Goal: Transaction & Acquisition: Purchase product/service

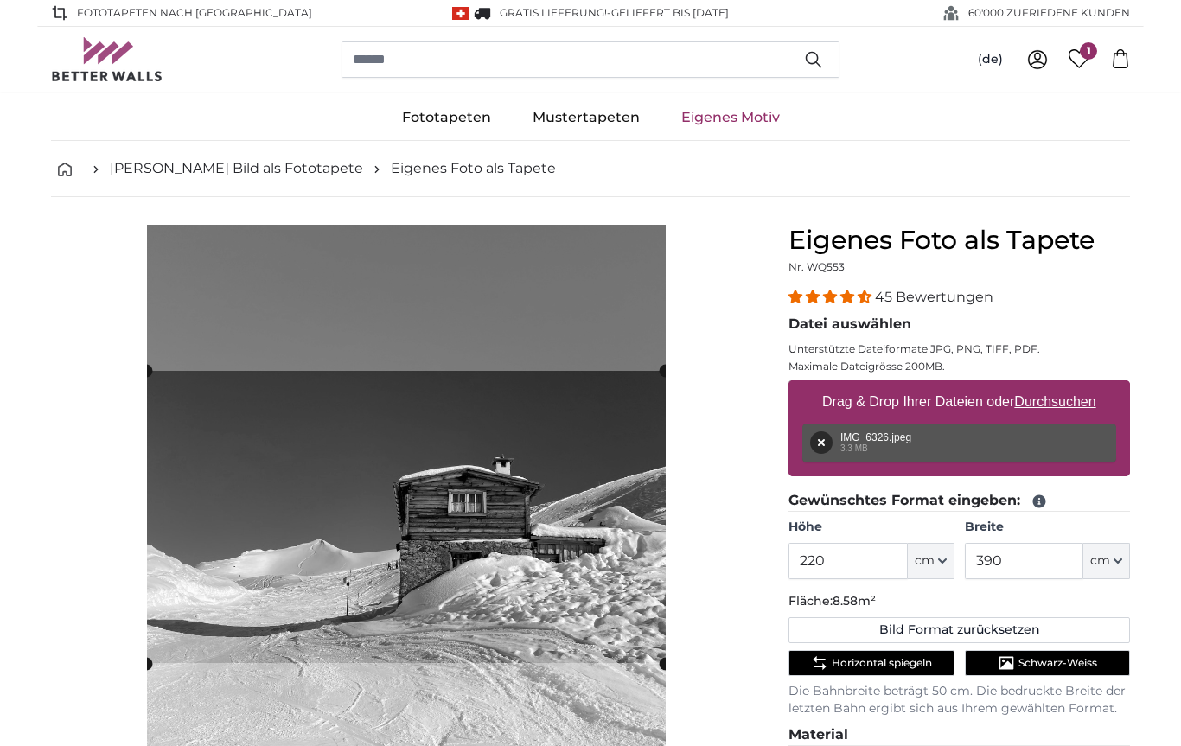
click at [880, 564] on input "220" at bounding box center [848, 561] width 118 height 36
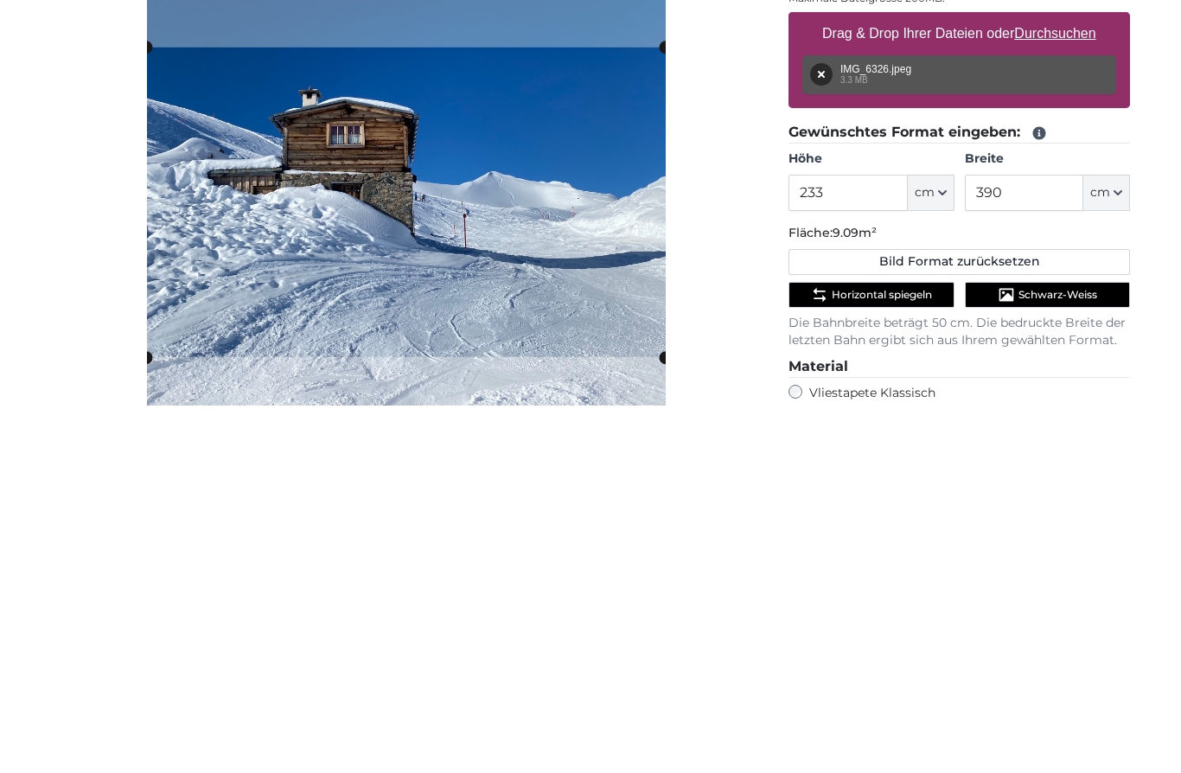
type input "233"
click at [1060, 543] on input "390" at bounding box center [1024, 561] width 118 height 36
type input "3"
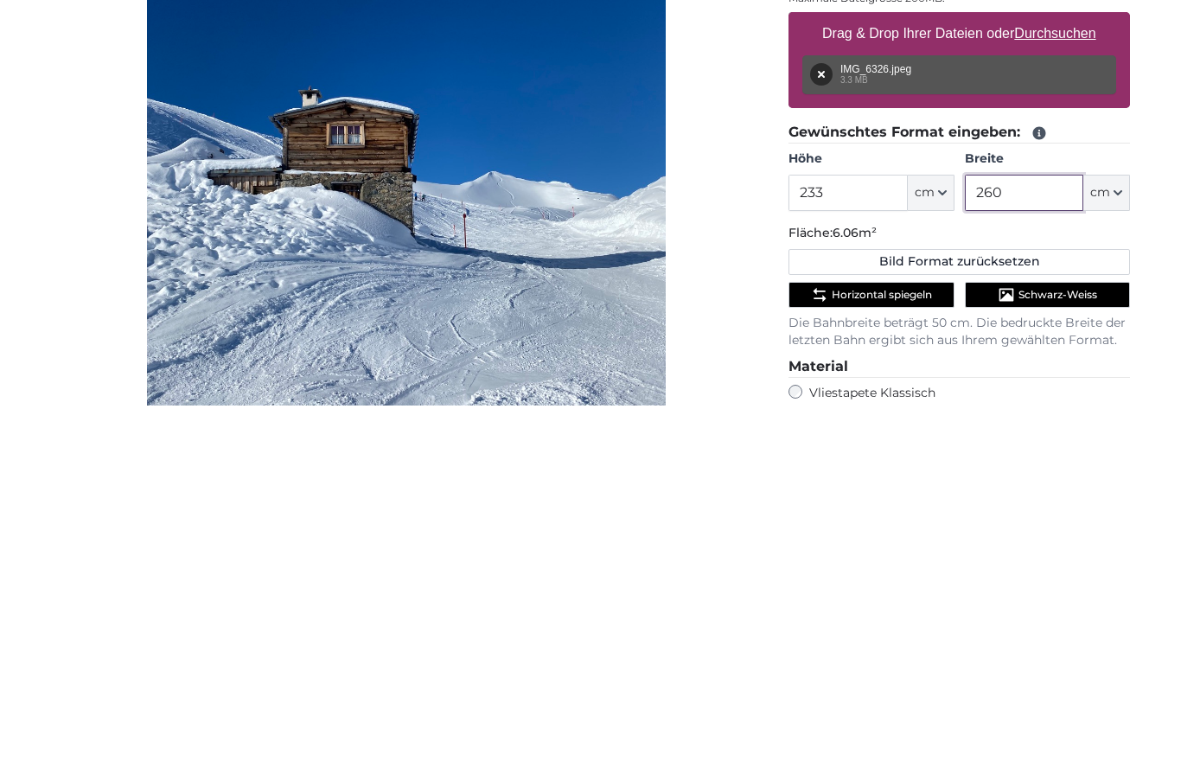
type input "260"
click at [727, 284] on div "Abbrechen Bild zuschneiden" at bounding box center [406, 592] width 710 height 735
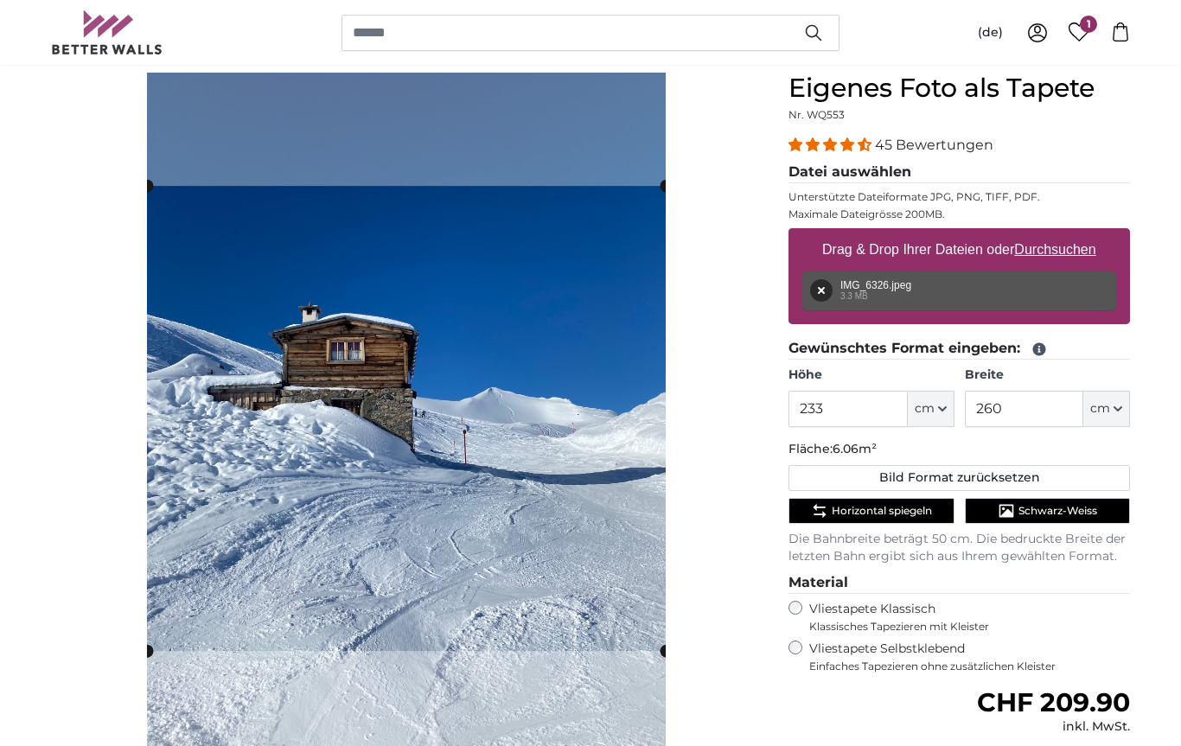
scroll to position [152, 0]
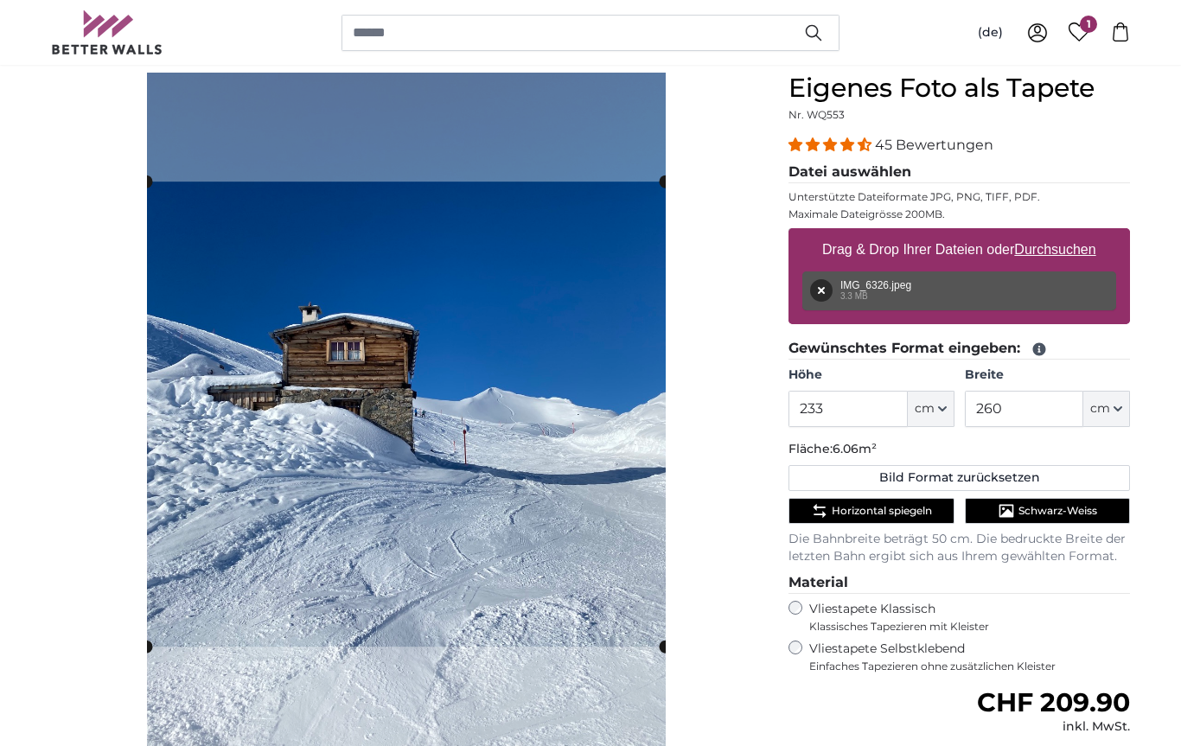
click at [541, 597] on cropper-handle at bounding box center [406, 414] width 519 height 465
click at [1064, 514] on span "Schwarz-Weiss" at bounding box center [1058, 511] width 79 height 14
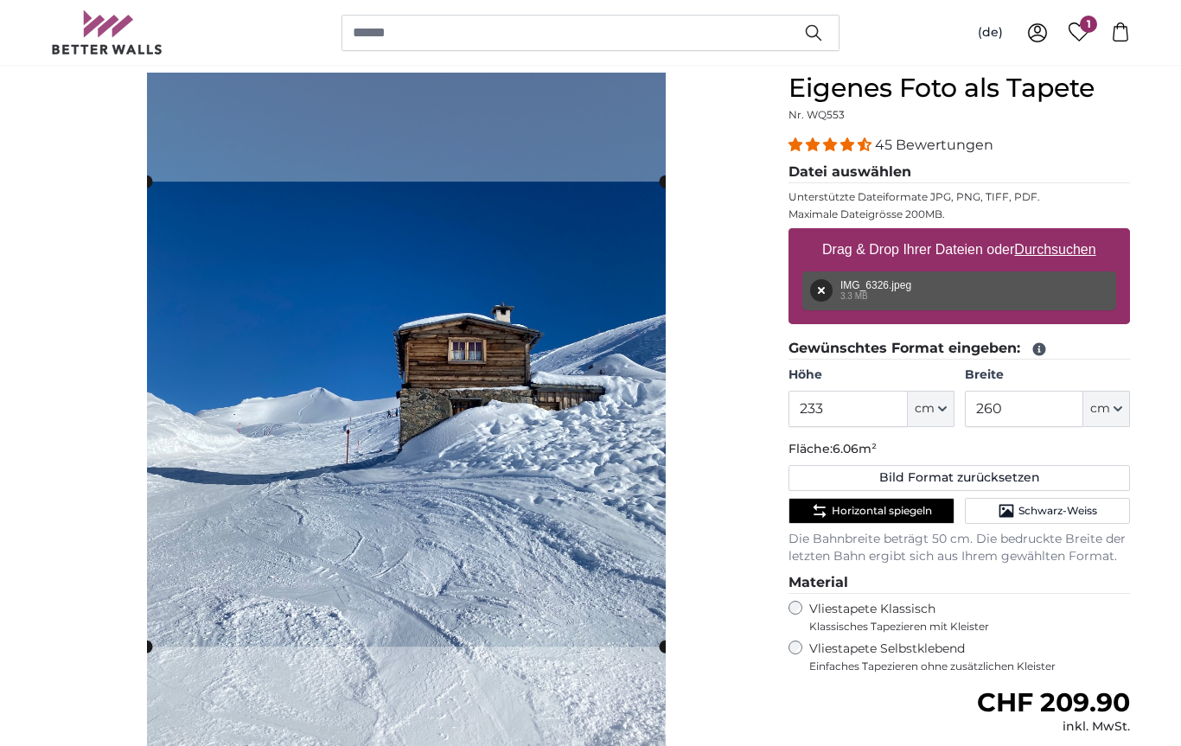
click at [1067, 514] on span "Schwarz-Weiss" at bounding box center [1058, 511] width 79 height 14
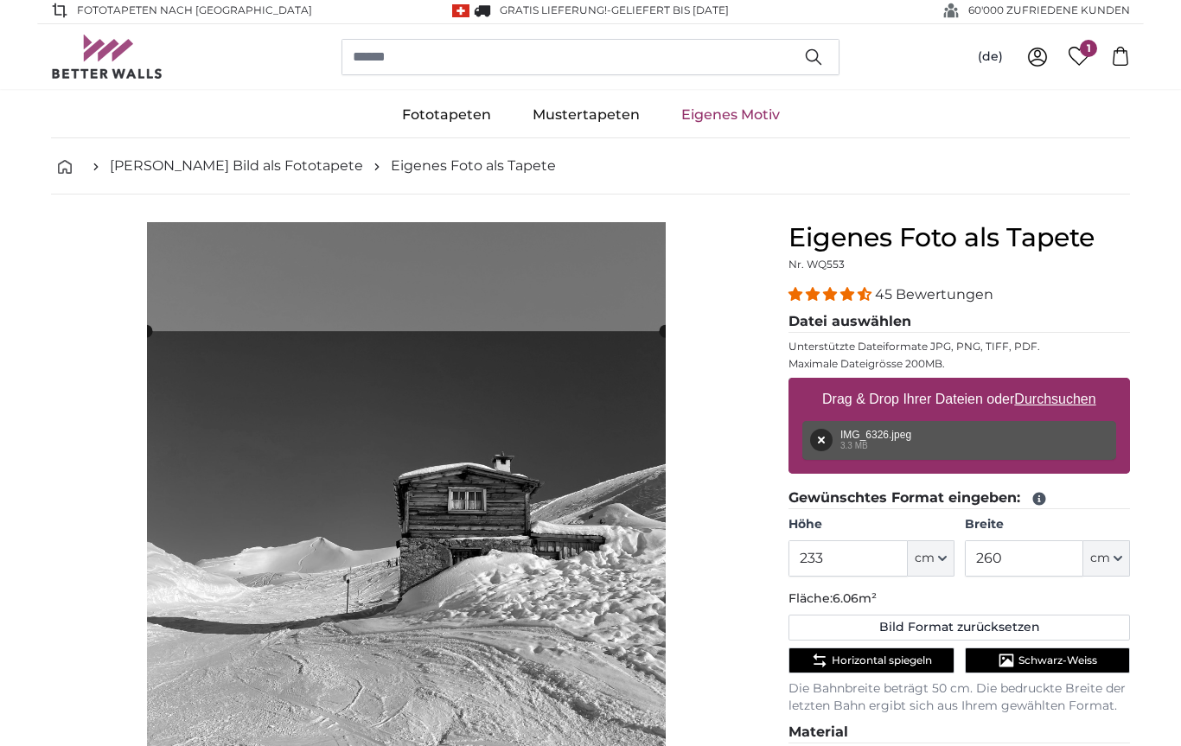
scroll to position [2, 0]
click at [1087, 59] on icon at bounding box center [1080, 57] width 22 height 19
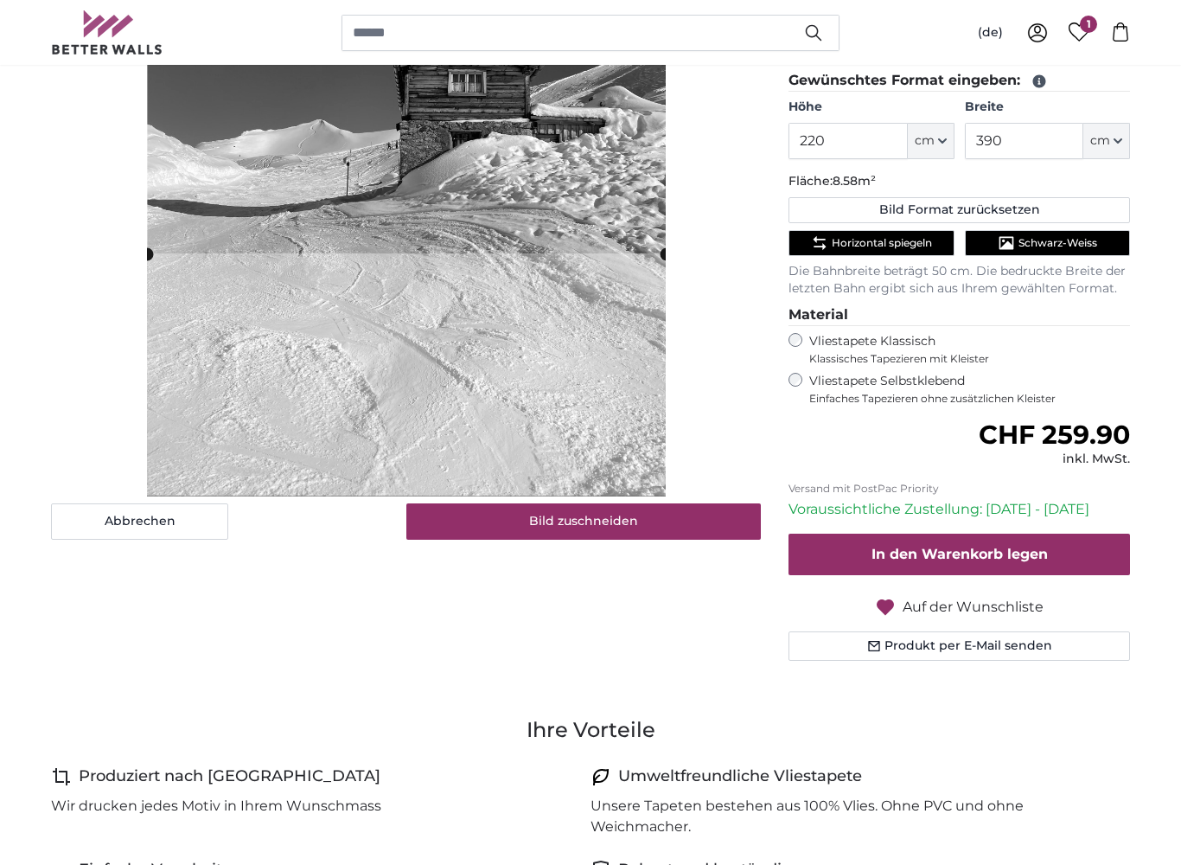
scroll to position [431, 0]
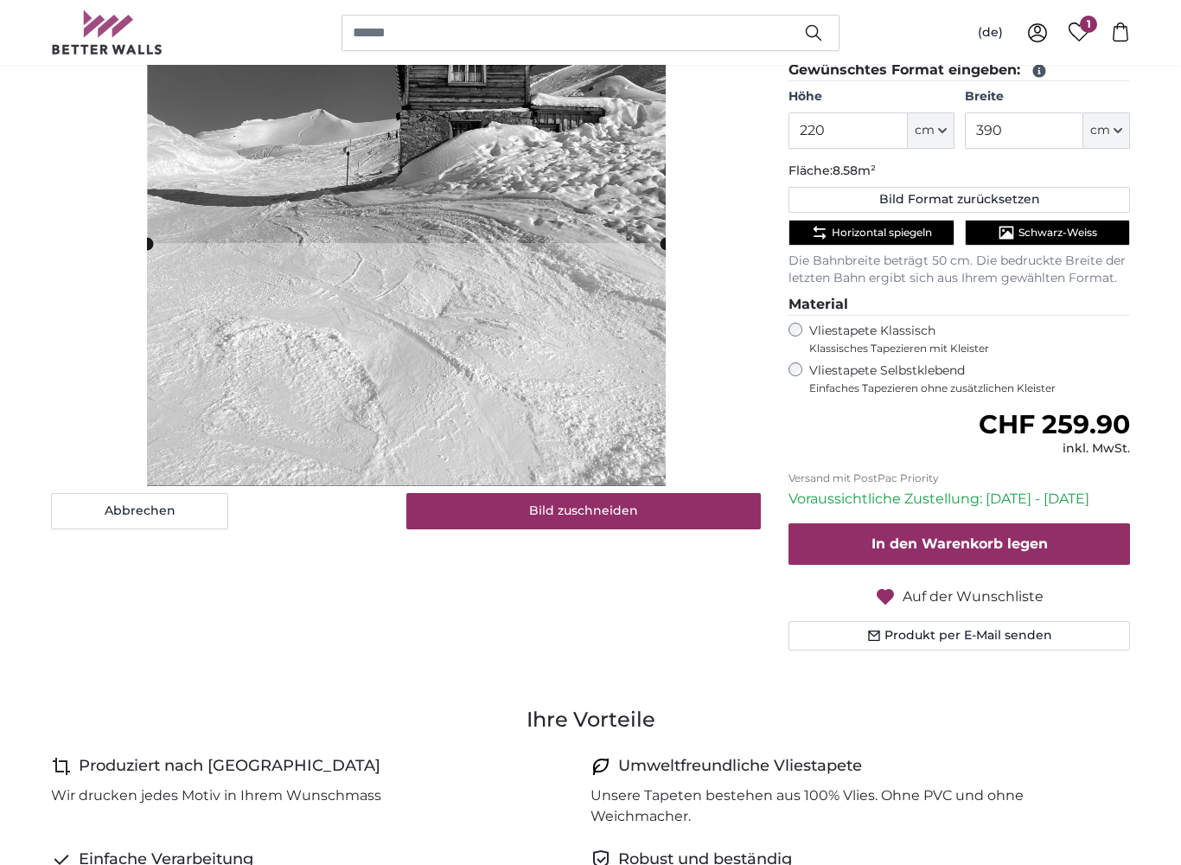
click at [896, 594] on icon "button" at bounding box center [885, 596] width 21 height 21
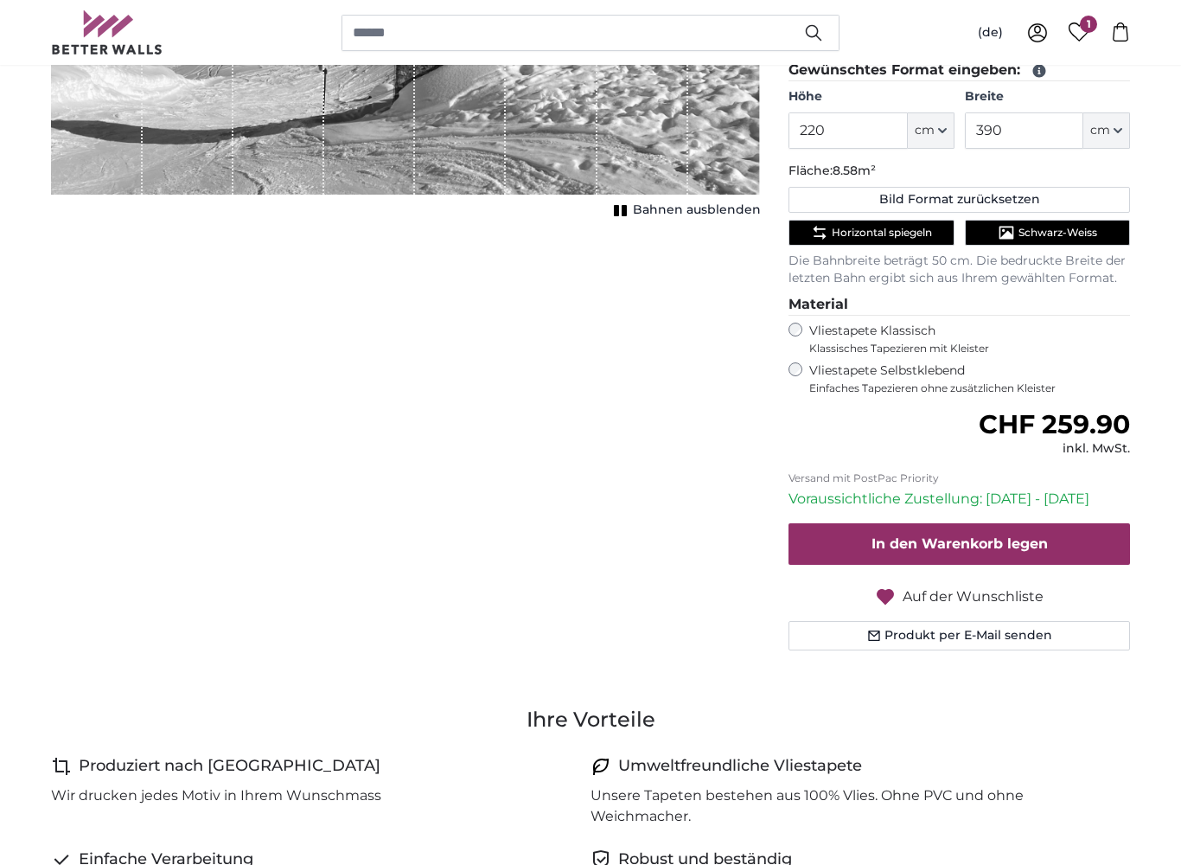
click at [920, 591] on span "Auf der Wunschliste" at bounding box center [973, 596] width 141 height 21
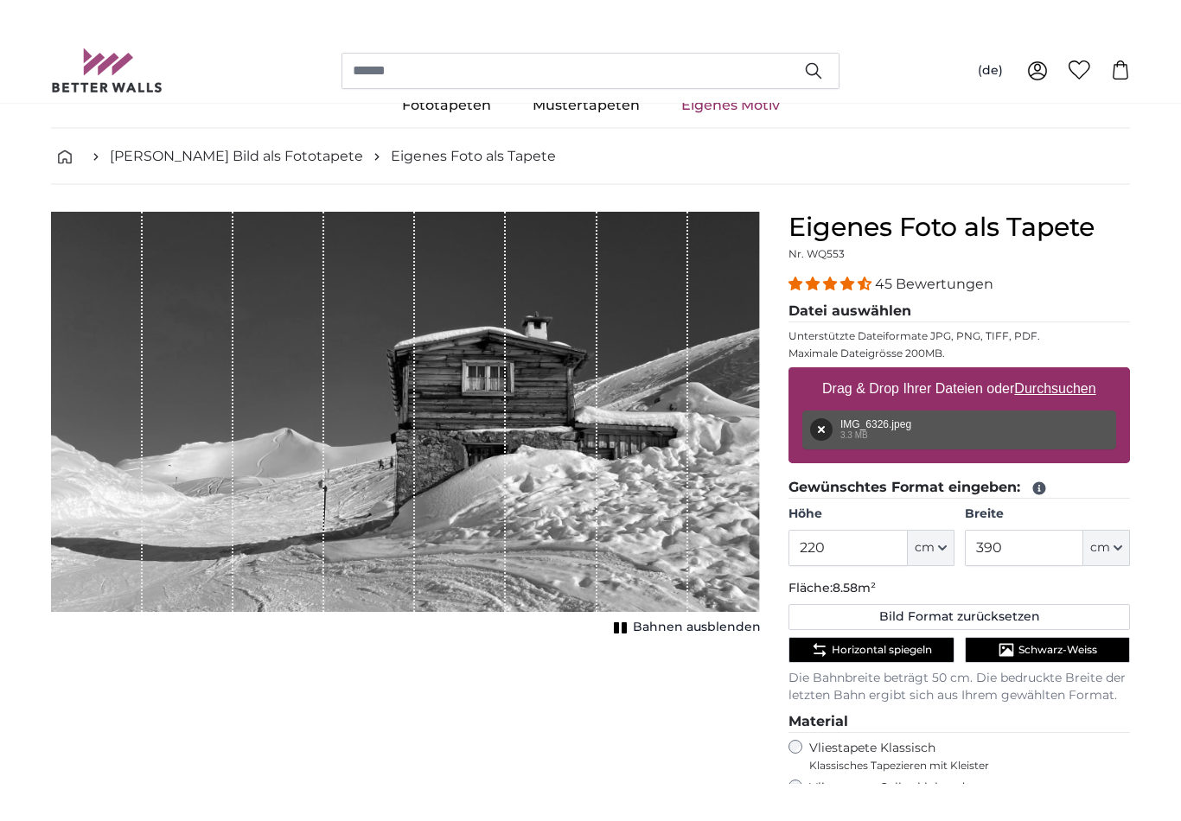
scroll to position [43, 0]
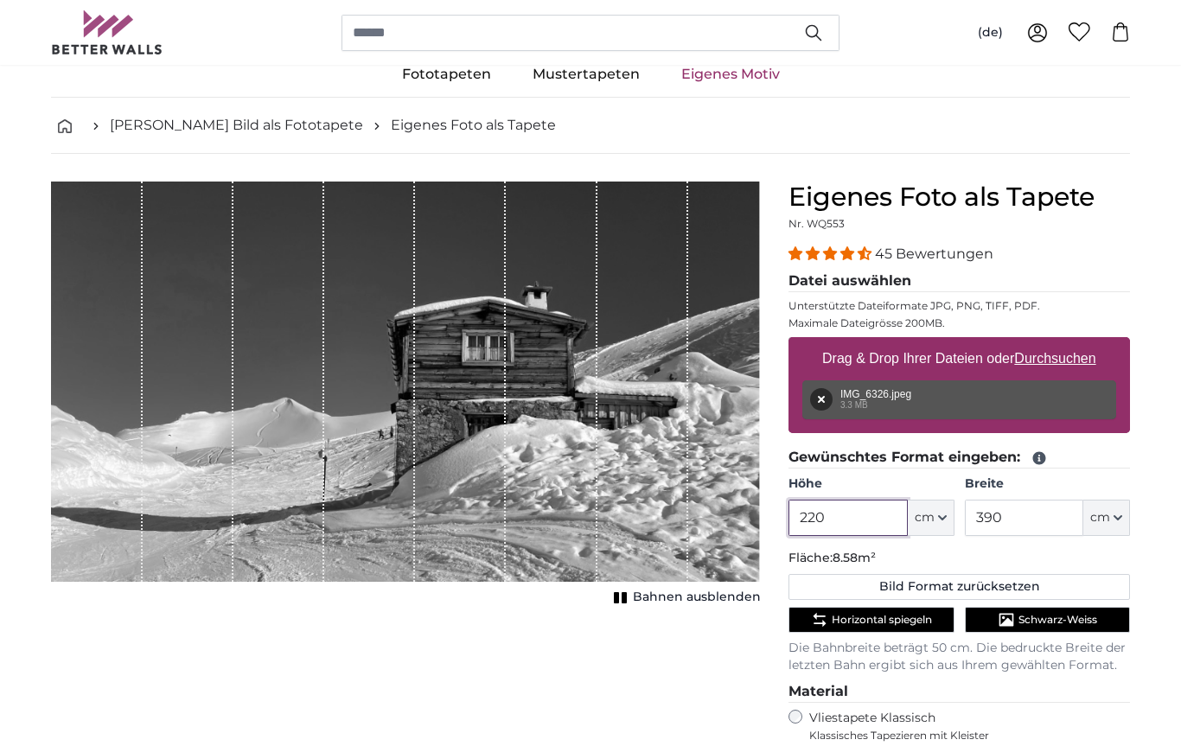
click at [877, 521] on input "220" at bounding box center [848, 518] width 118 height 36
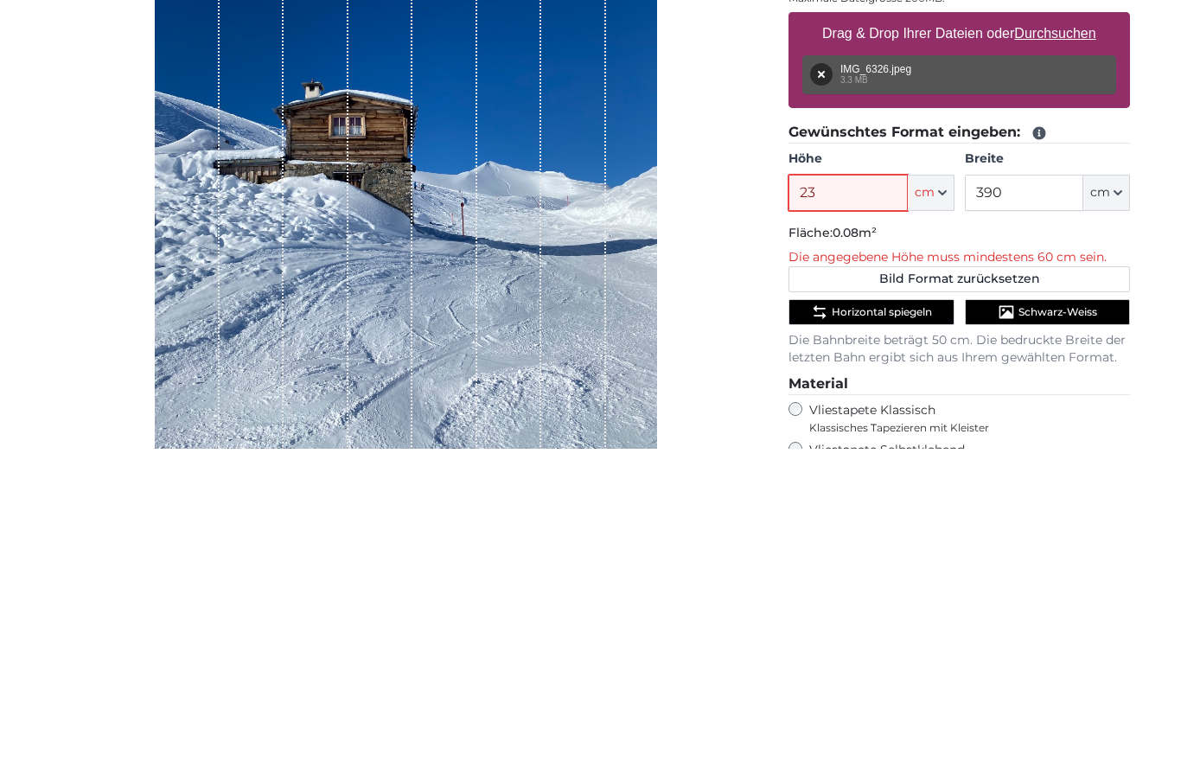
type input "233"
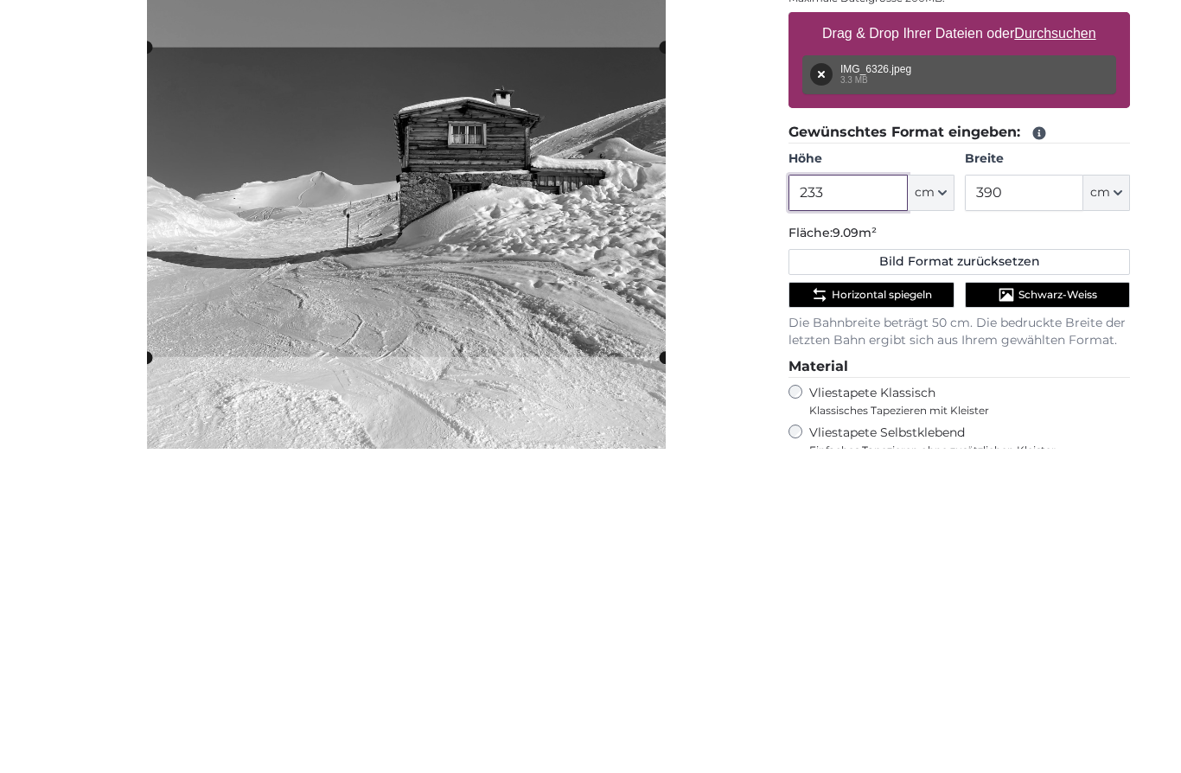
type input "233"
click at [1057, 500] on input "390" at bounding box center [1024, 518] width 118 height 36
type input "3"
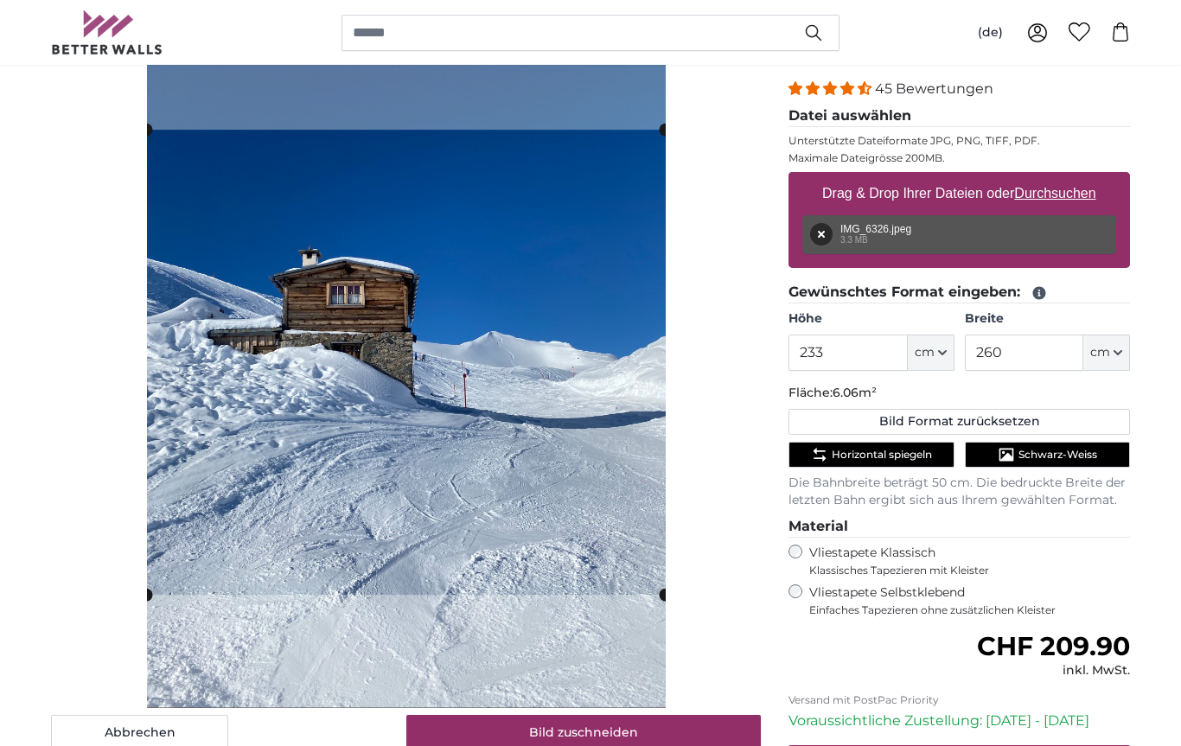
scroll to position [183, 0]
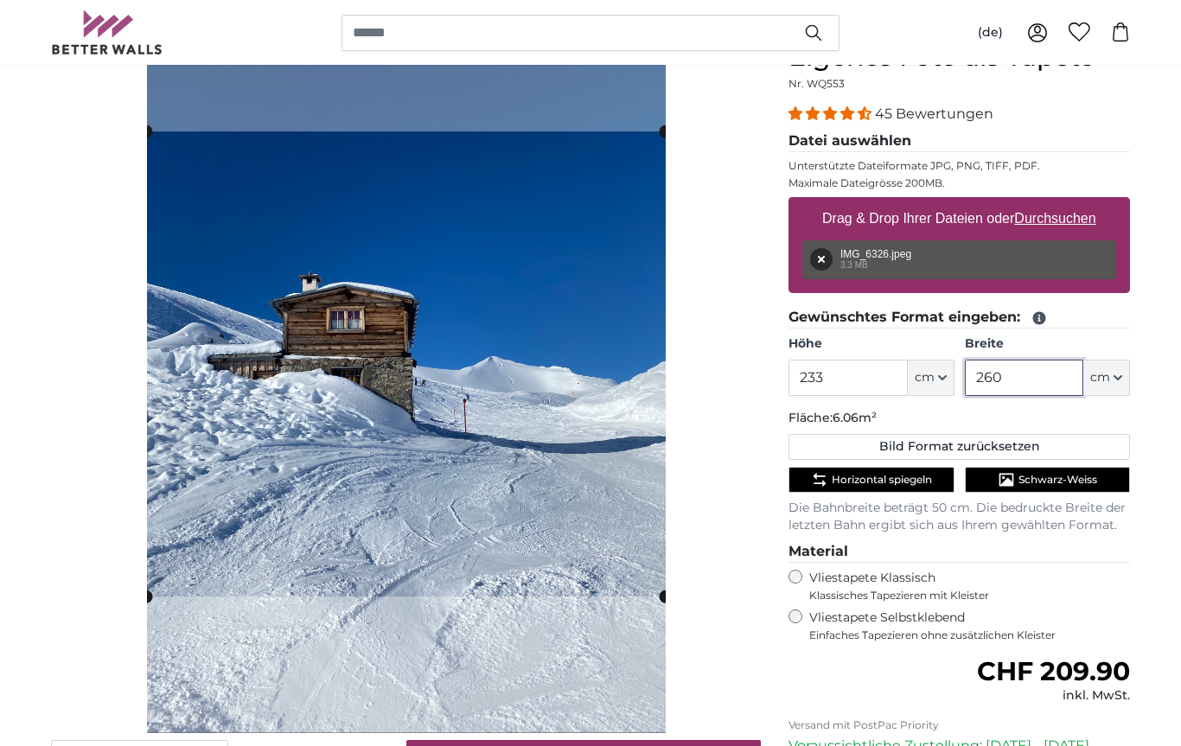
type input "260"
click at [505, 548] on cropper-handle at bounding box center [406, 363] width 519 height 465
click at [1074, 483] on span "Schwarz-Weiss" at bounding box center [1058, 480] width 79 height 14
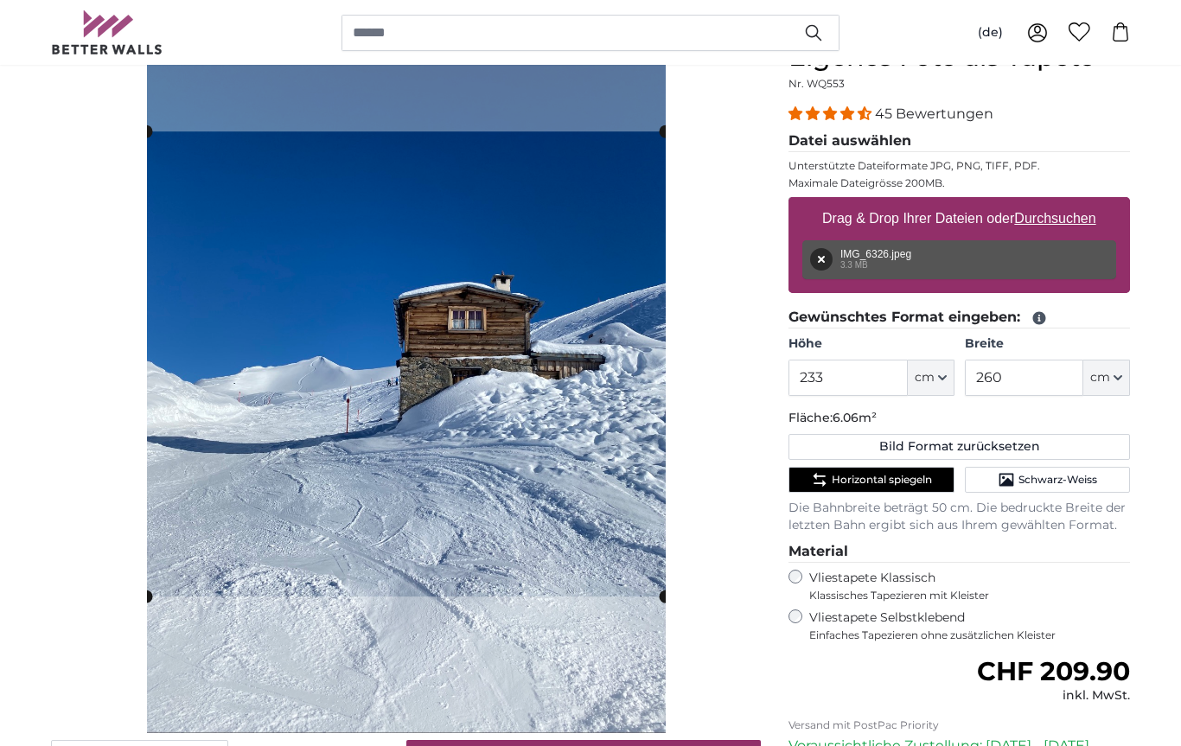
click at [1076, 480] on span "Schwarz-Weiss" at bounding box center [1058, 480] width 79 height 14
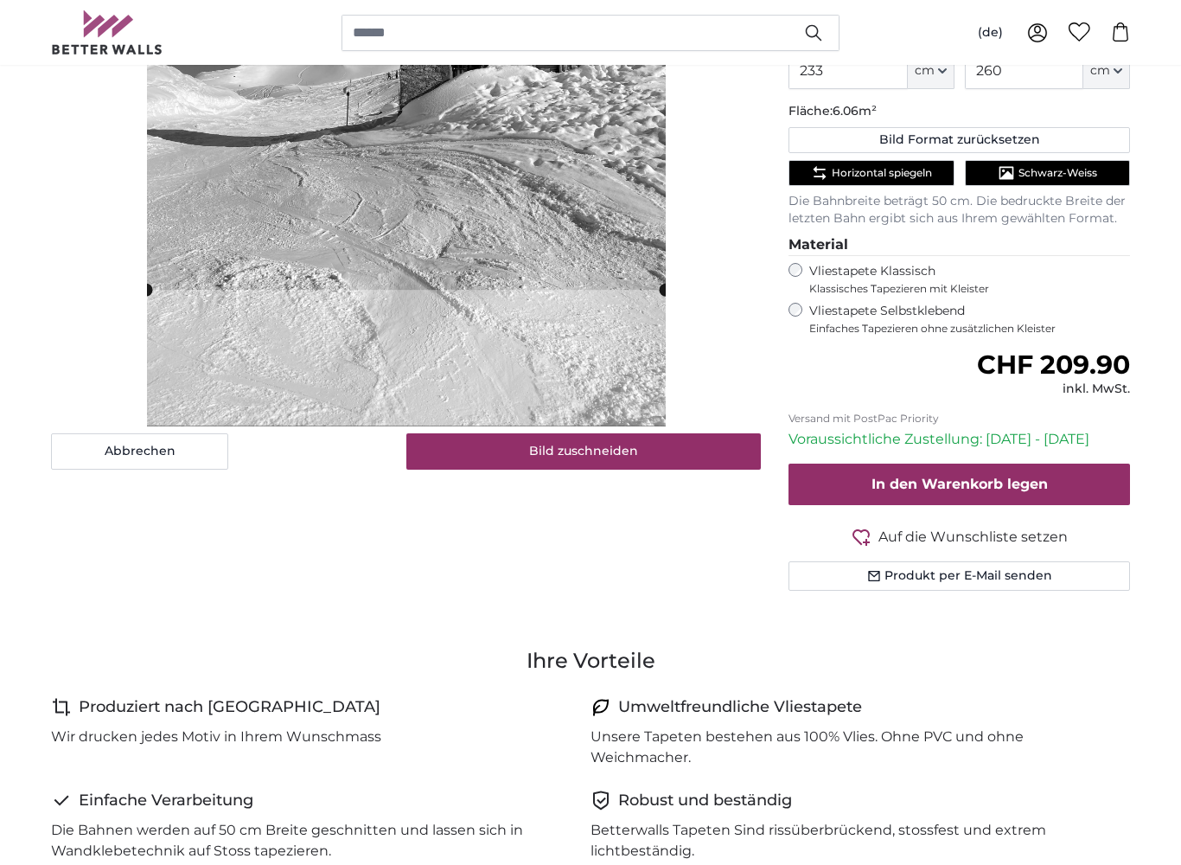
click at [874, 530] on button "Auf die Wunschliste setzen Auf der Wunschliste" at bounding box center [960, 538] width 342 height 22
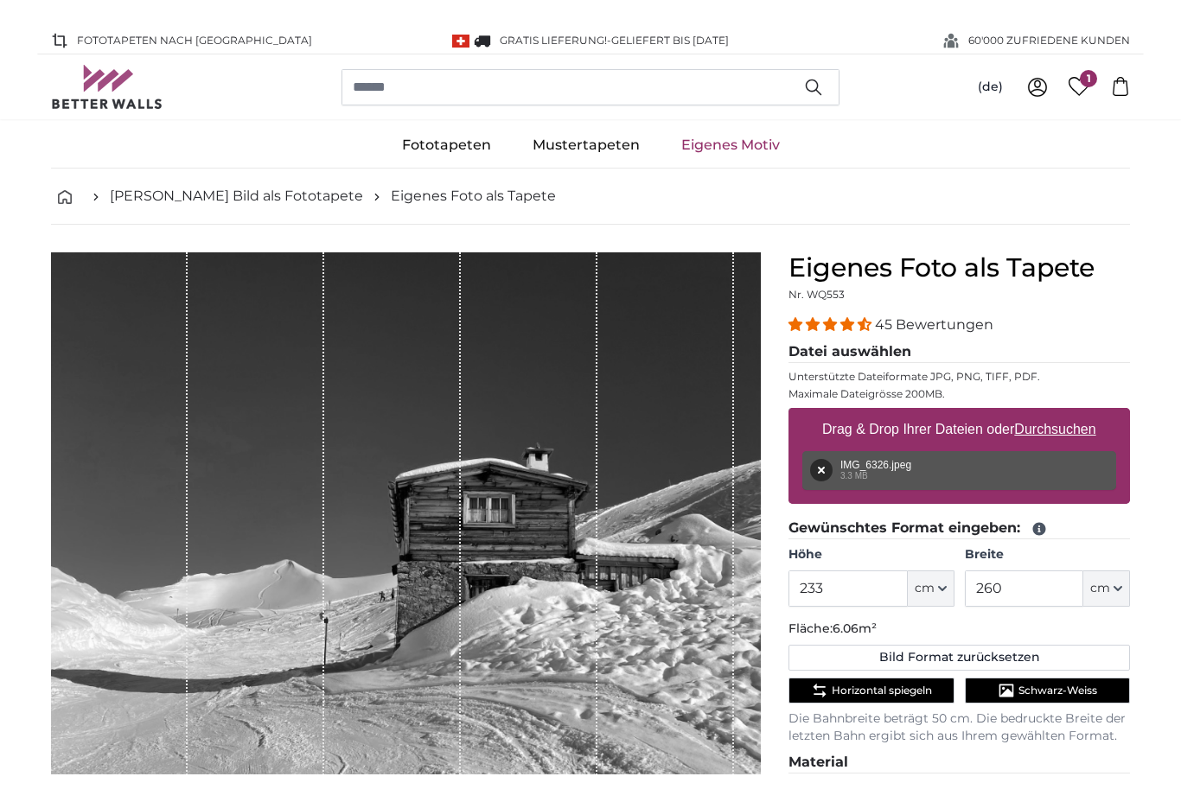
scroll to position [0, 0]
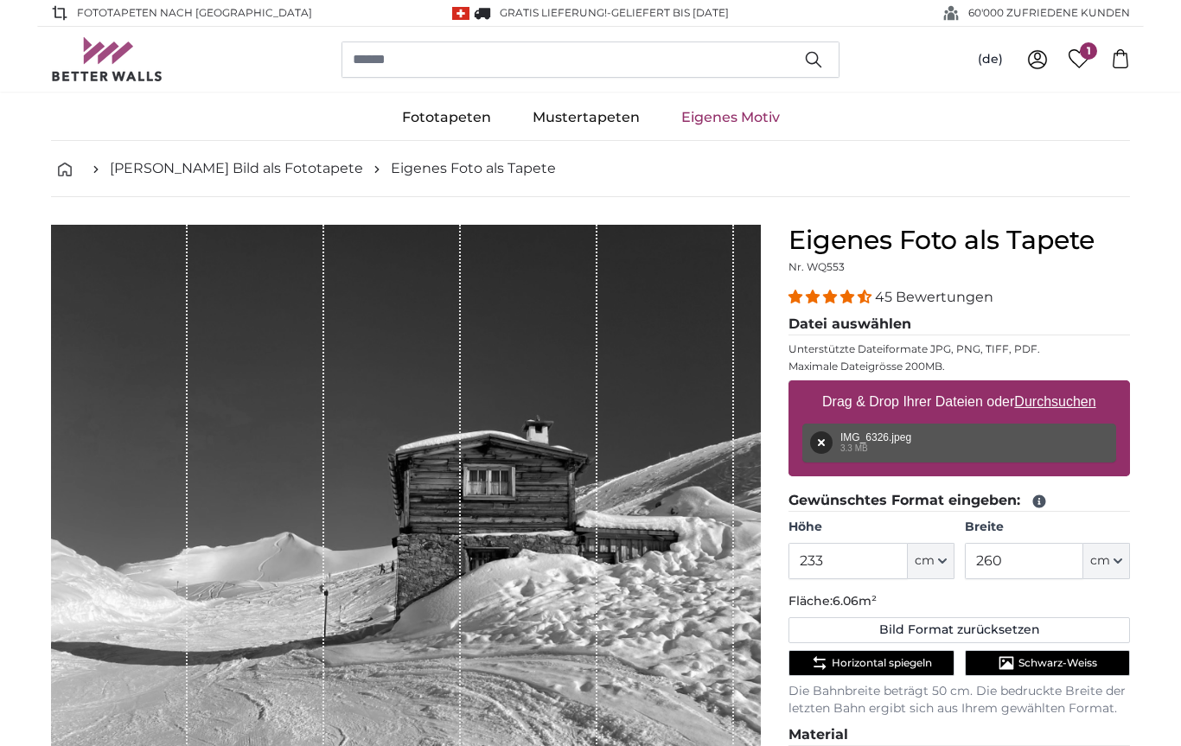
click at [827, 450] on button "Entfernen" at bounding box center [821, 442] width 22 height 22
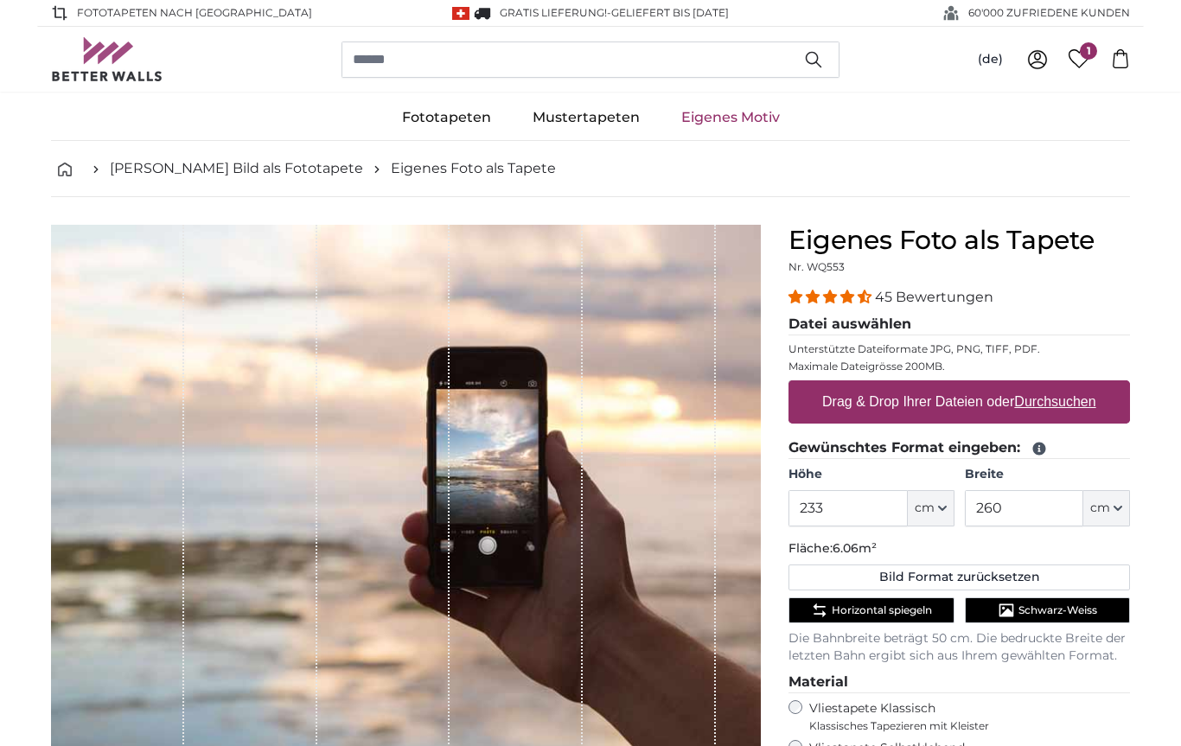
click at [1073, 407] on u "Durchsuchen" at bounding box center [1055, 401] width 81 height 15
click at [1073, 386] on input "Drag & Drop Ihrer Dateien oder Durchsuchen" at bounding box center [960, 382] width 342 height 5
type input "**********"
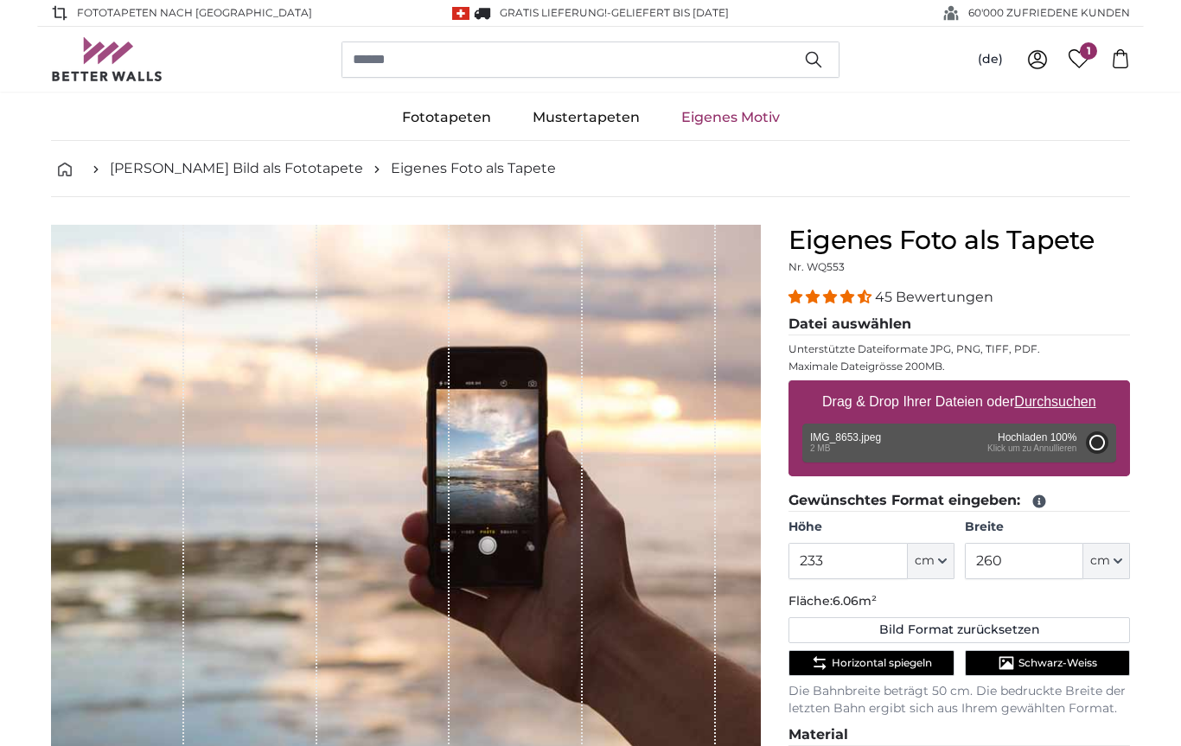
type input "200"
type input "150"
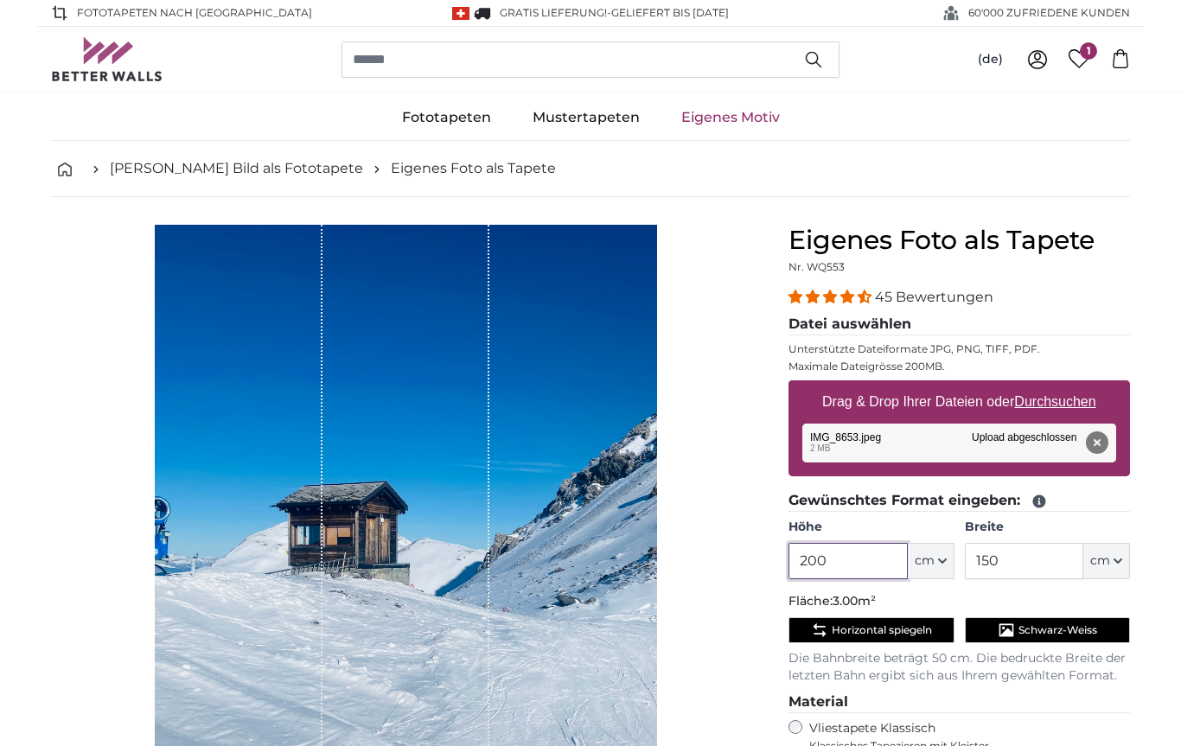
click at [871, 563] on input "200" at bounding box center [848, 561] width 118 height 36
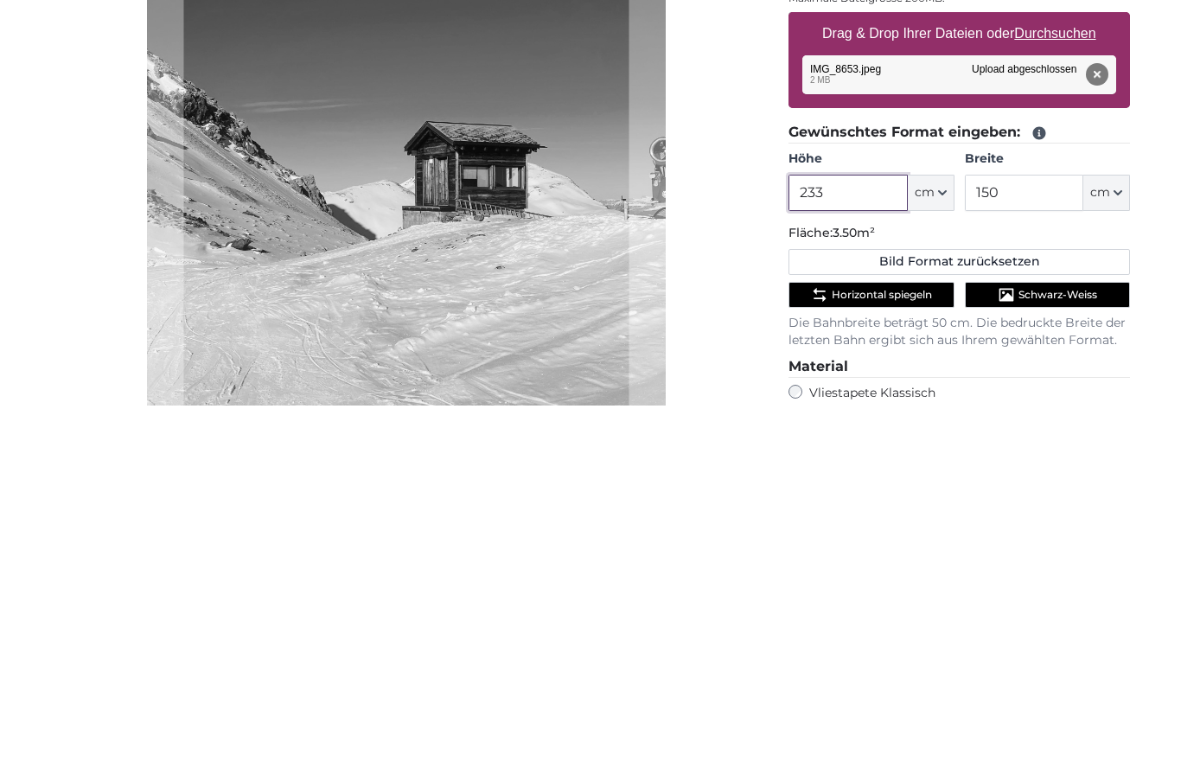
type input "233"
click at [1066, 543] on input "150" at bounding box center [1024, 561] width 118 height 36
type input "1"
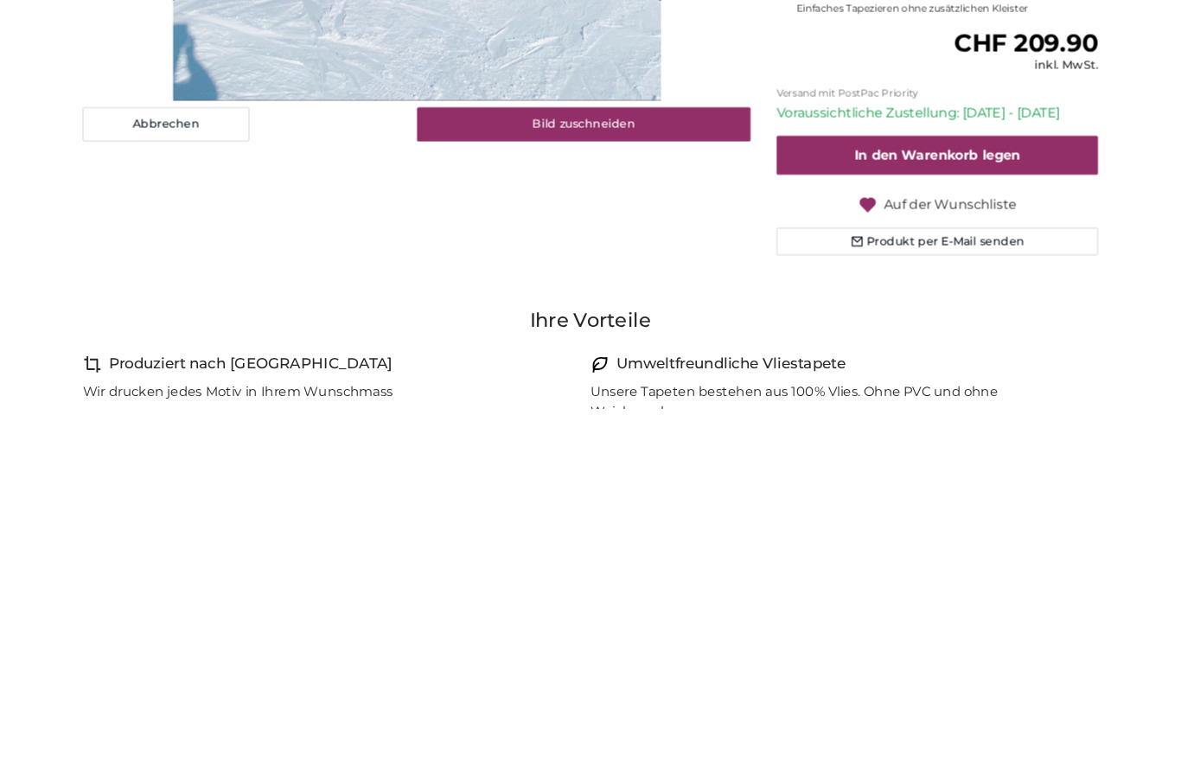
scroll to position [444, 0]
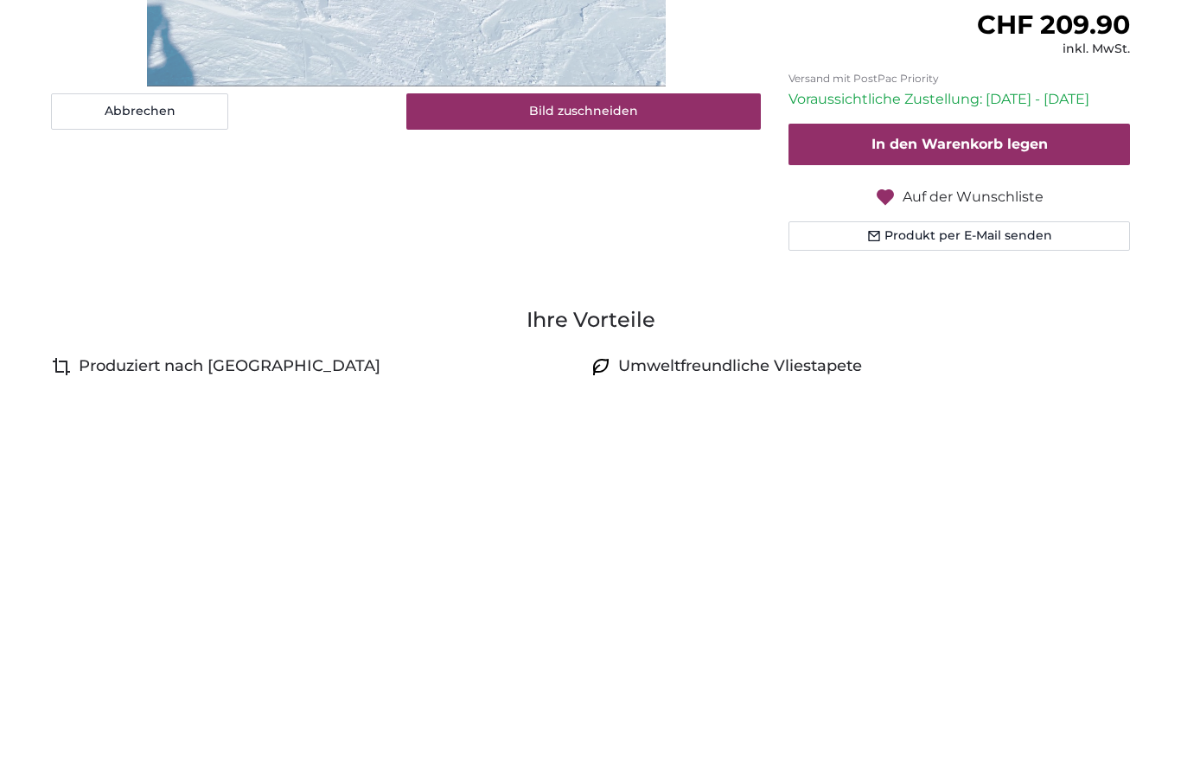
type input "260"
click at [947, 573] on span "Auf der Wunschliste" at bounding box center [973, 583] width 141 height 21
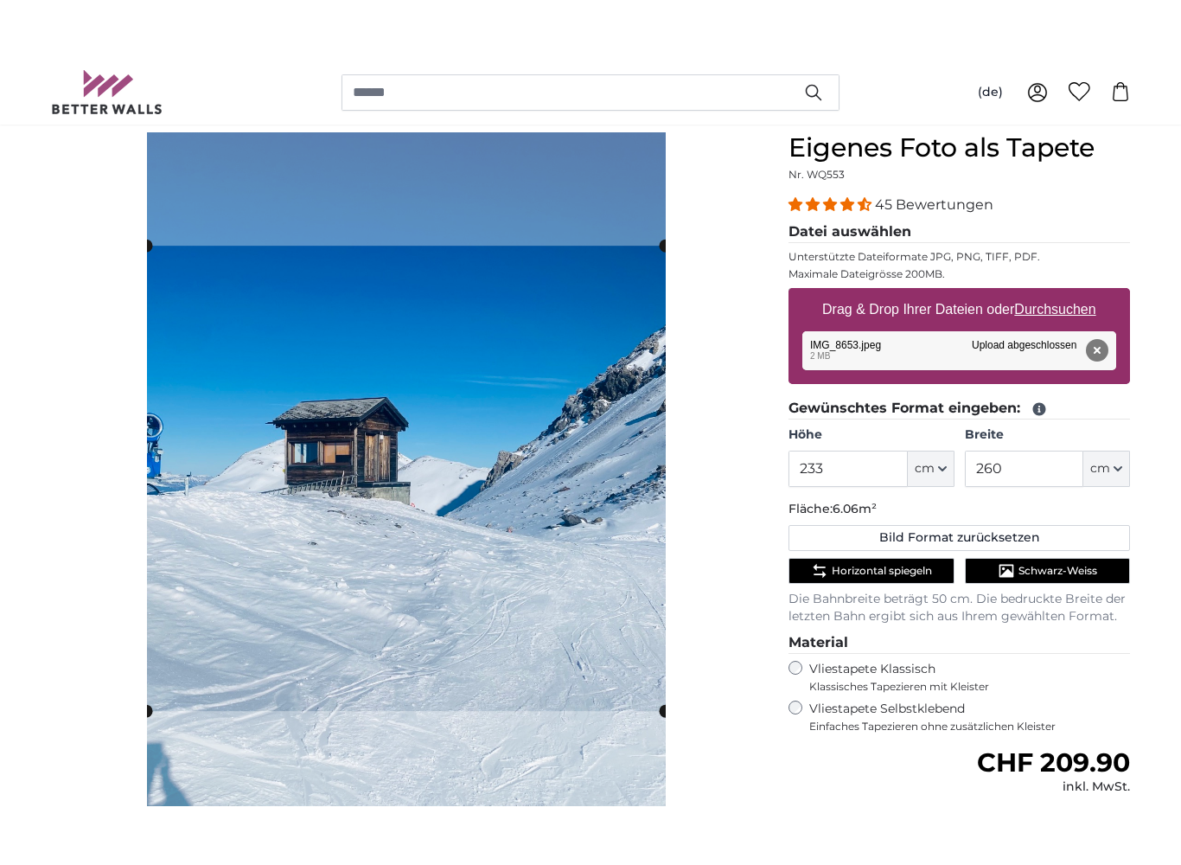
scroll to position [150, 0]
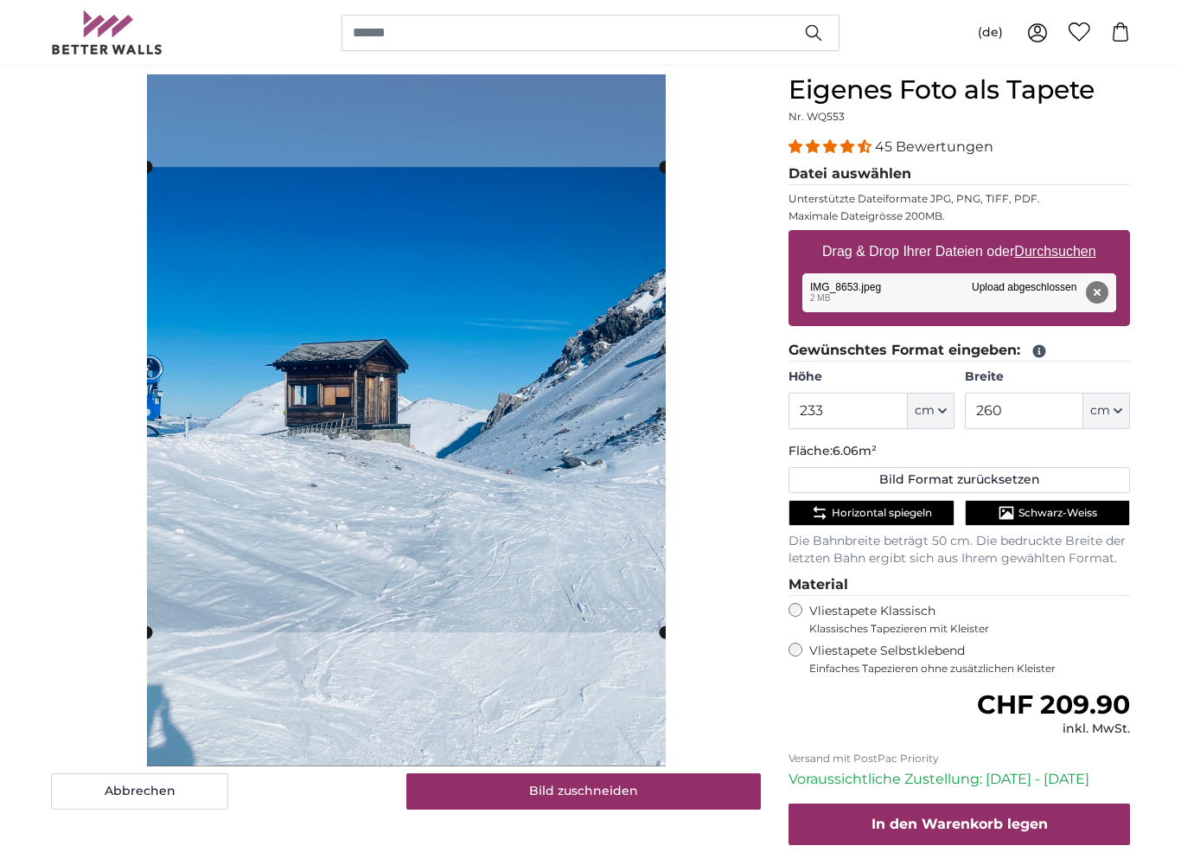
click at [558, 582] on cropper-handle at bounding box center [406, 399] width 519 height 465
click at [910, 510] on span "Horizontal spiegeln" at bounding box center [882, 513] width 100 height 14
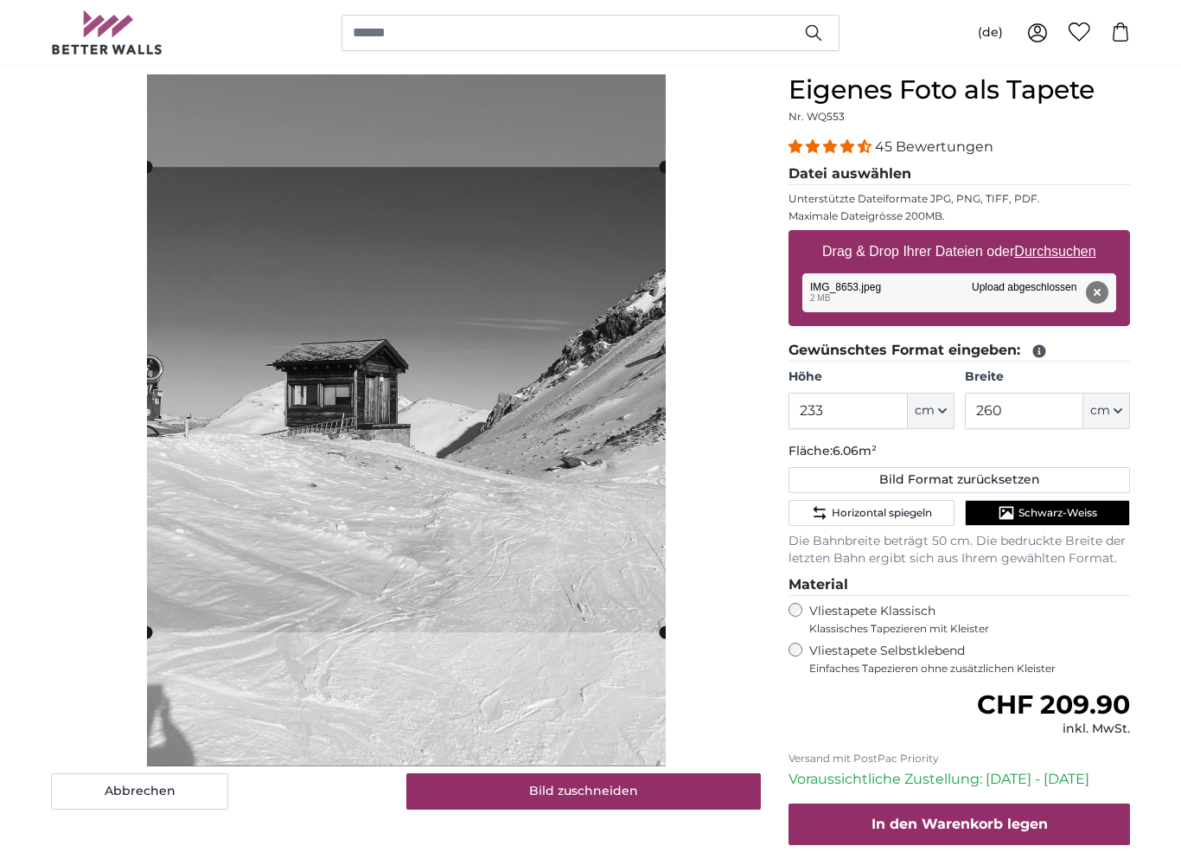
click at [1050, 516] on span "Schwarz-Weiss" at bounding box center [1058, 513] width 79 height 14
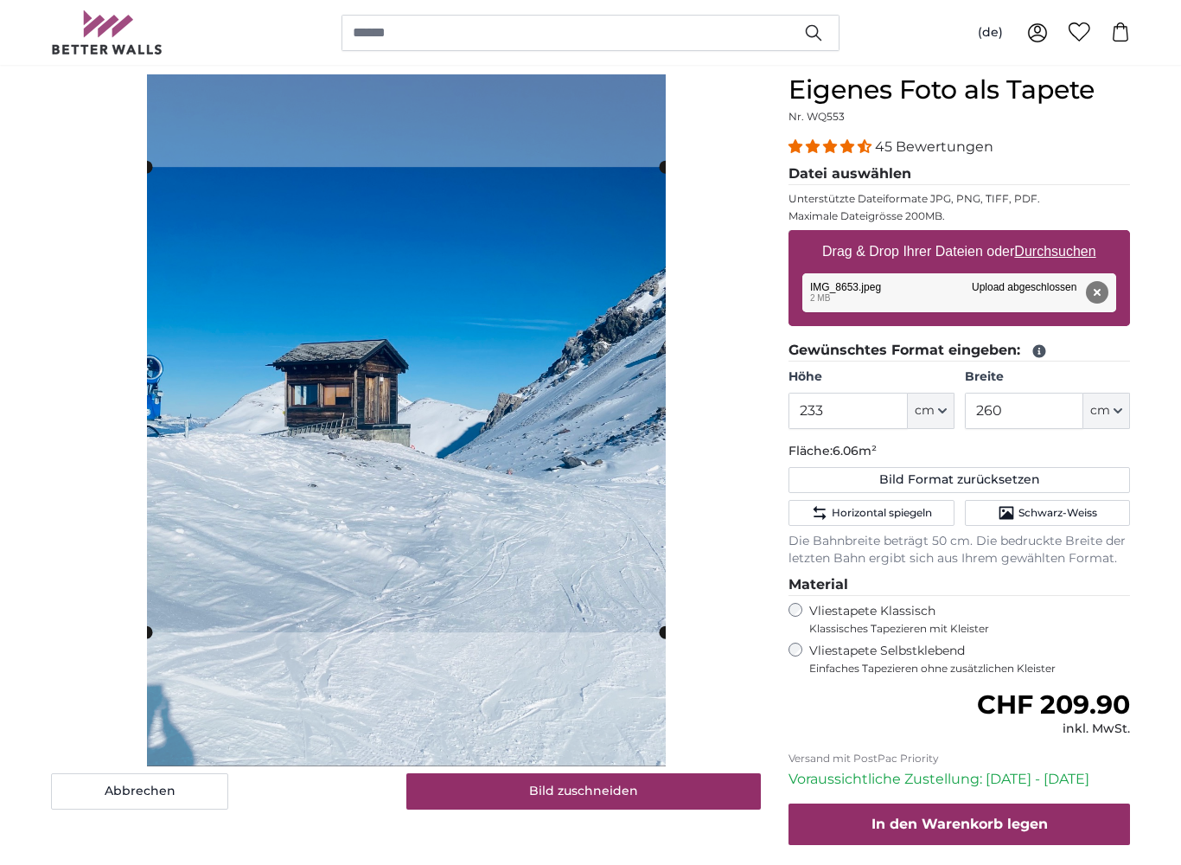
click at [1041, 521] on button "Schwarz-Weiss" at bounding box center [1047, 513] width 165 height 26
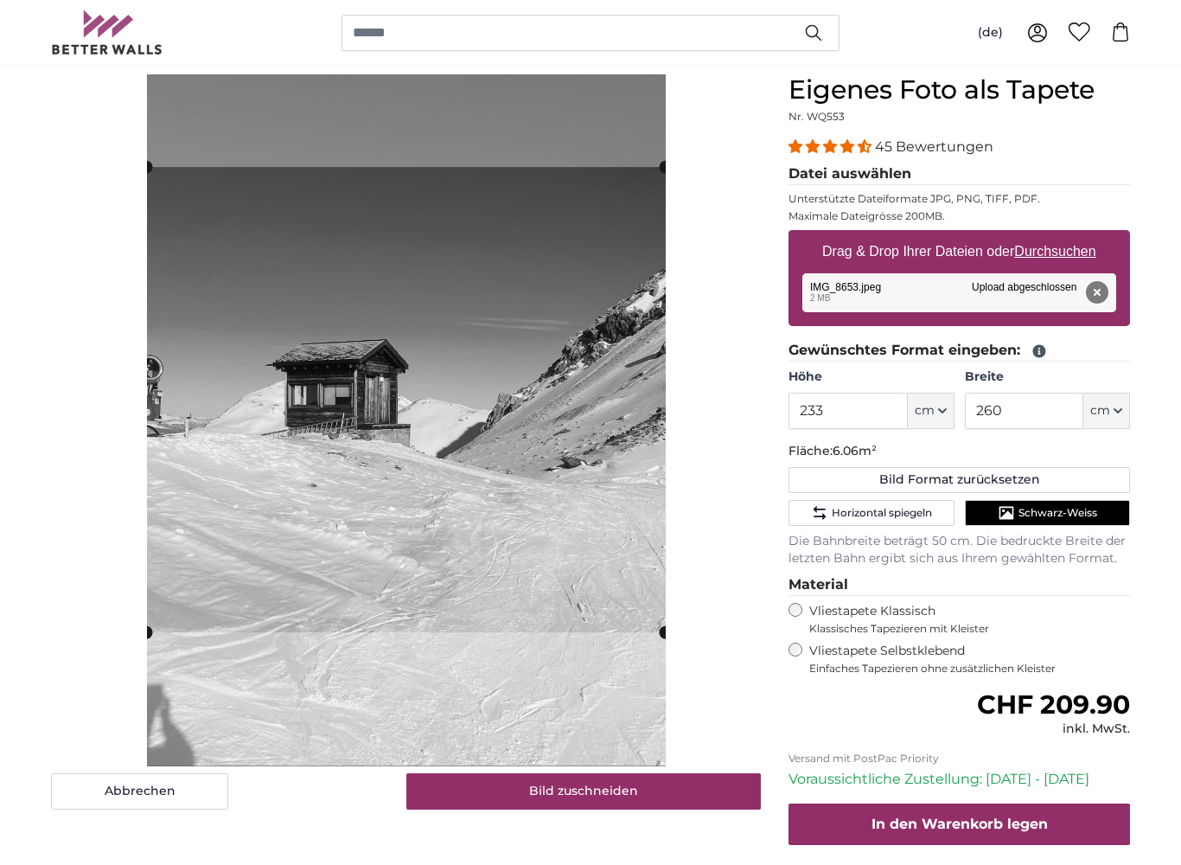
click at [872, 515] on span "Horizontal spiegeln" at bounding box center [882, 513] width 100 height 14
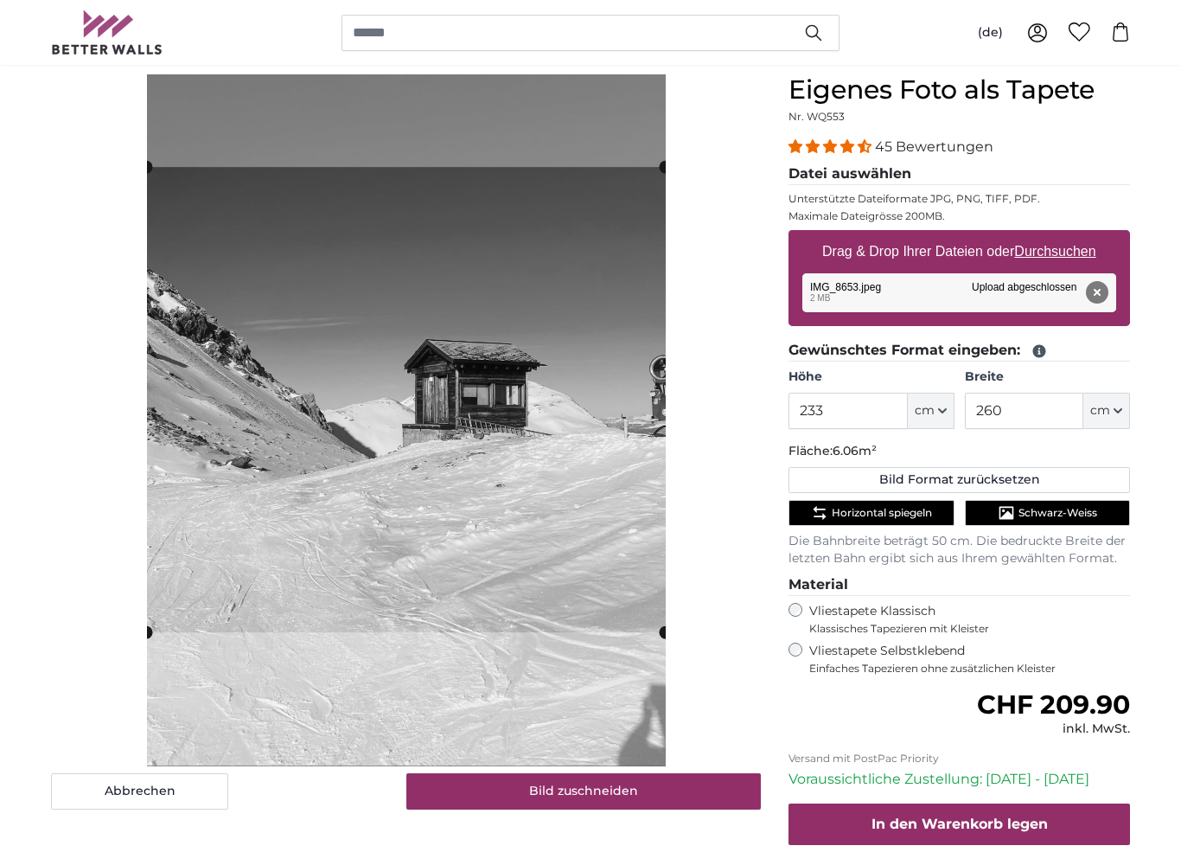
click at [908, 516] on span "Horizontal spiegeln" at bounding box center [882, 513] width 100 height 14
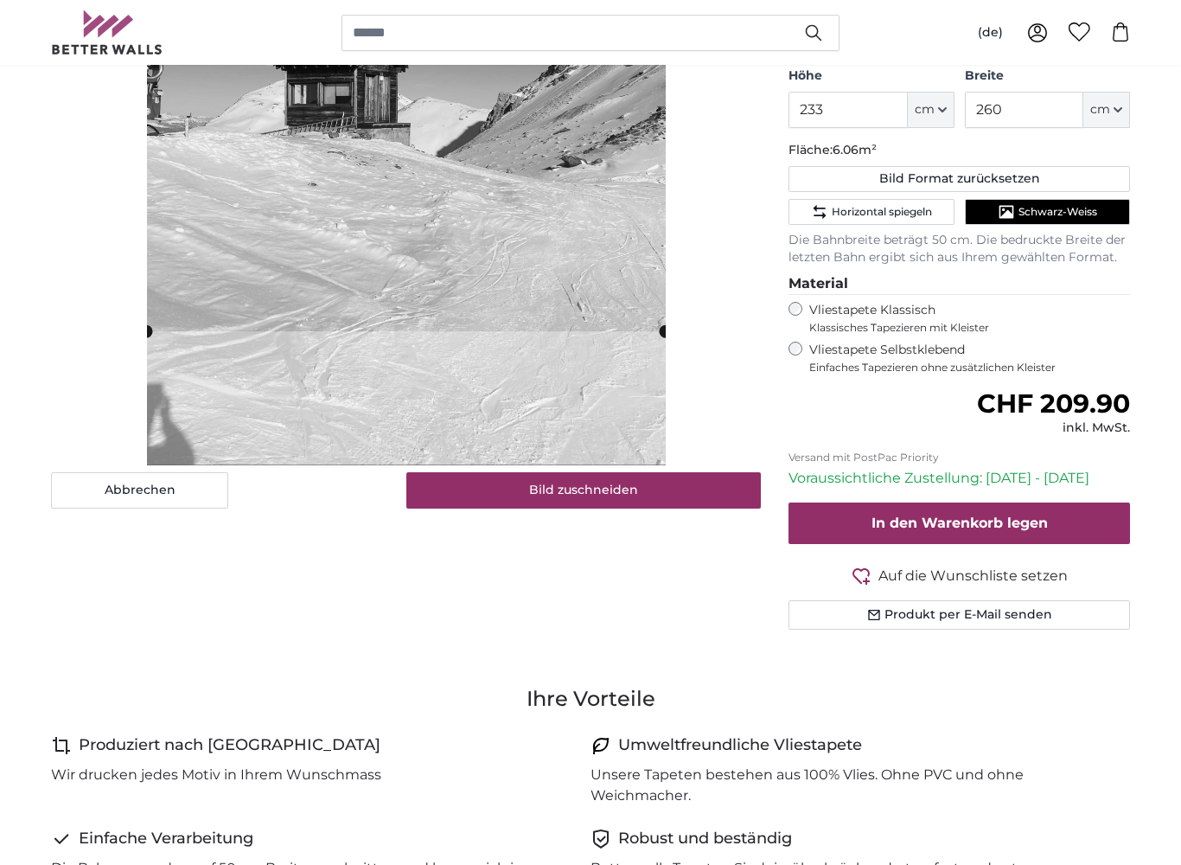
scroll to position [453, 0]
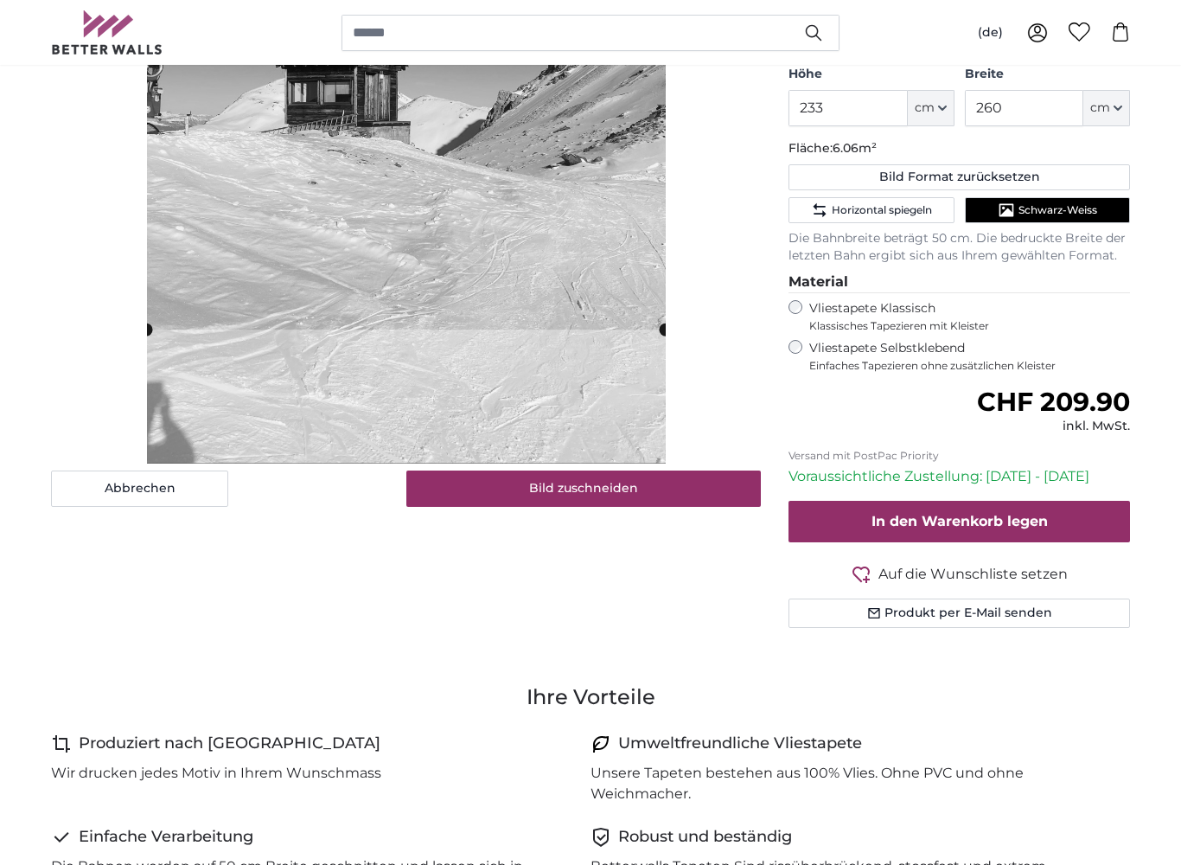
click at [935, 567] on span "Auf die Wunschliste setzen" at bounding box center [972, 574] width 189 height 21
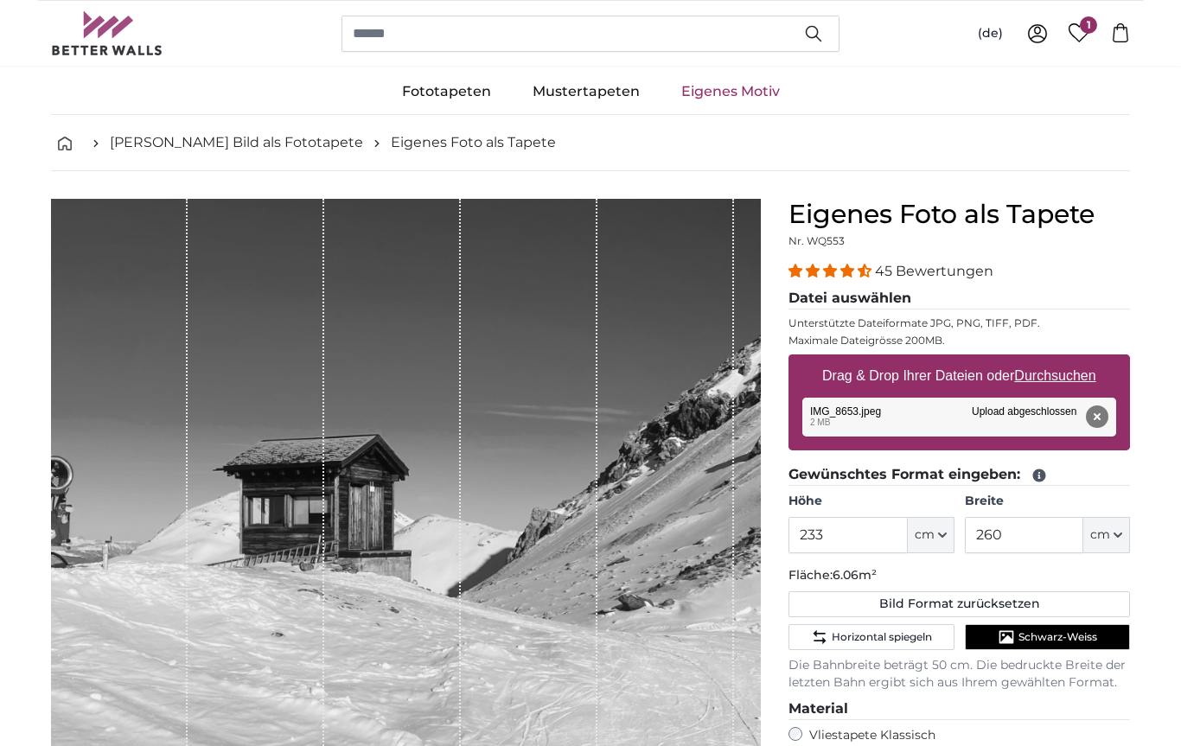
scroll to position [0, 0]
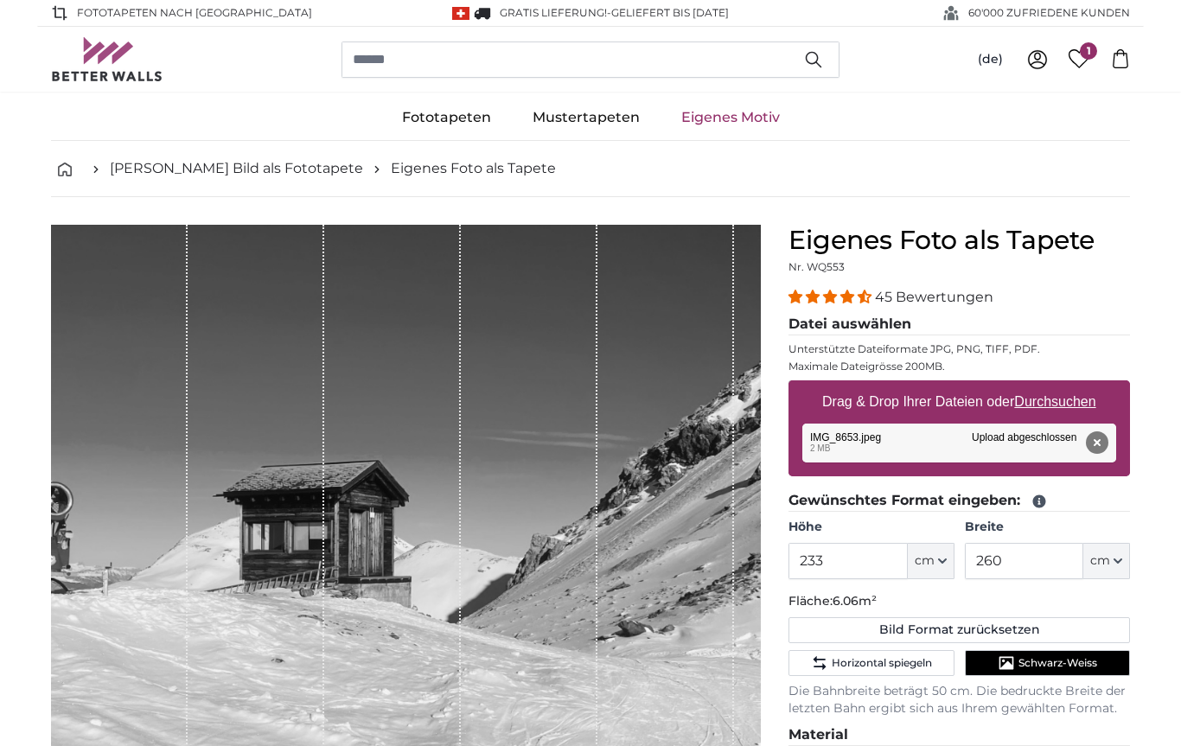
click at [1084, 58] on span "1" at bounding box center [1088, 50] width 17 height 17
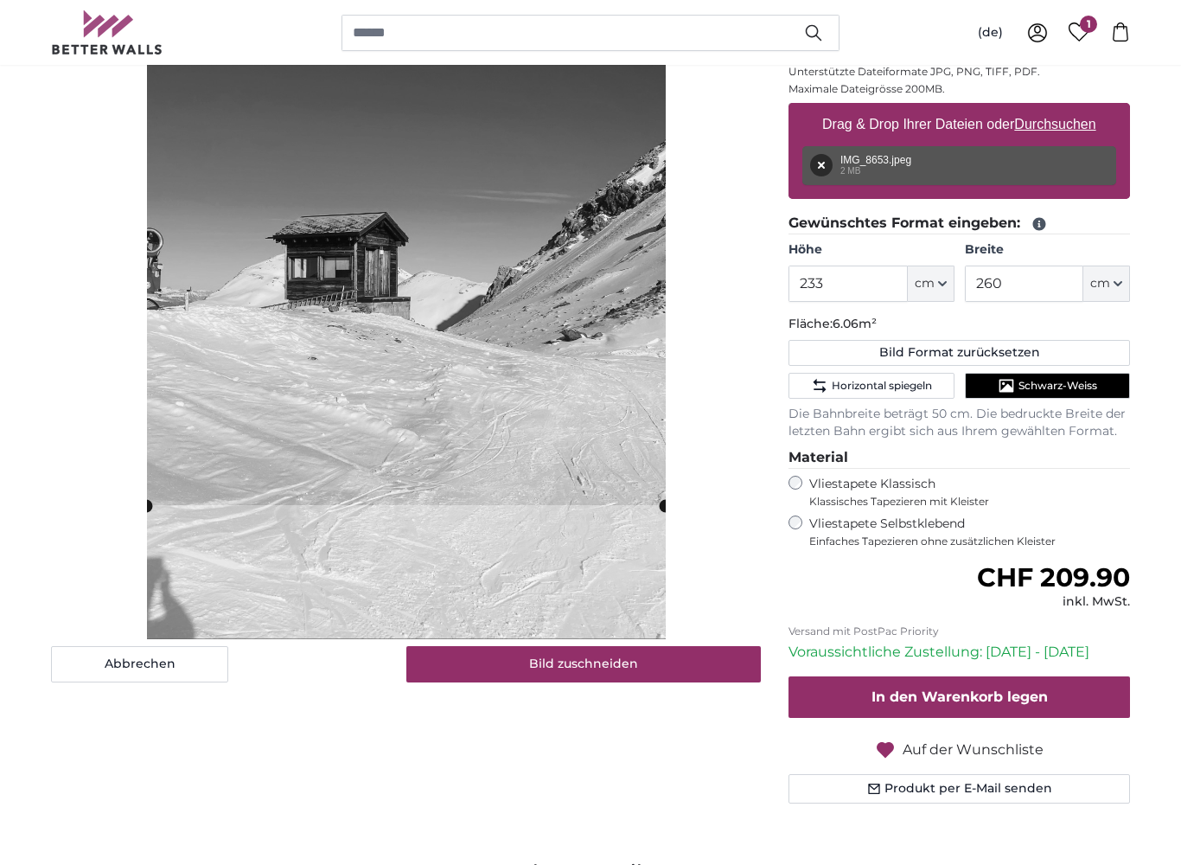
scroll to position [282, 0]
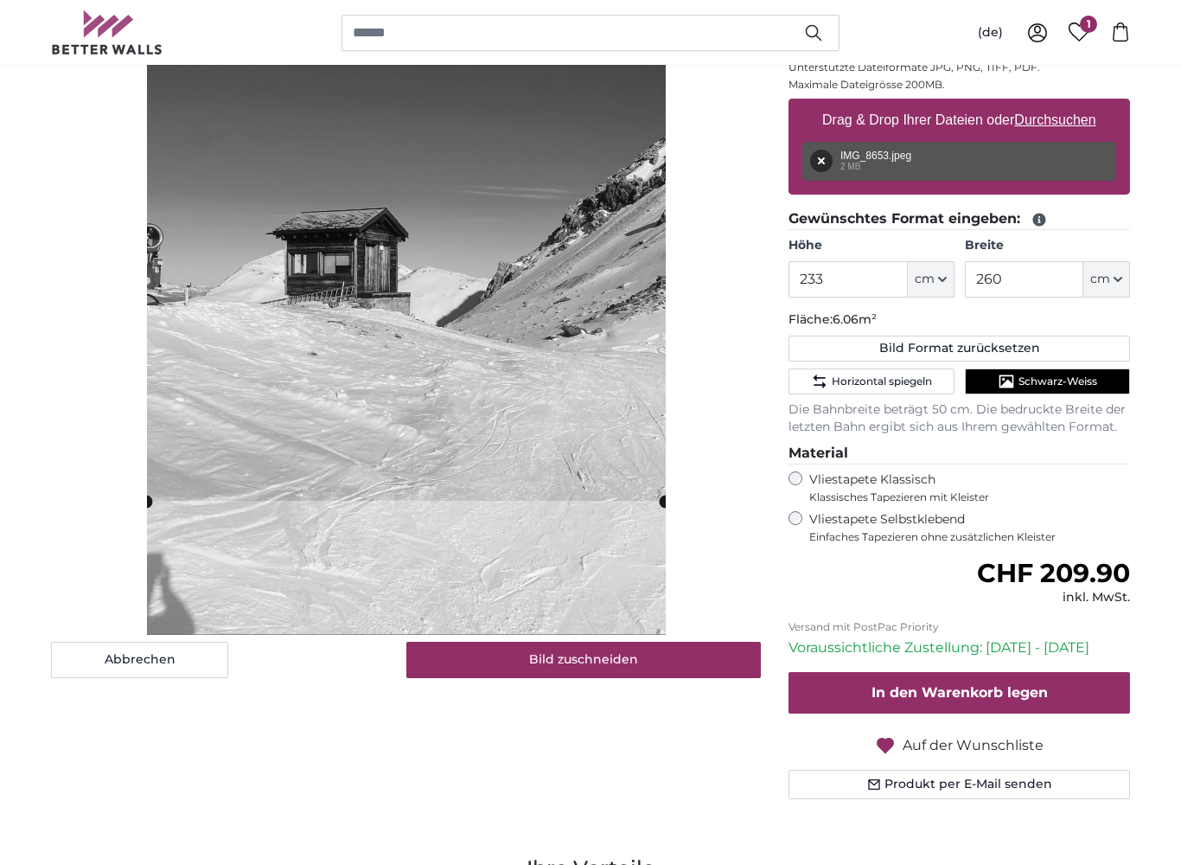
click at [638, 665] on button "Bild zuschneiden" at bounding box center [583, 660] width 355 height 36
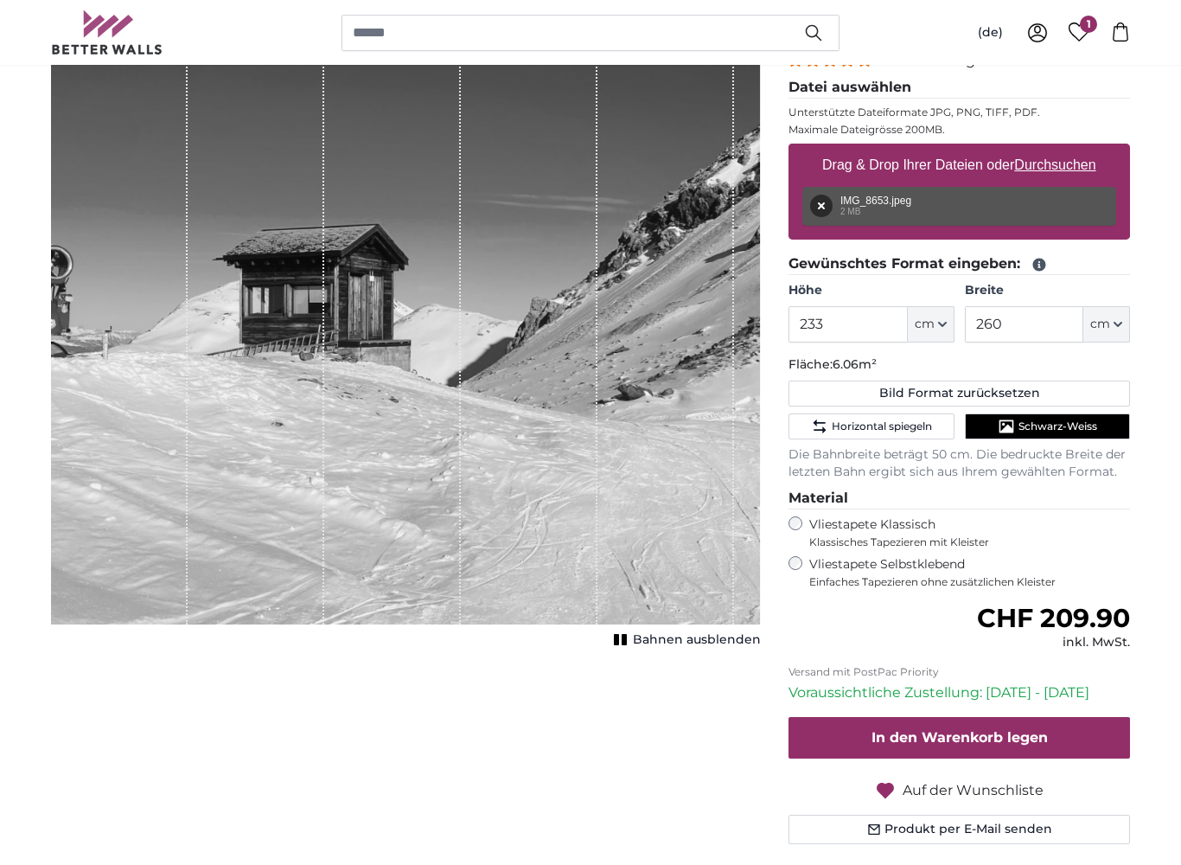
scroll to position [237, 0]
click at [942, 745] on span "Auf der Wunschliste" at bounding box center [973, 790] width 141 height 21
click at [925, 745] on span "Auf der Wunschliste" at bounding box center [973, 790] width 141 height 21
click at [931, 745] on span "Auf die Wunschliste setzen" at bounding box center [972, 790] width 189 height 21
click at [823, 208] on button "Entfernen" at bounding box center [821, 206] width 22 height 22
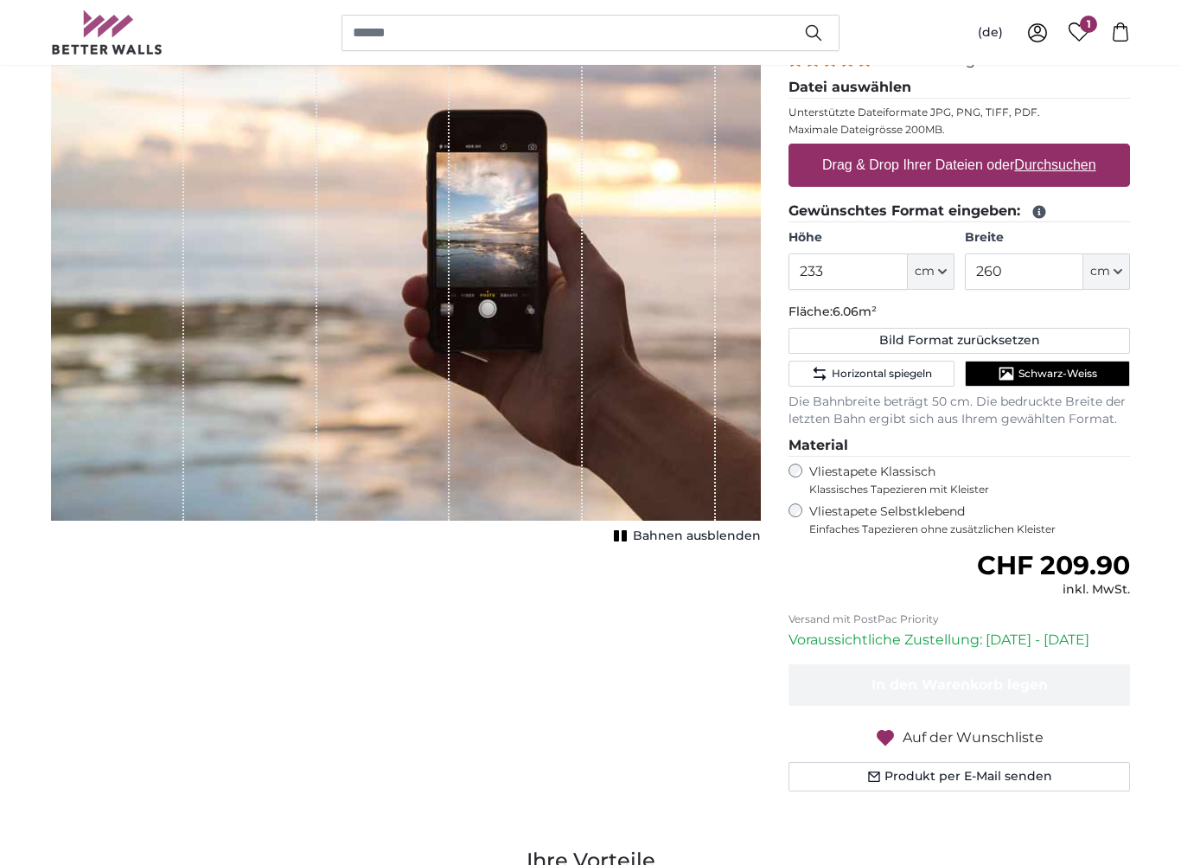
click at [1019, 163] on u "Durchsuchen" at bounding box center [1055, 164] width 81 height 15
click at [1019, 149] on input "Drag & Drop Ihrer Dateien oder Durchsuchen" at bounding box center [960, 146] width 342 height 5
click at [894, 731] on icon "button" at bounding box center [885, 737] width 21 height 21
click at [913, 731] on span "Auf die Wunschliste setzen" at bounding box center [972, 737] width 189 height 21
click at [897, 736] on span "Auf die Wunschliste setzen" at bounding box center [972, 737] width 189 height 21
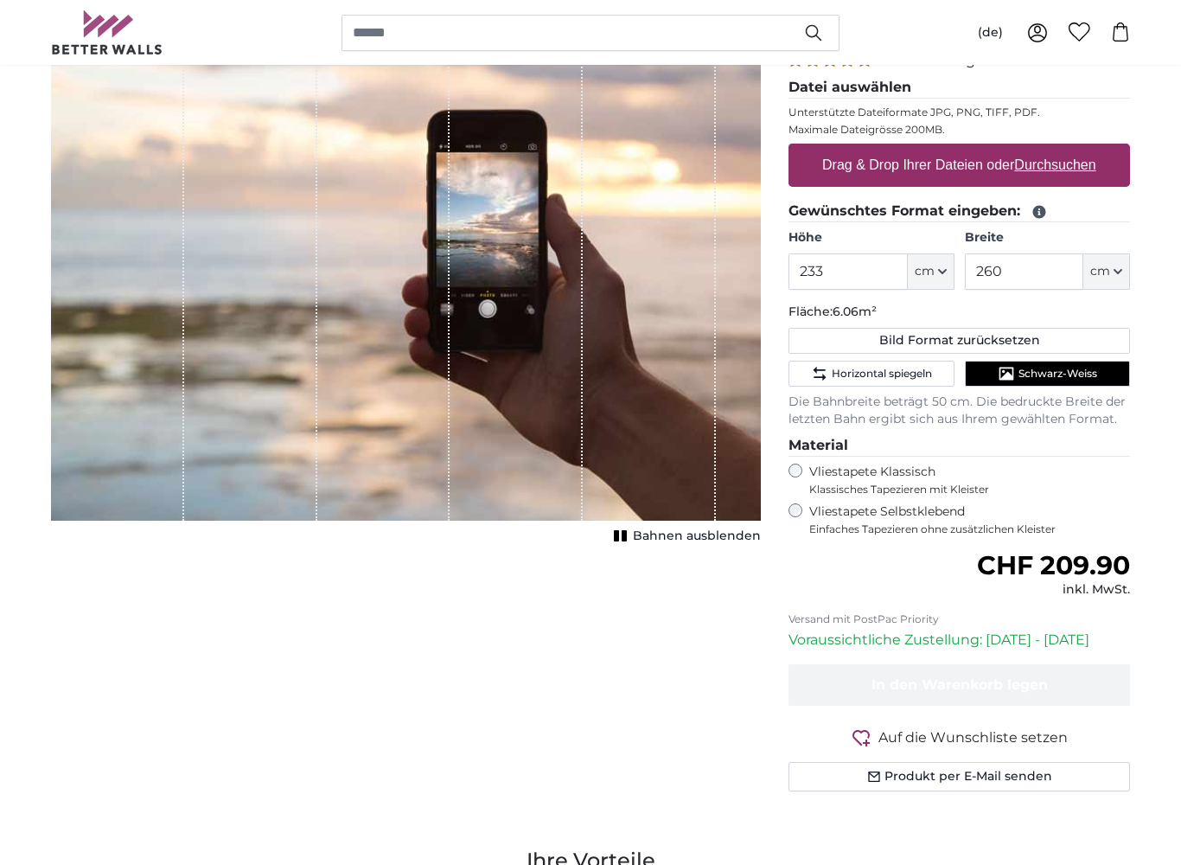
click at [881, 735] on span "Auf die Wunschliste setzen" at bounding box center [972, 737] width 189 height 21
click at [891, 738] on span "Auf die Wunschliste setzen" at bounding box center [972, 737] width 189 height 21
click at [900, 737] on span "Auf die Wunschliste setzen" at bounding box center [972, 737] width 189 height 21
click at [882, 732] on span "Auf die Wunschliste setzen" at bounding box center [972, 737] width 189 height 21
click at [869, 740] on icon "button" at bounding box center [861, 737] width 21 height 21
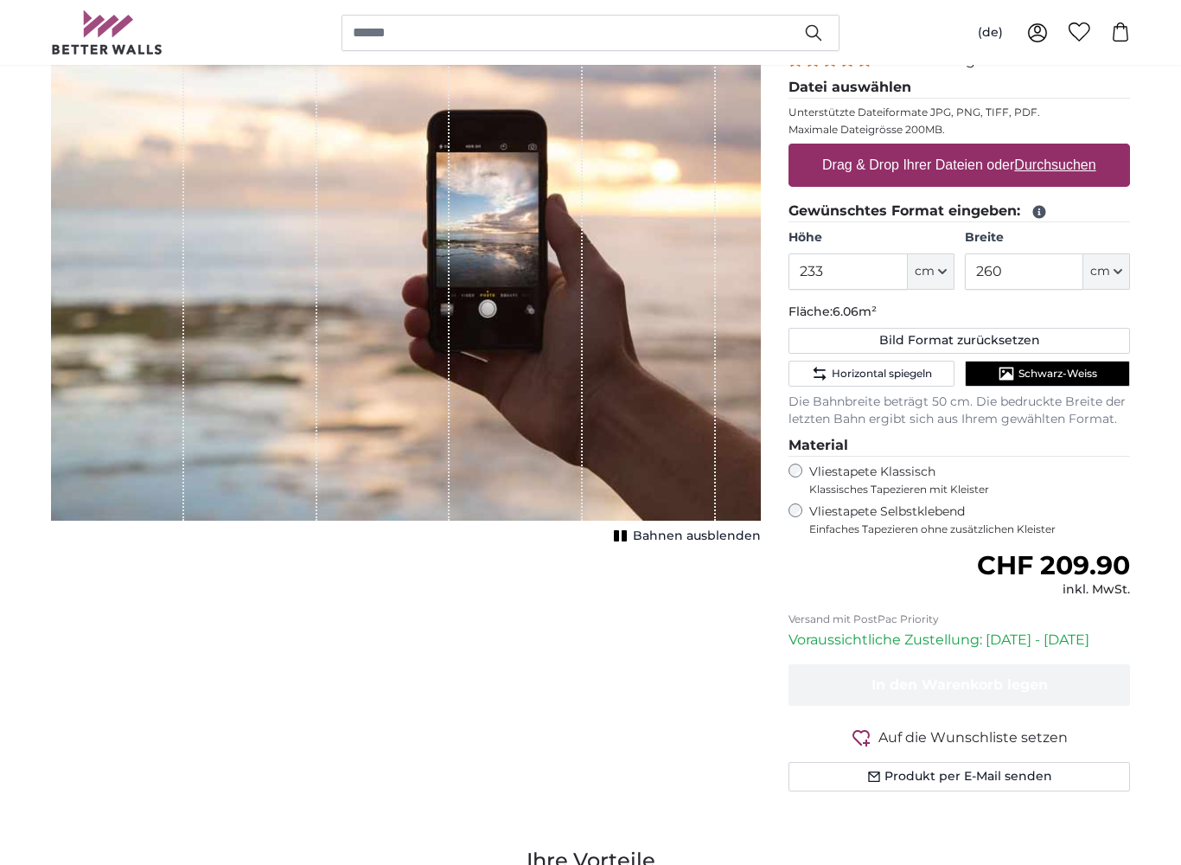
click at [862, 738] on icon "button" at bounding box center [861, 738] width 17 height 16
click at [872, 741] on icon "button" at bounding box center [861, 737] width 21 height 21
click at [873, 740] on button "Auf die Wunschliste setzen Auf der Wunschliste" at bounding box center [960, 737] width 342 height 22
click at [872, 739] on icon "button" at bounding box center [861, 737] width 21 height 21
click at [872, 729] on icon "button" at bounding box center [861, 737] width 21 height 21
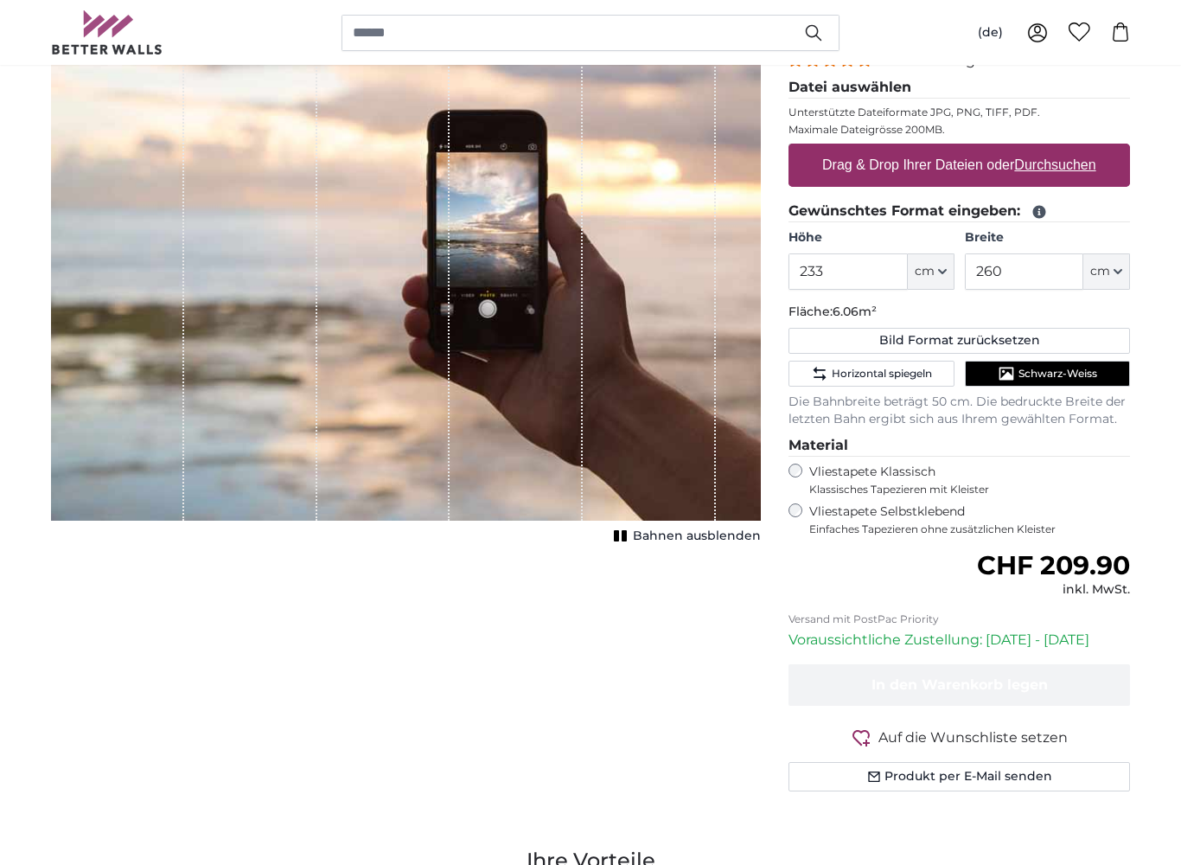
click at [872, 734] on icon "button" at bounding box center [861, 737] width 21 height 21
click at [874, 734] on button "Auf die Wunschliste setzen Auf der Wunschliste" at bounding box center [960, 737] width 342 height 22
click at [933, 169] on label "Drag & Drop Ihrer Dateien oder Durchsuchen" at bounding box center [959, 165] width 288 height 35
click at [933, 149] on input "Drag & Drop Ihrer Dateien oder Durchsuchen" at bounding box center [960, 146] width 342 height 5
type input "**********"
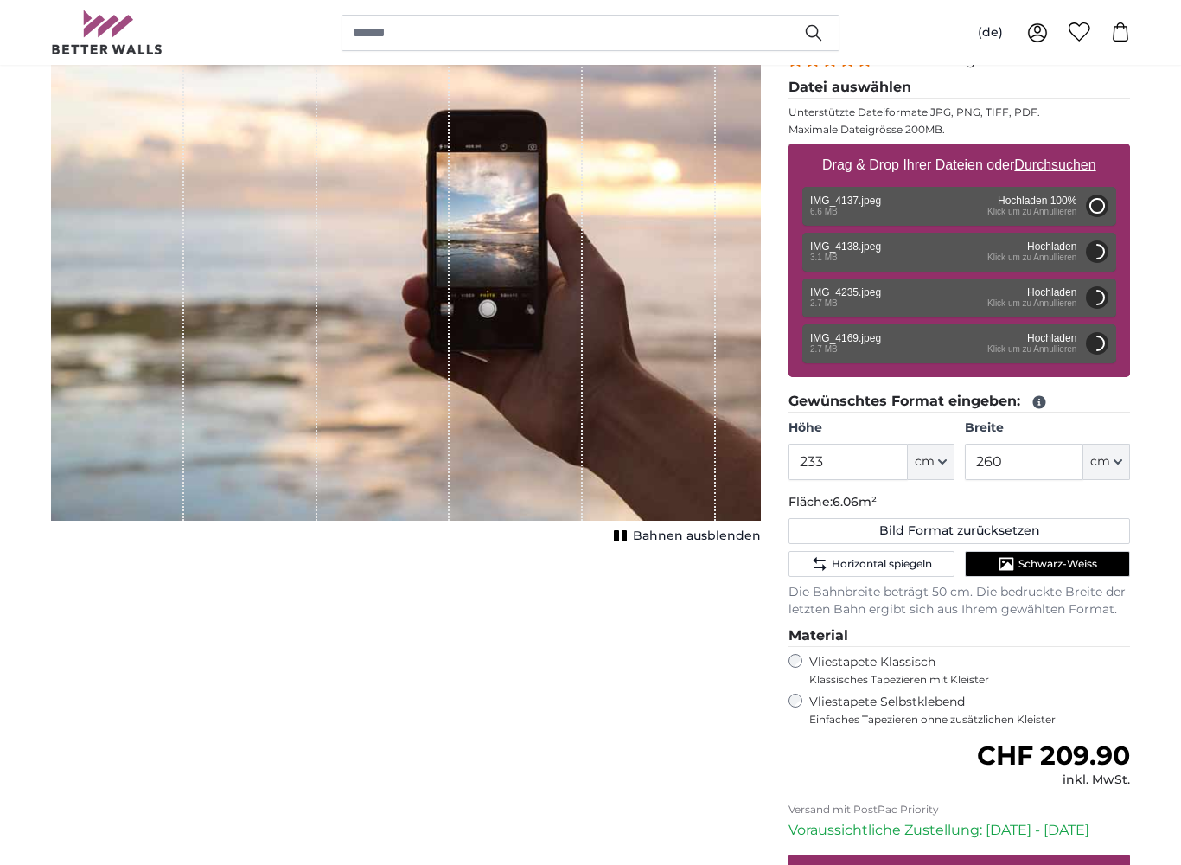
type input "176"
type input "624.8"
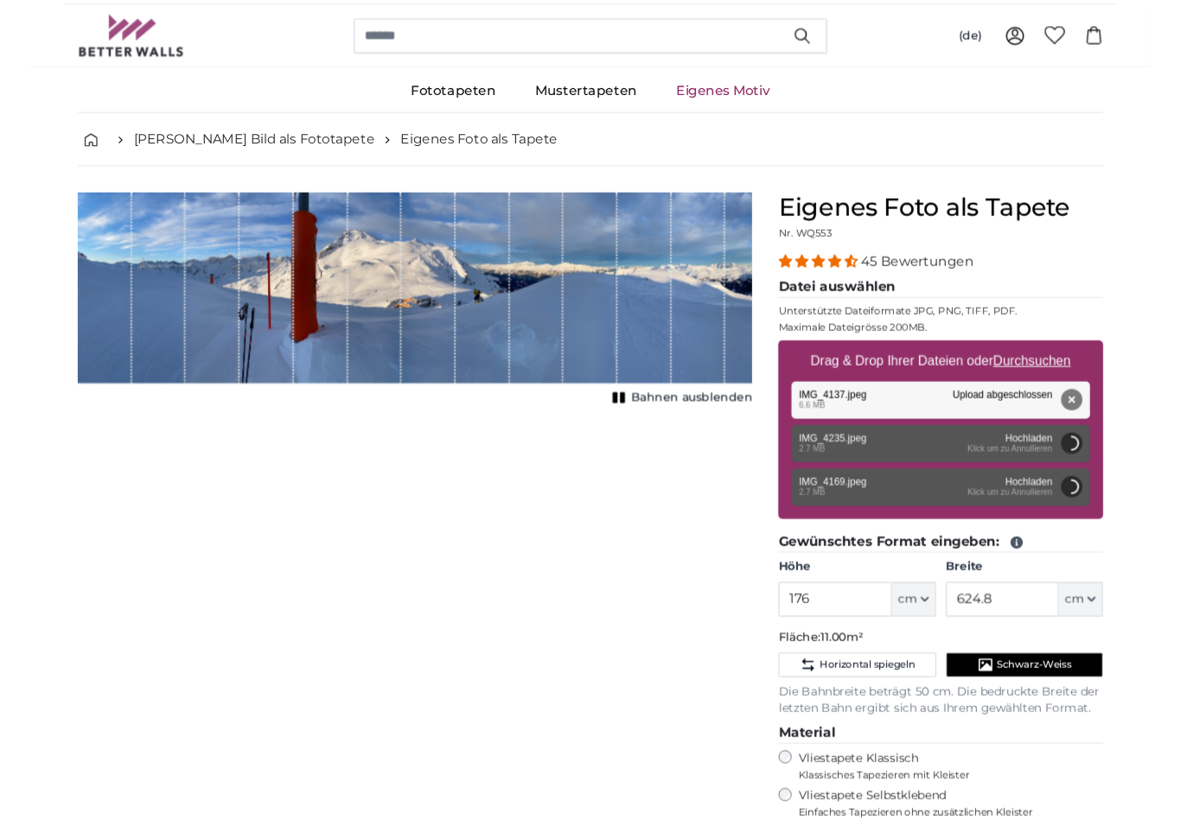
scroll to position [23, 0]
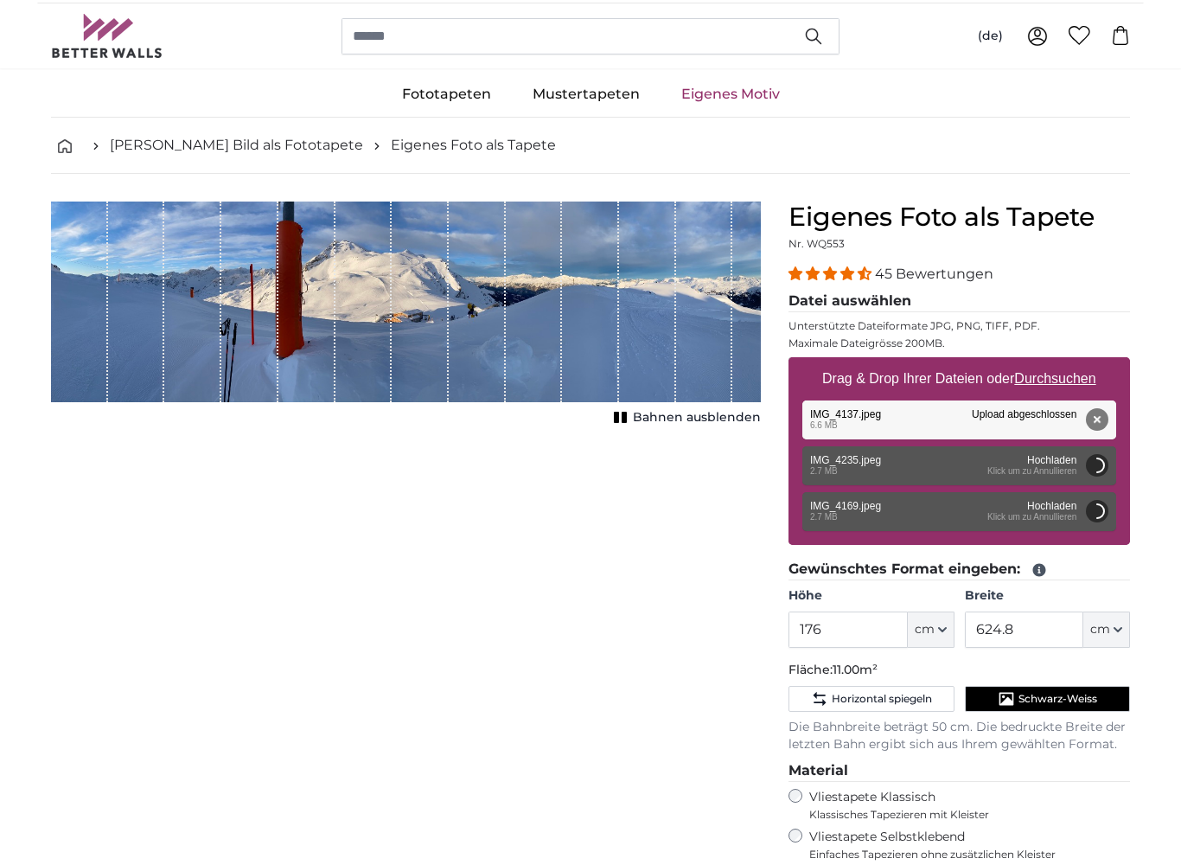
click at [923, 465] on div "Entfernen Nochmal versuchen Entfernen Hochladen Abbrechen Nochmal versuchen Ent…" at bounding box center [959, 465] width 314 height 39
click at [996, 416] on div "Entfernen Nochmal versuchen Entfernen Hochladen Abbrechen Nochmal versuchen Ent…" at bounding box center [959, 419] width 314 height 39
click at [1099, 419] on button "Entfernen" at bounding box center [1097, 419] width 22 height 22
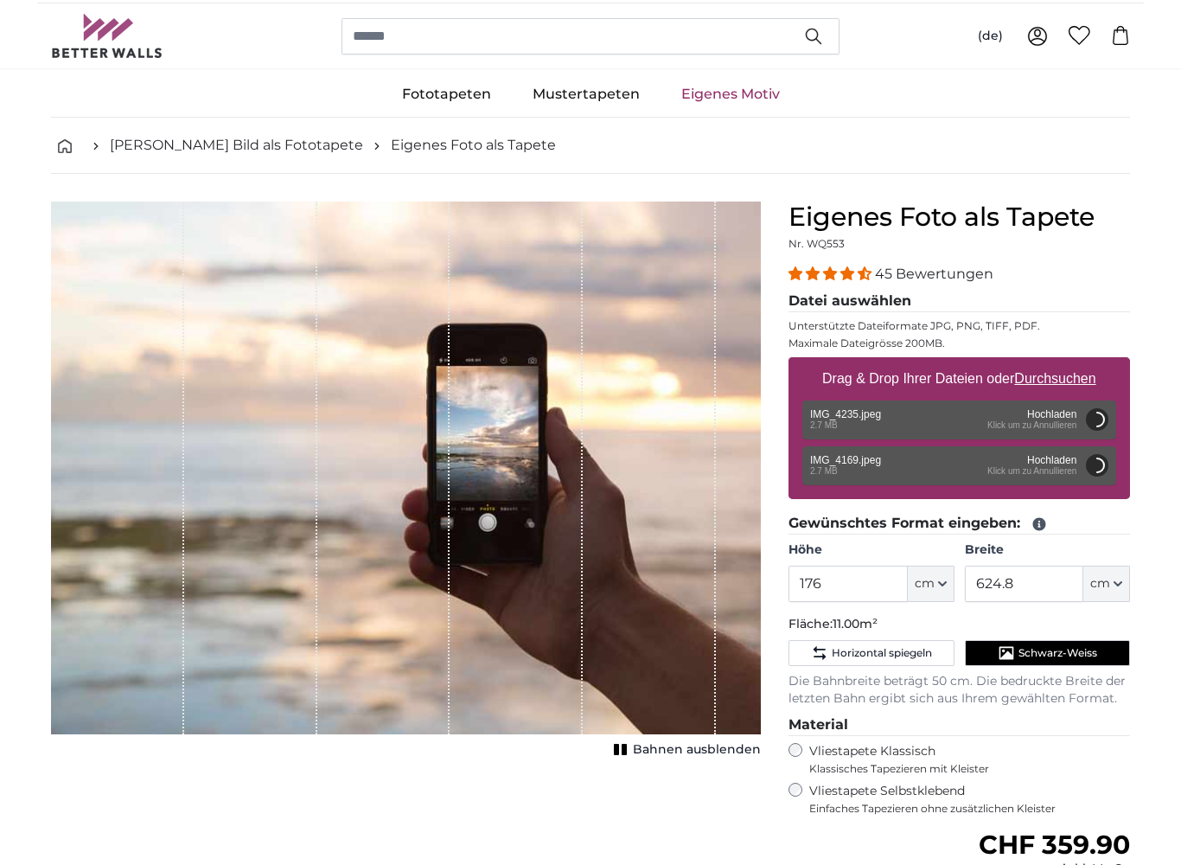
click at [942, 583] on icon "button" at bounding box center [942, 583] width 9 height 9
click at [874, 583] on input "176" at bounding box center [848, 583] width 118 height 36
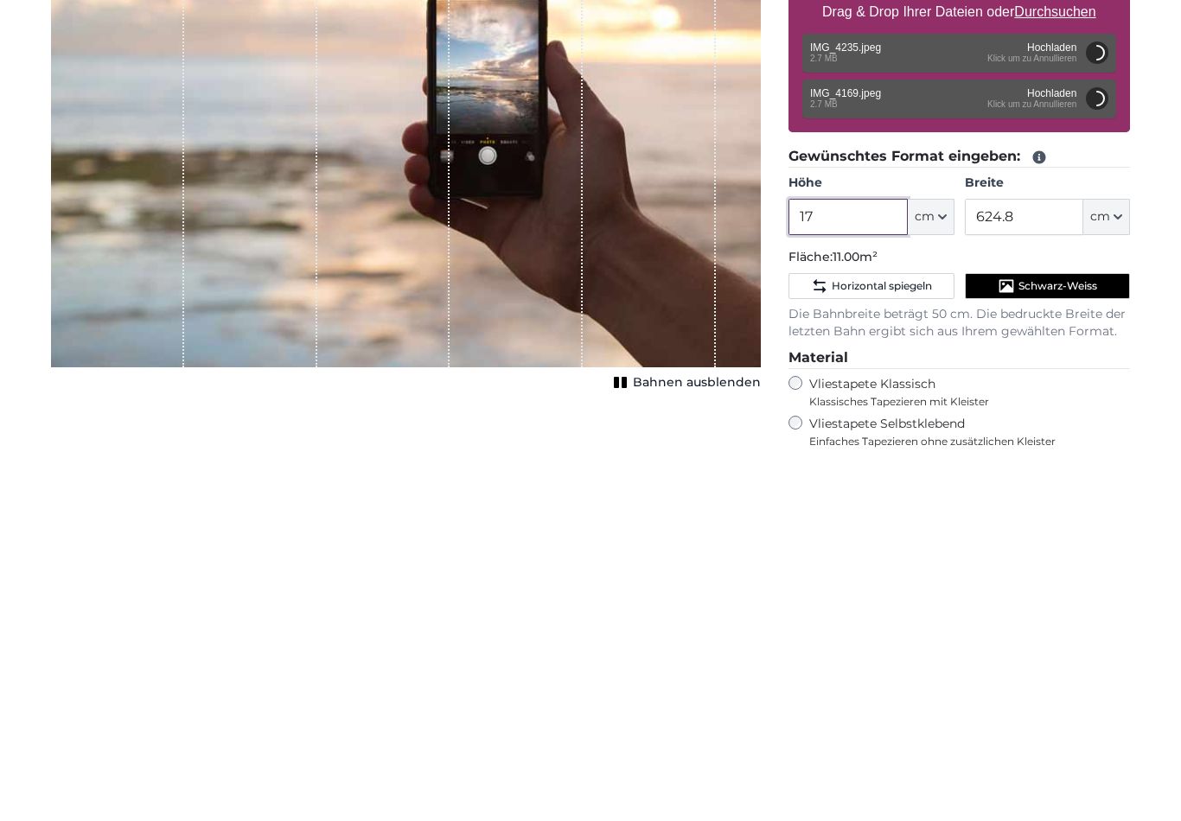
type input "1"
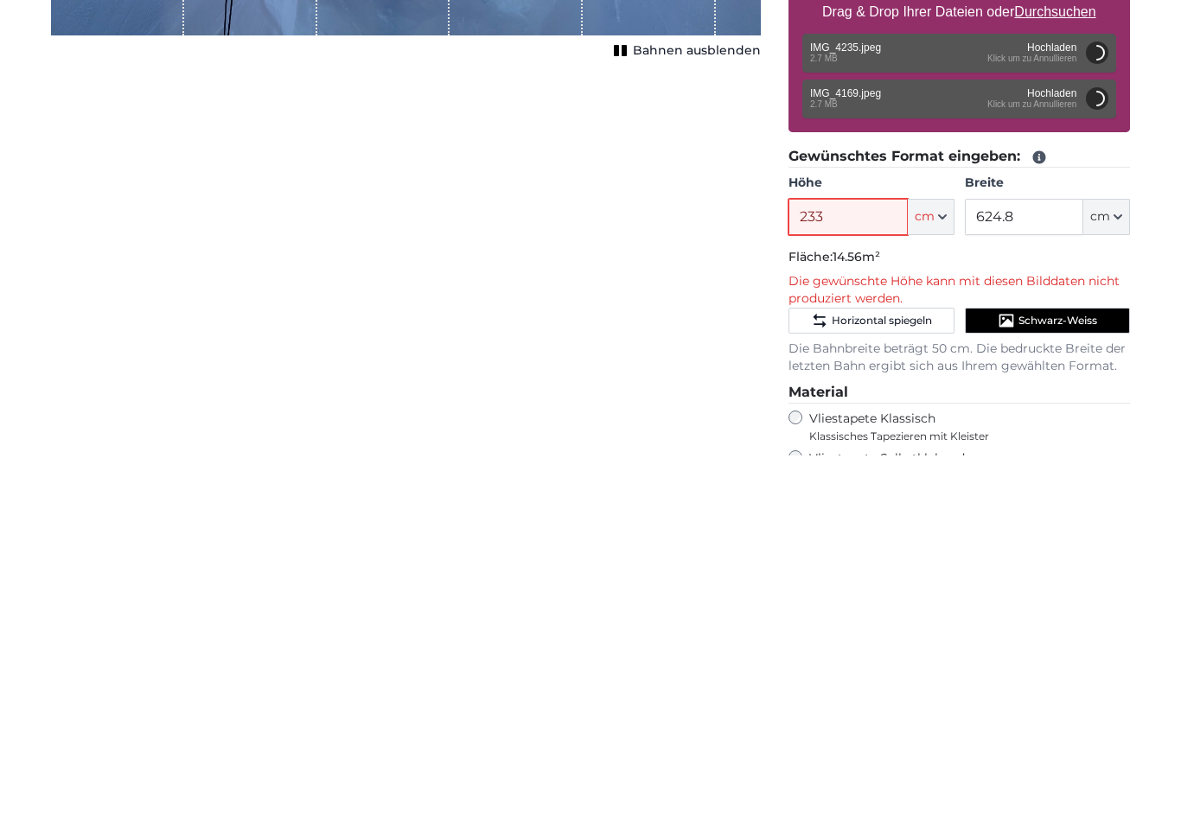
type input "233"
click at [1056, 565] on input "624.8" at bounding box center [1024, 583] width 118 height 36
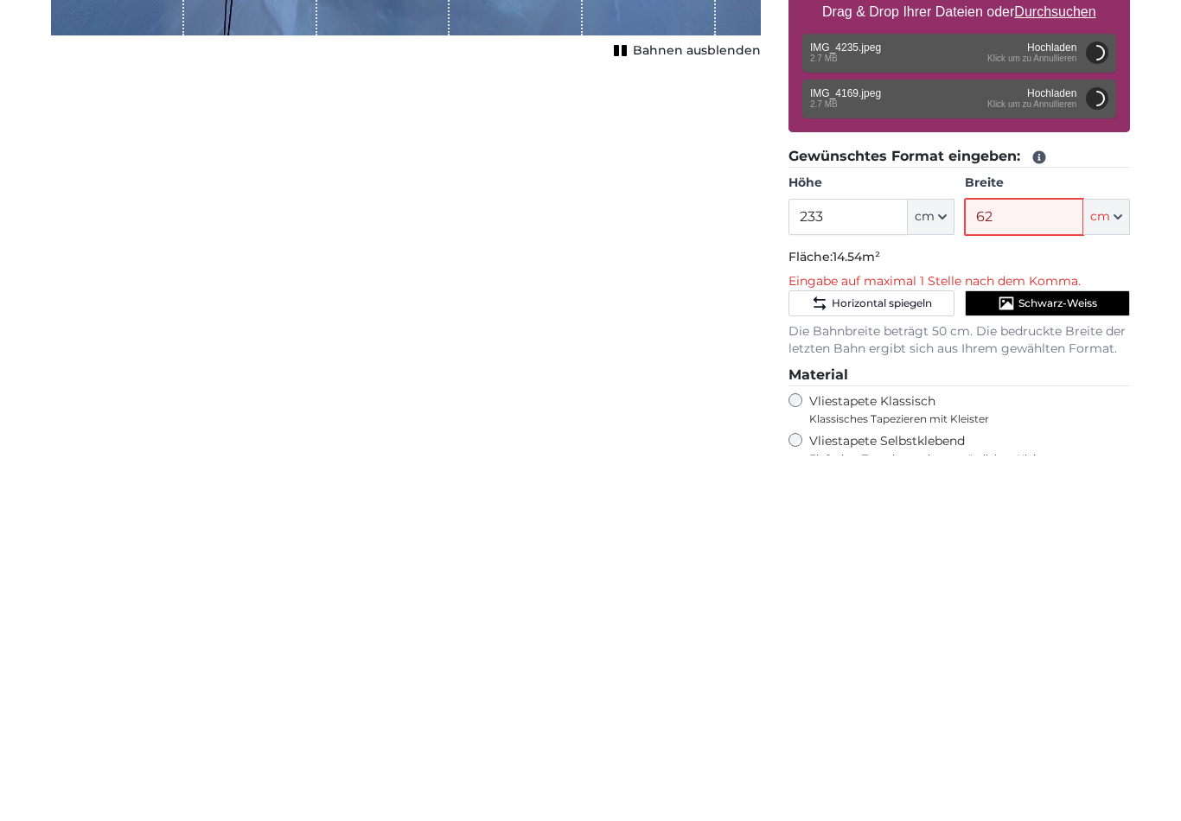
type input "6"
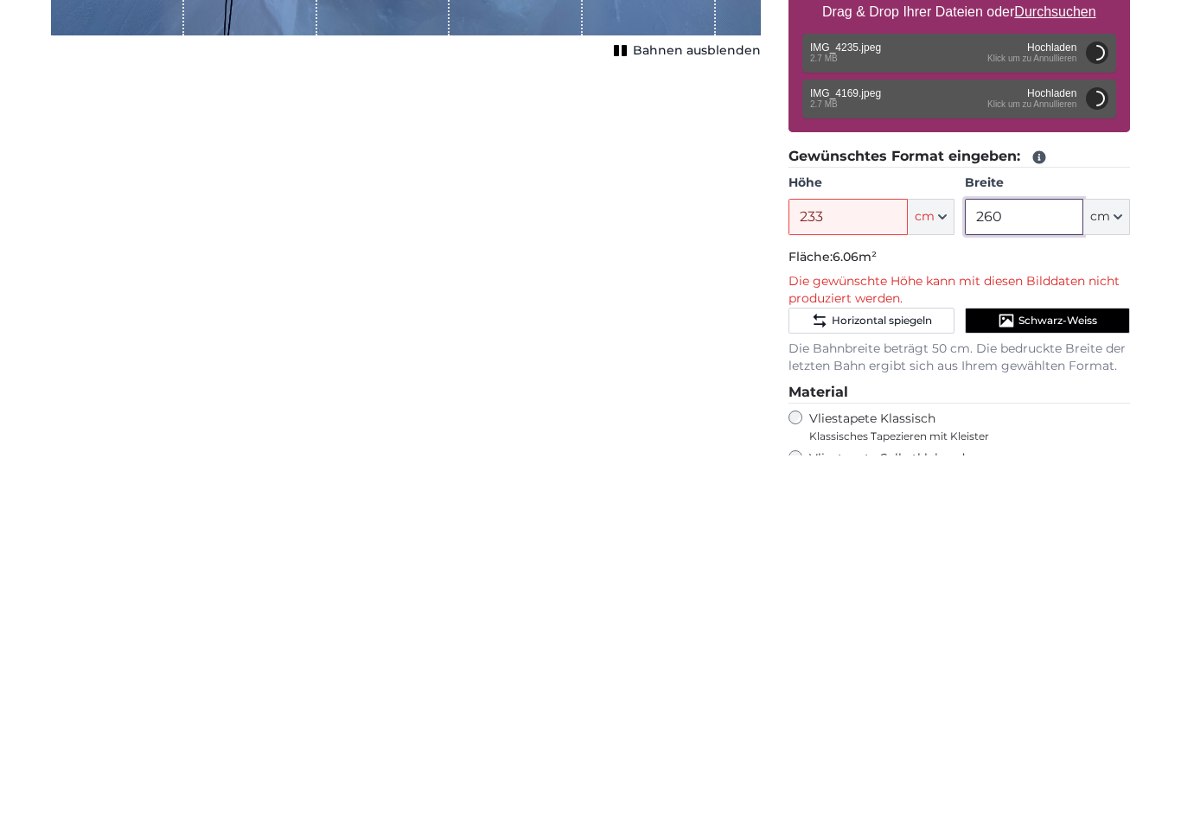
type input "260"
click at [1141, 252] on div "Eigenes Foto als Tapete Nr. WQ553 45 Bewertungen Datei auswählen Unterstützte D…" at bounding box center [959, 673] width 369 height 945
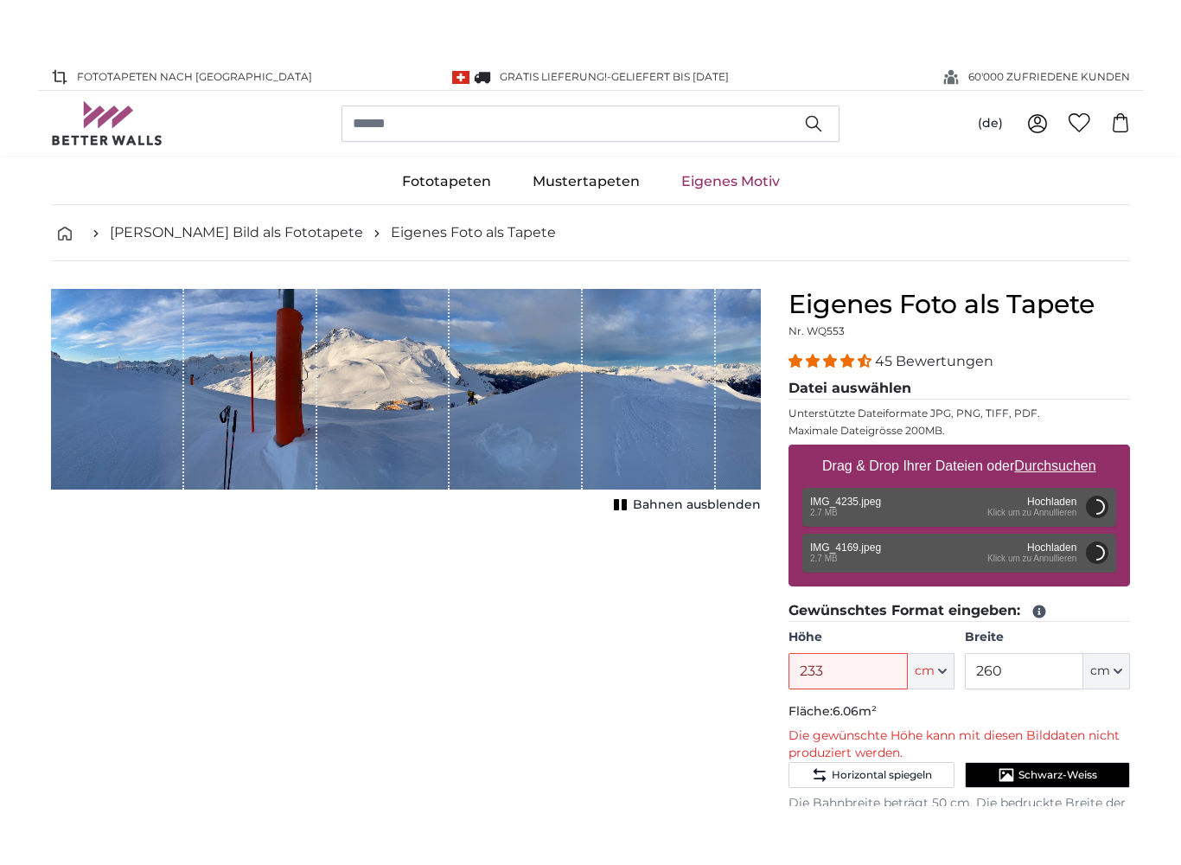
scroll to position [13, 0]
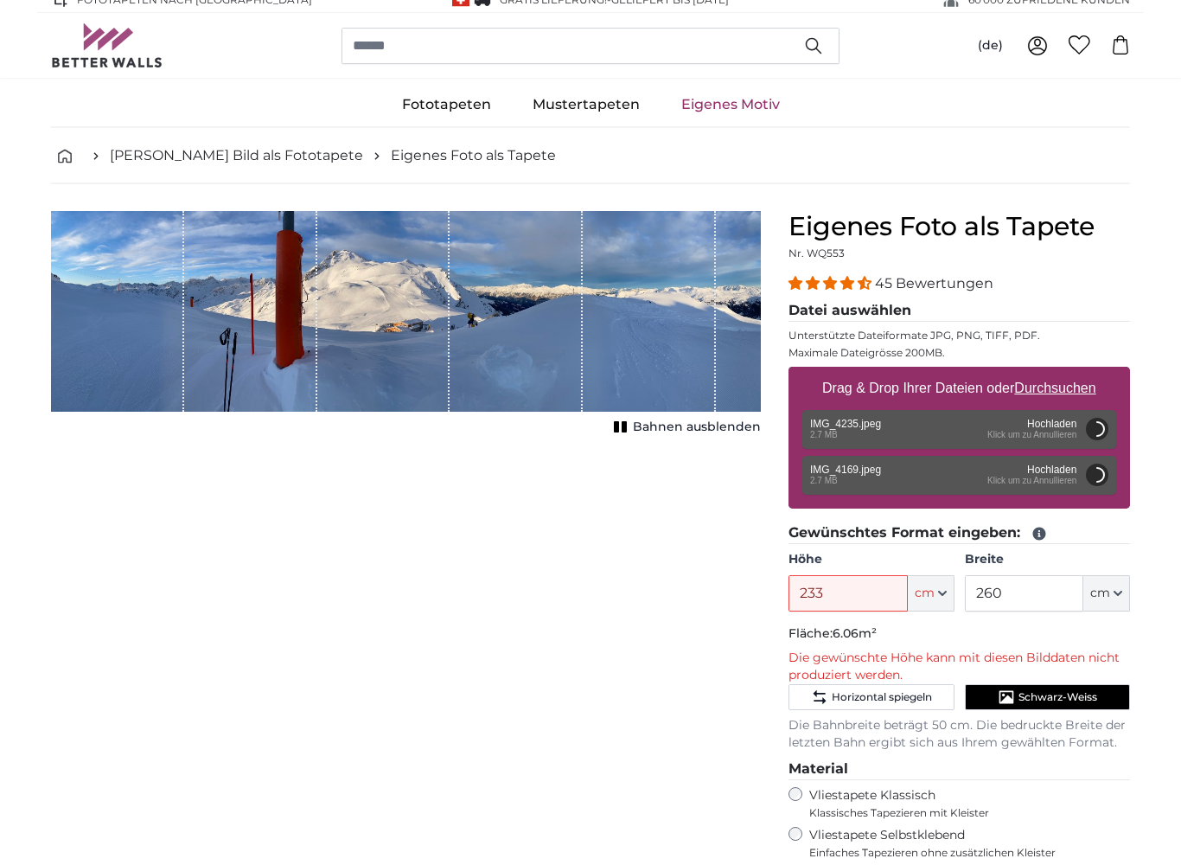
click at [680, 428] on span "Bahnen ausblenden" at bounding box center [697, 427] width 128 height 17
click at [663, 421] on span "Bahnen ausblenden" at bounding box center [697, 427] width 128 height 17
click at [657, 427] on span "Bahnen ausblenden" at bounding box center [697, 427] width 128 height 17
click at [684, 419] on span "Bahnen ausblenden" at bounding box center [697, 427] width 128 height 17
click at [681, 427] on span "Bahnen ausblenden" at bounding box center [697, 427] width 128 height 17
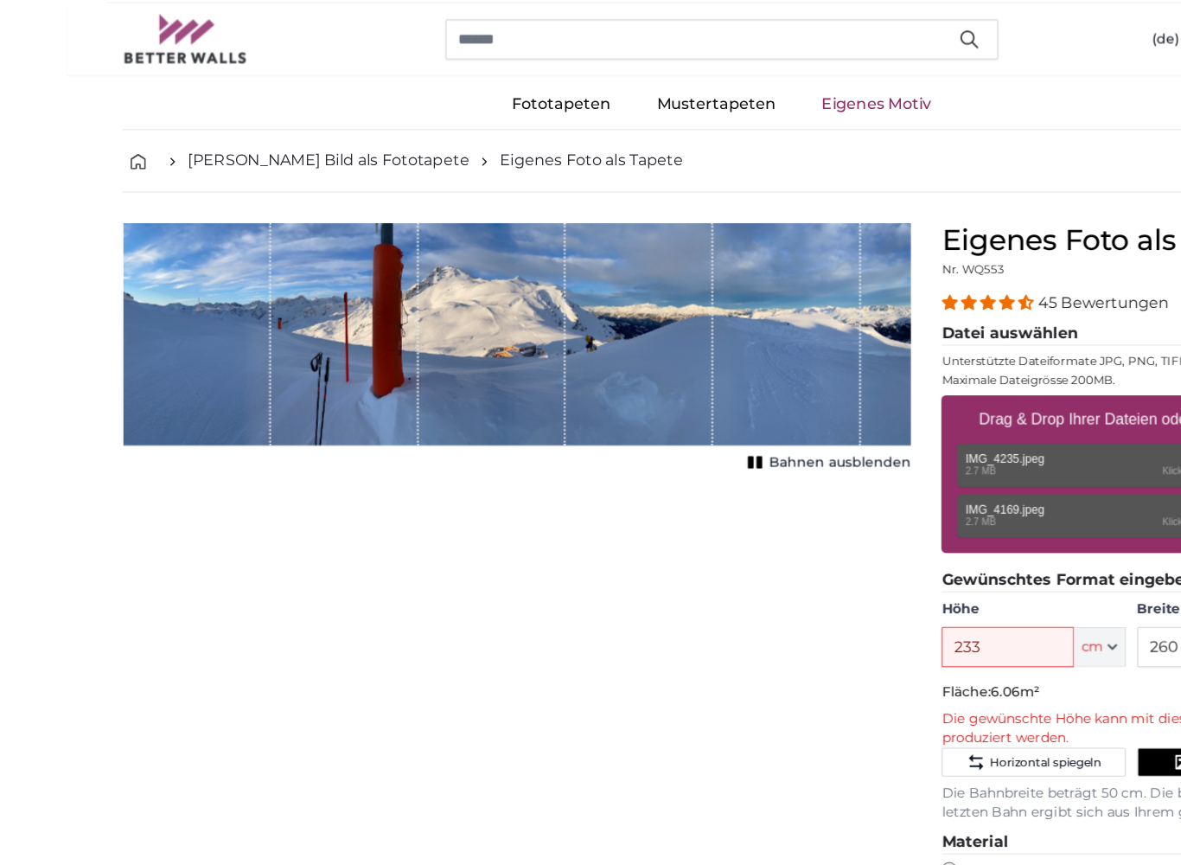
scroll to position [0, 0]
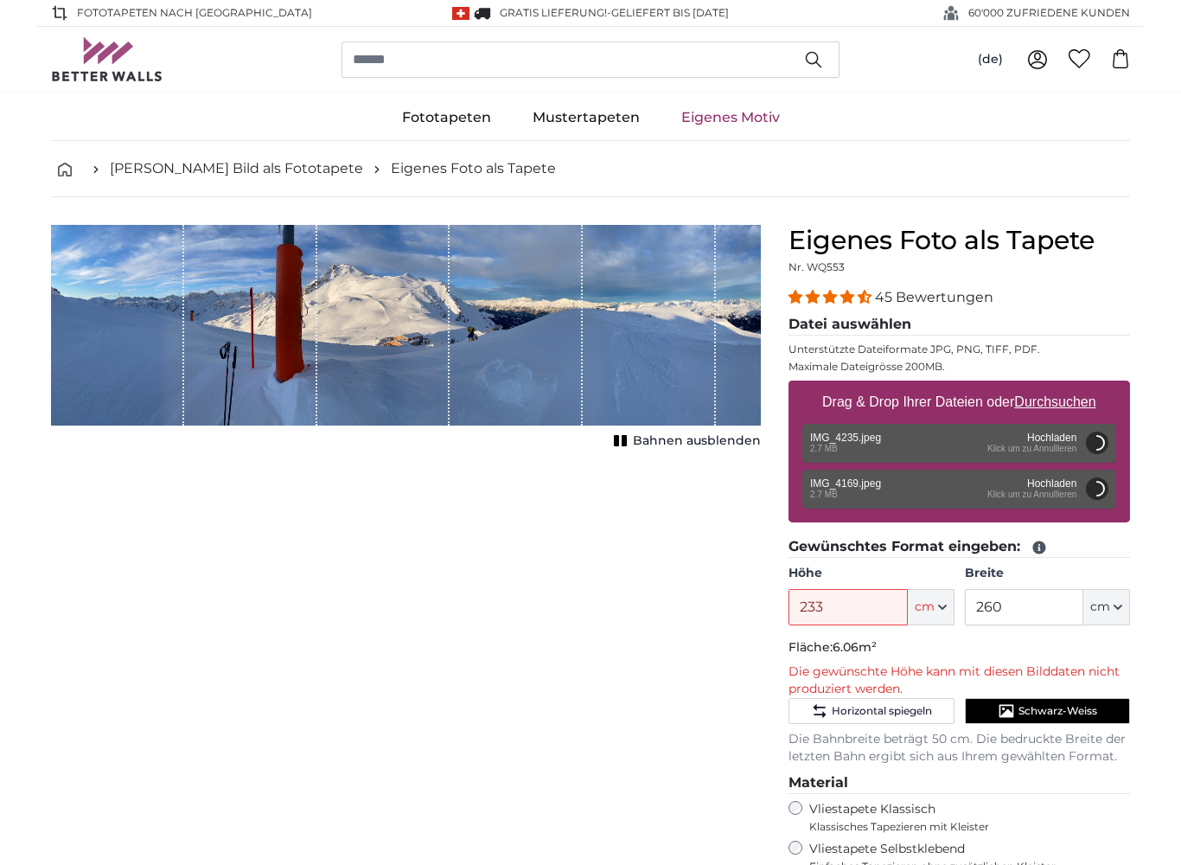
click at [693, 623] on div "Abbrechen Bild zuschneiden Bahnen ausblenden" at bounding box center [406, 697] width 738 height 945
click at [962, 443] on div "Entfernen Nochmal versuchen Entfernen Hochladen Abbrechen Nochmal versuchen Ent…" at bounding box center [959, 443] width 314 height 39
click at [965, 439] on div "Entfernen Nochmal versuchen Entfernen Hochladen Abbrechen Nochmal versuchen Ent…" at bounding box center [959, 443] width 314 height 39
click at [942, 500] on div "Entfernen Nochmal versuchen Entfernen Hochladen Abbrechen Nochmal versuchen Ent…" at bounding box center [959, 489] width 314 height 39
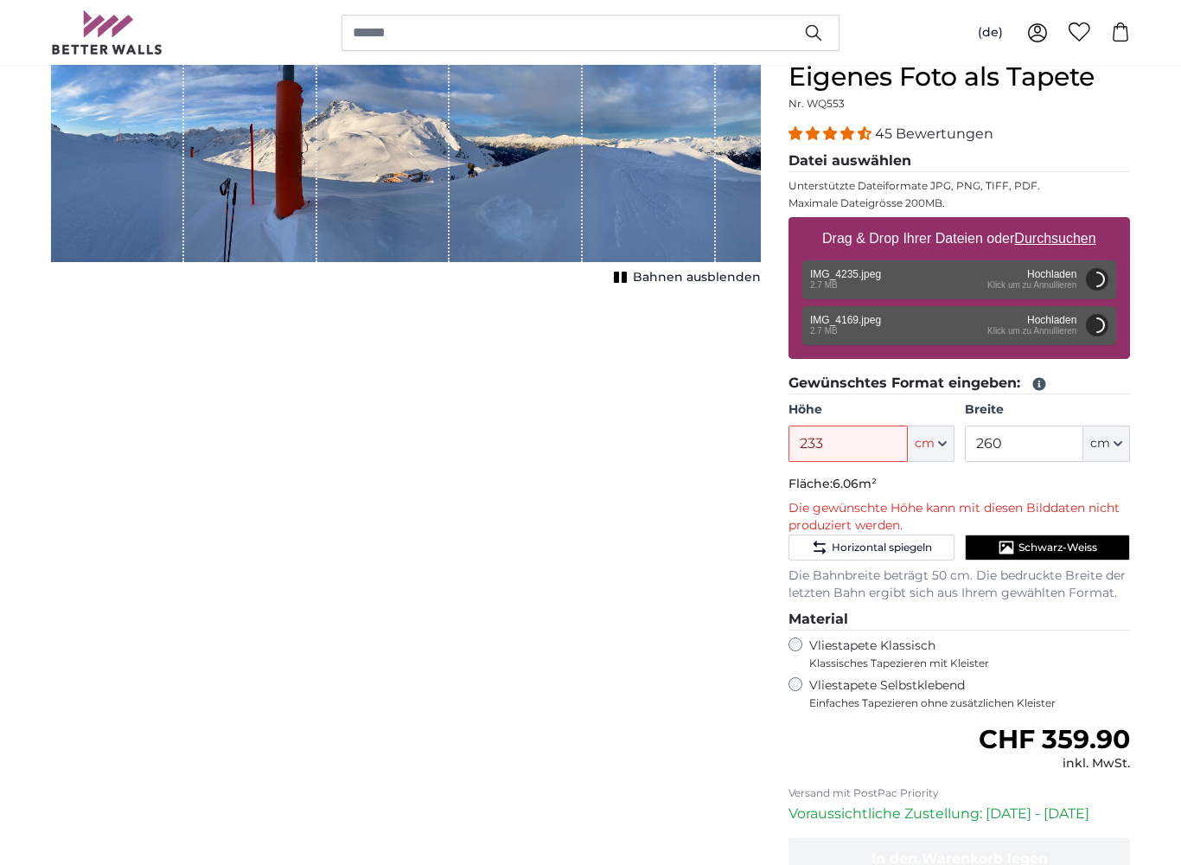
scroll to position [206, 0]
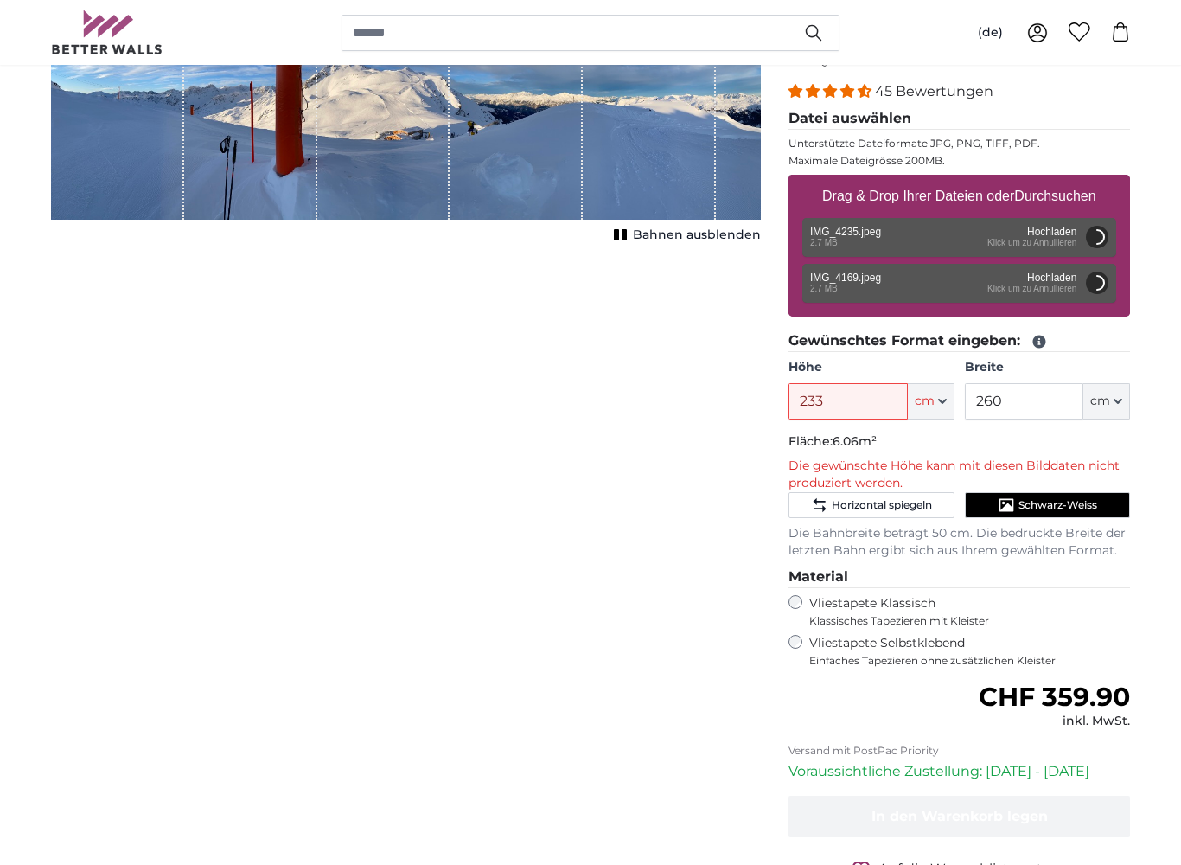
click at [904, 508] on span "Horizontal spiegeln" at bounding box center [882, 505] width 100 height 14
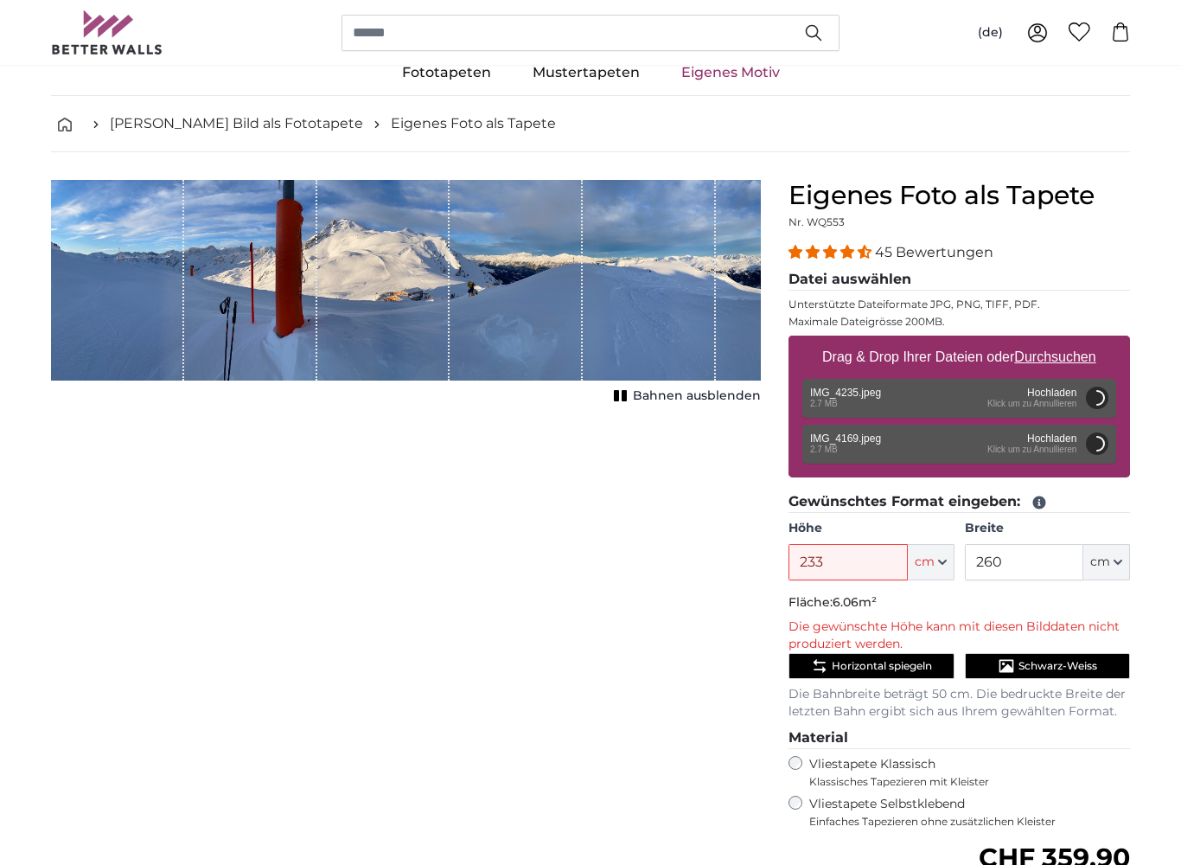
scroll to position [44, 0]
click at [948, 561] on button "cm" at bounding box center [931, 563] width 47 height 36
click at [880, 559] on input "233" at bounding box center [848, 562] width 118 height 36
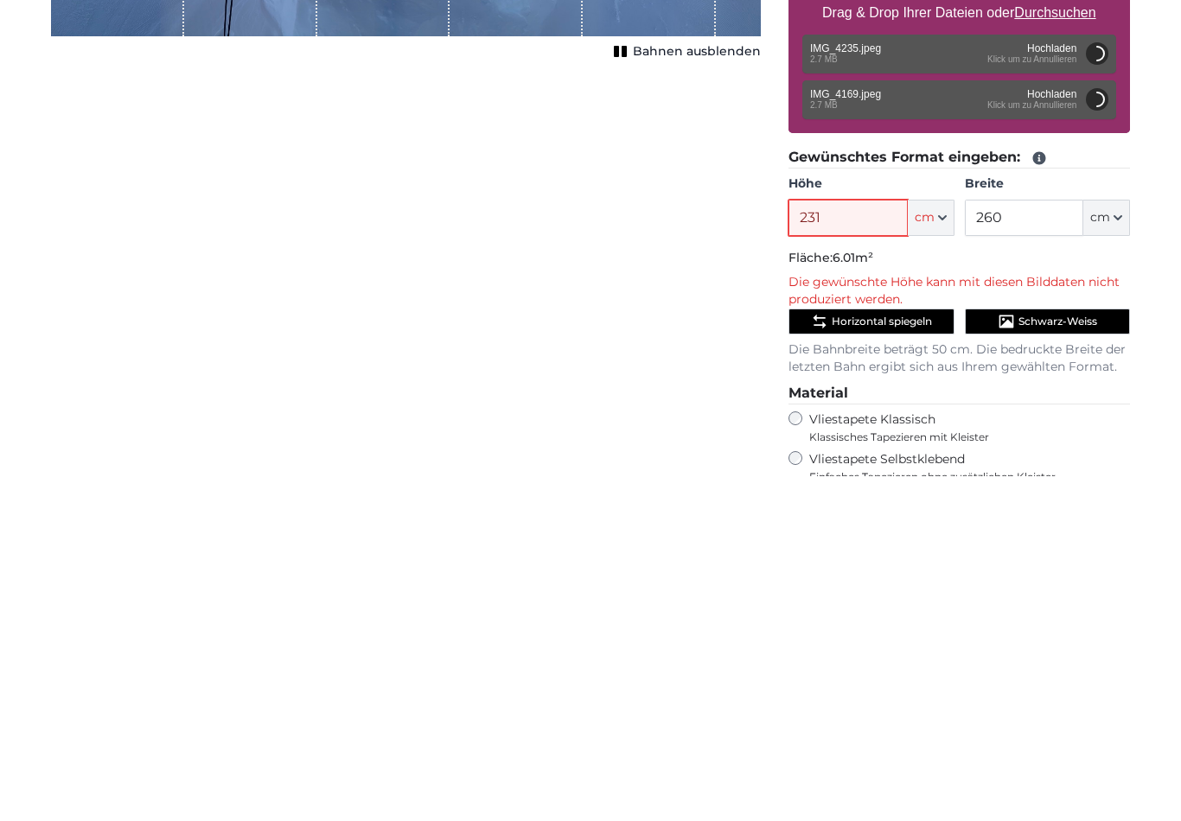
click at [887, 545] on input "231" at bounding box center [848, 563] width 118 height 36
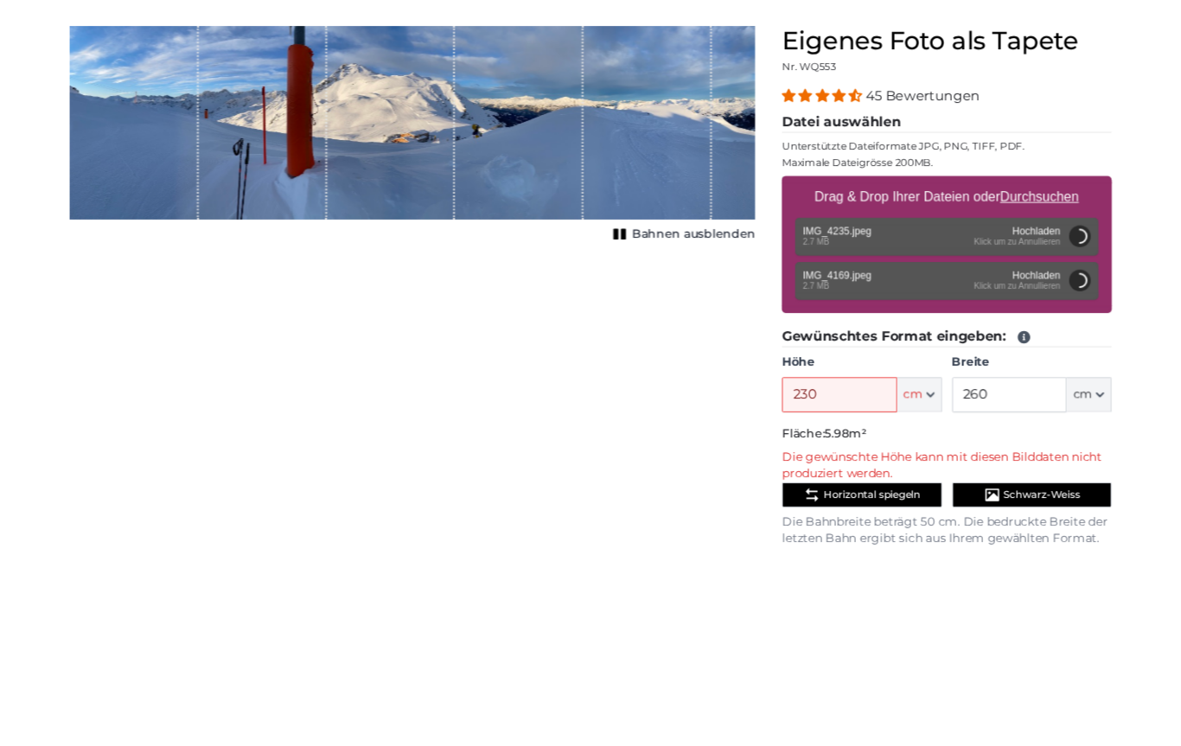
scroll to position [198, 0]
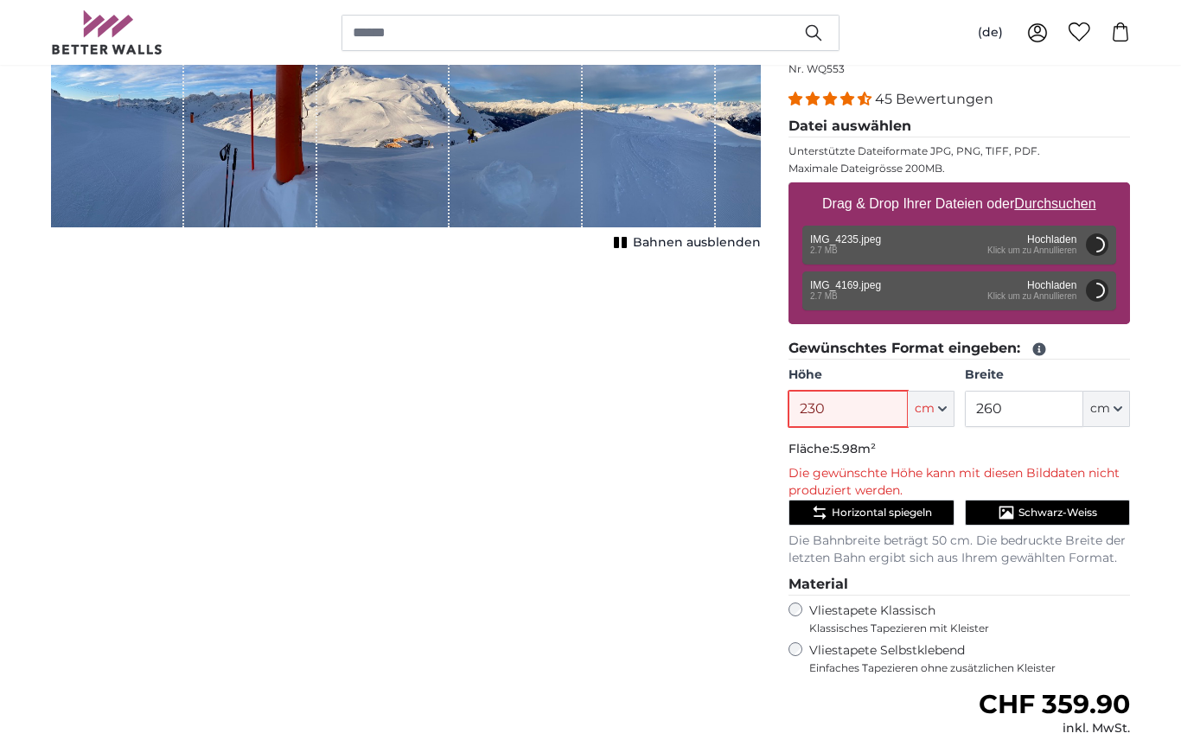
type input "230"
click at [1067, 205] on u "Durchsuchen" at bounding box center [1055, 203] width 81 height 15
click at [1067, 188] on input "Drag & Drop Ihrer Dateien oder Durchsuchen" at bounding box center [960, 184] width 342 height 5
type input "**********"
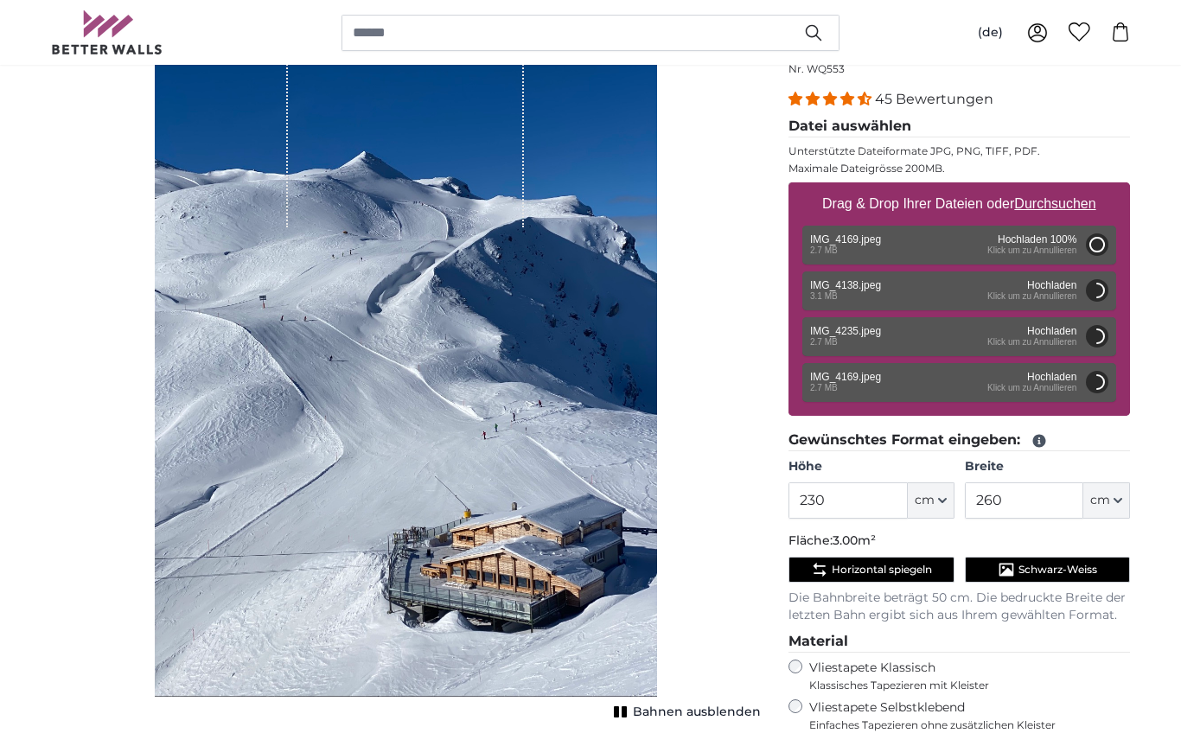
type input "200"
type input "150"
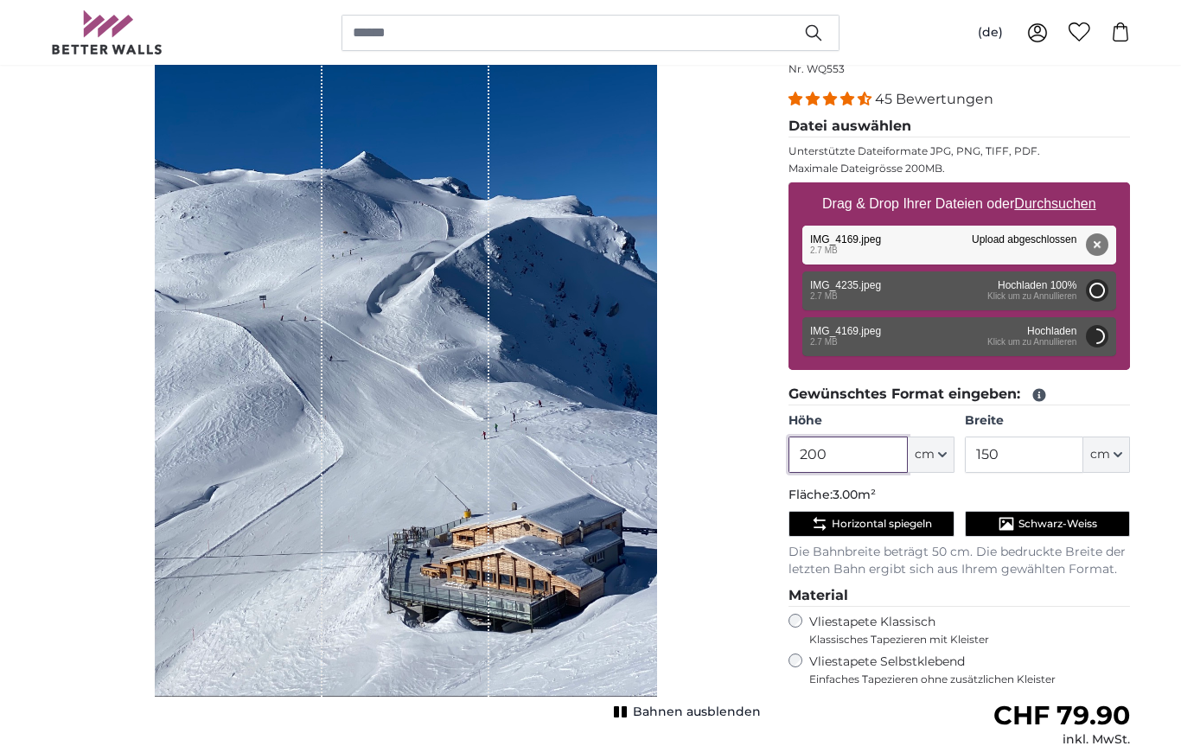
click at [875, 460] on input "200" at bounding box center [848, 455] width 118 height 36
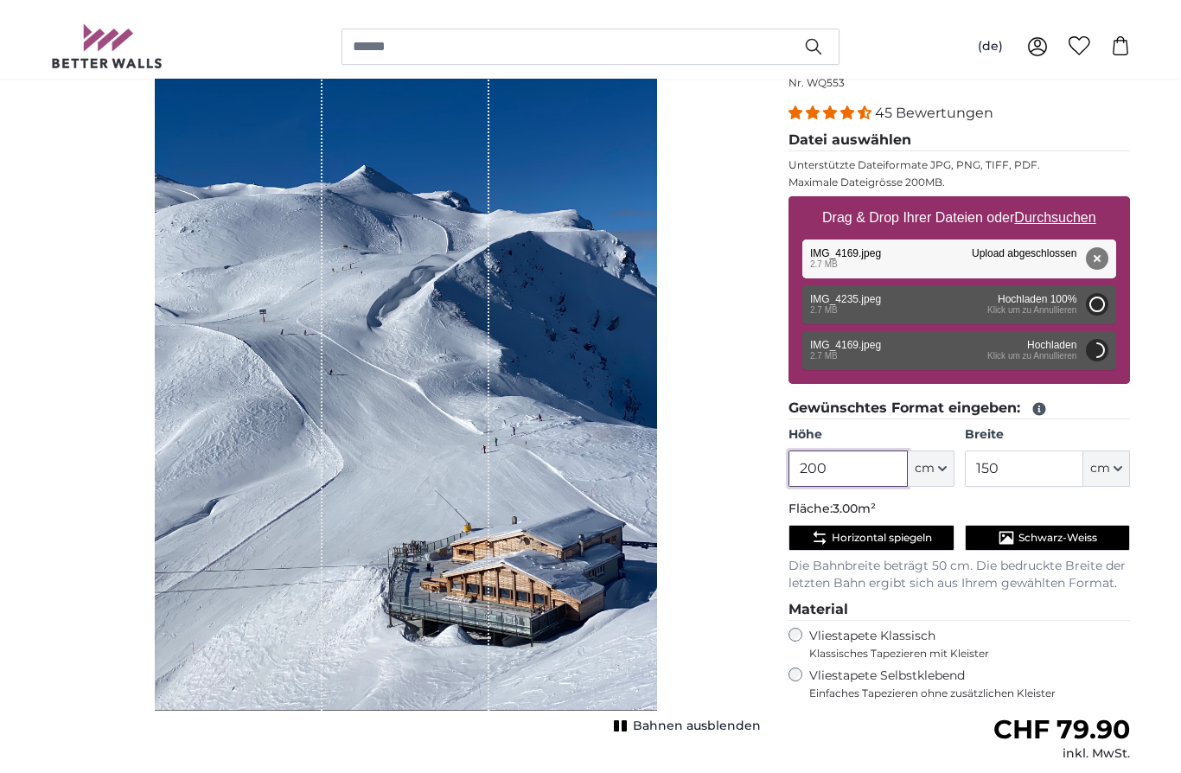
scroll to position [197, 0]
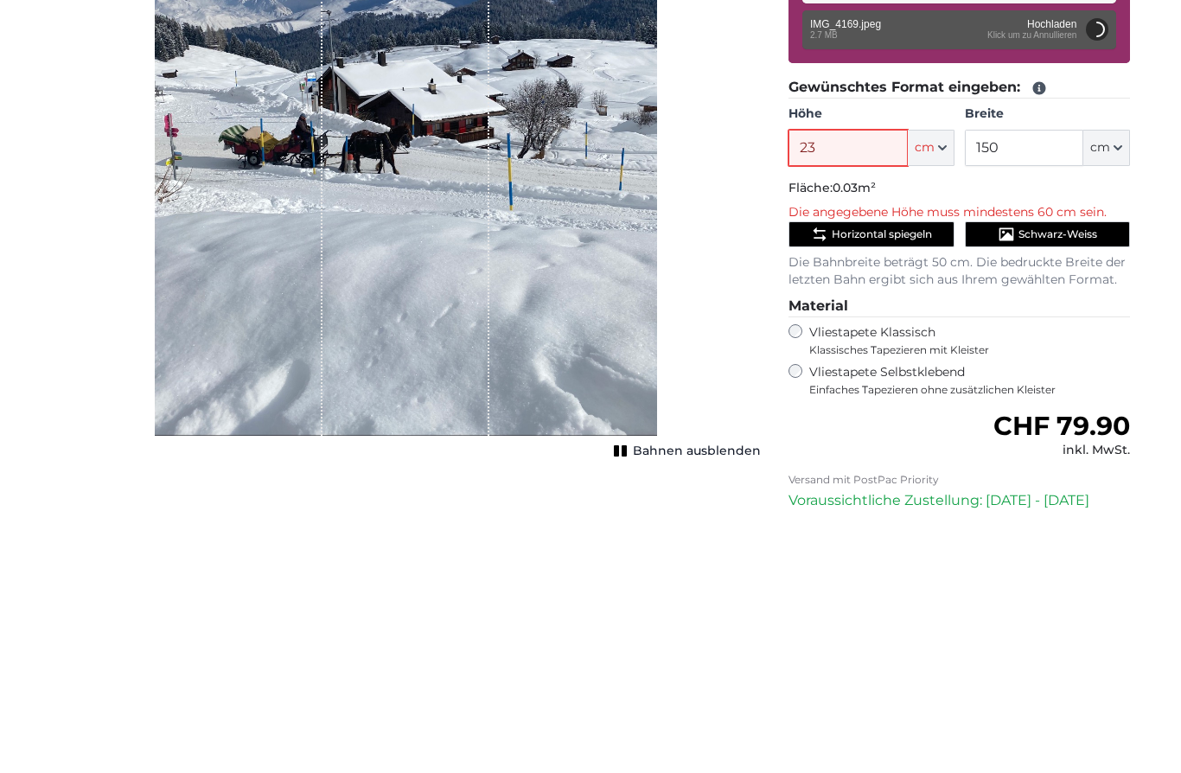
type input "233"
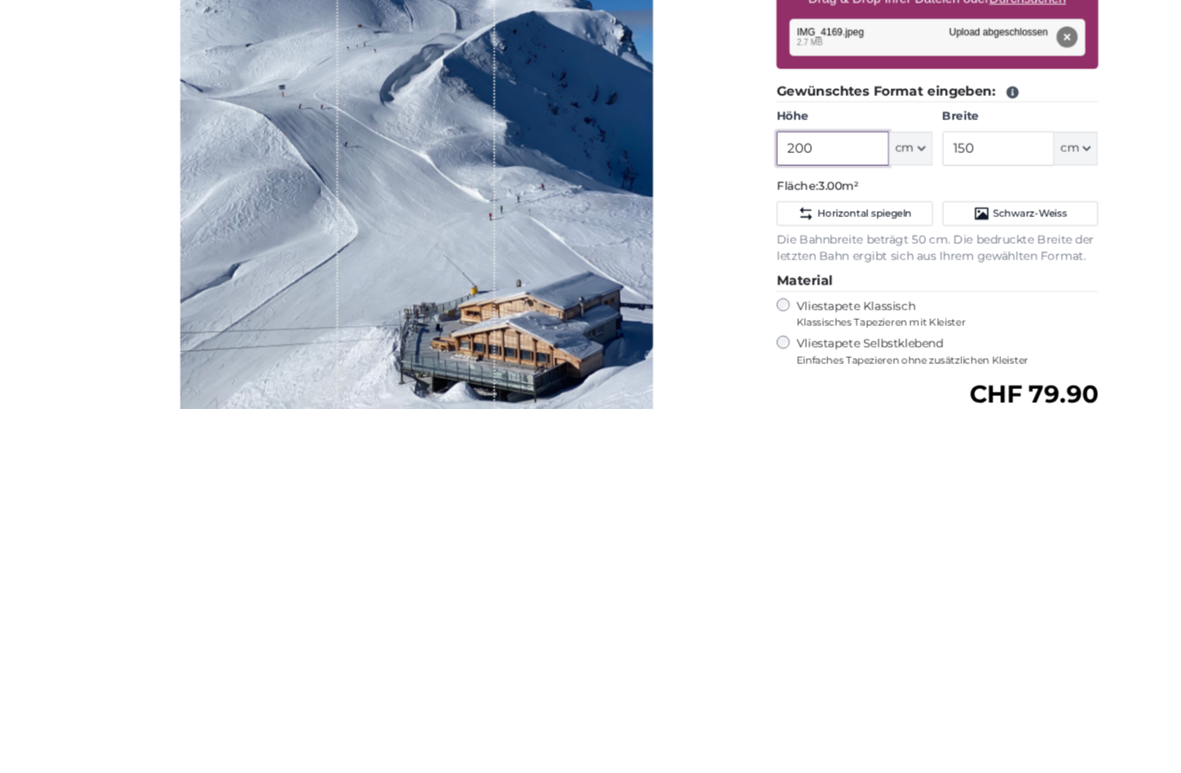
scroll to position [18, 0]
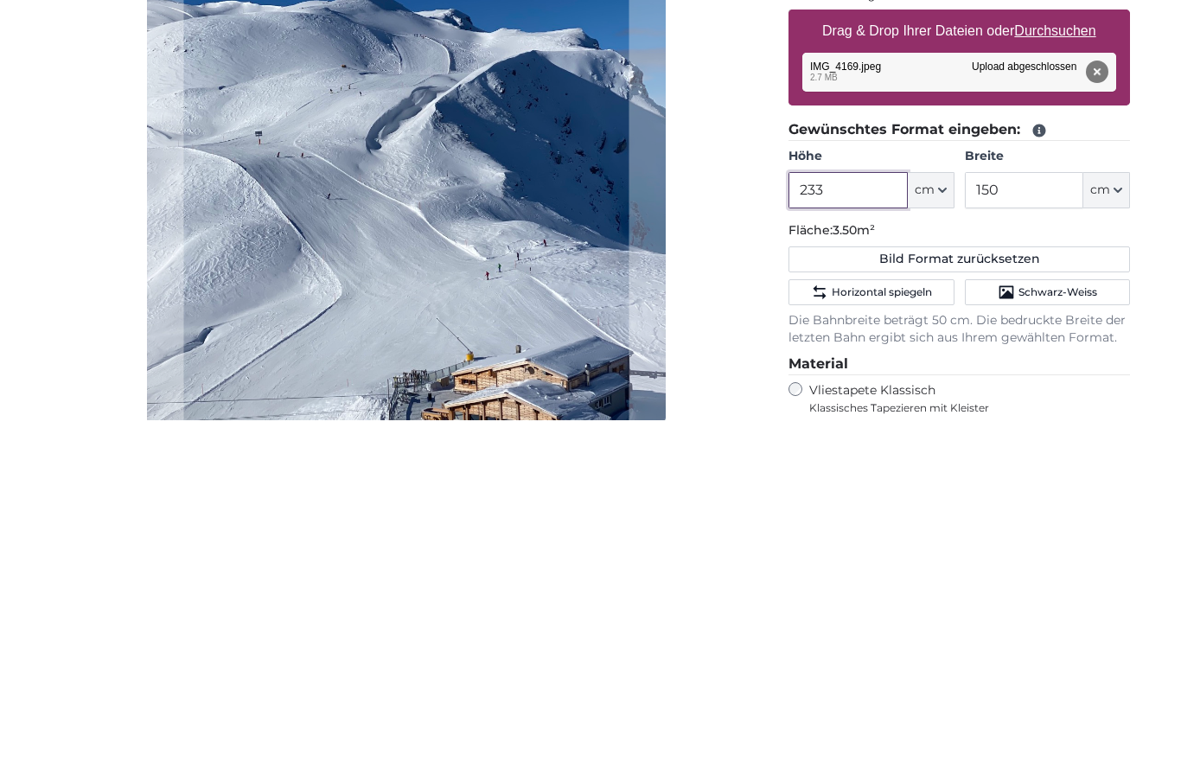
type input "233"
click at [1048, 525] on input "150" at bounding box center [1024, 543] width 118 height 36
type input "1"
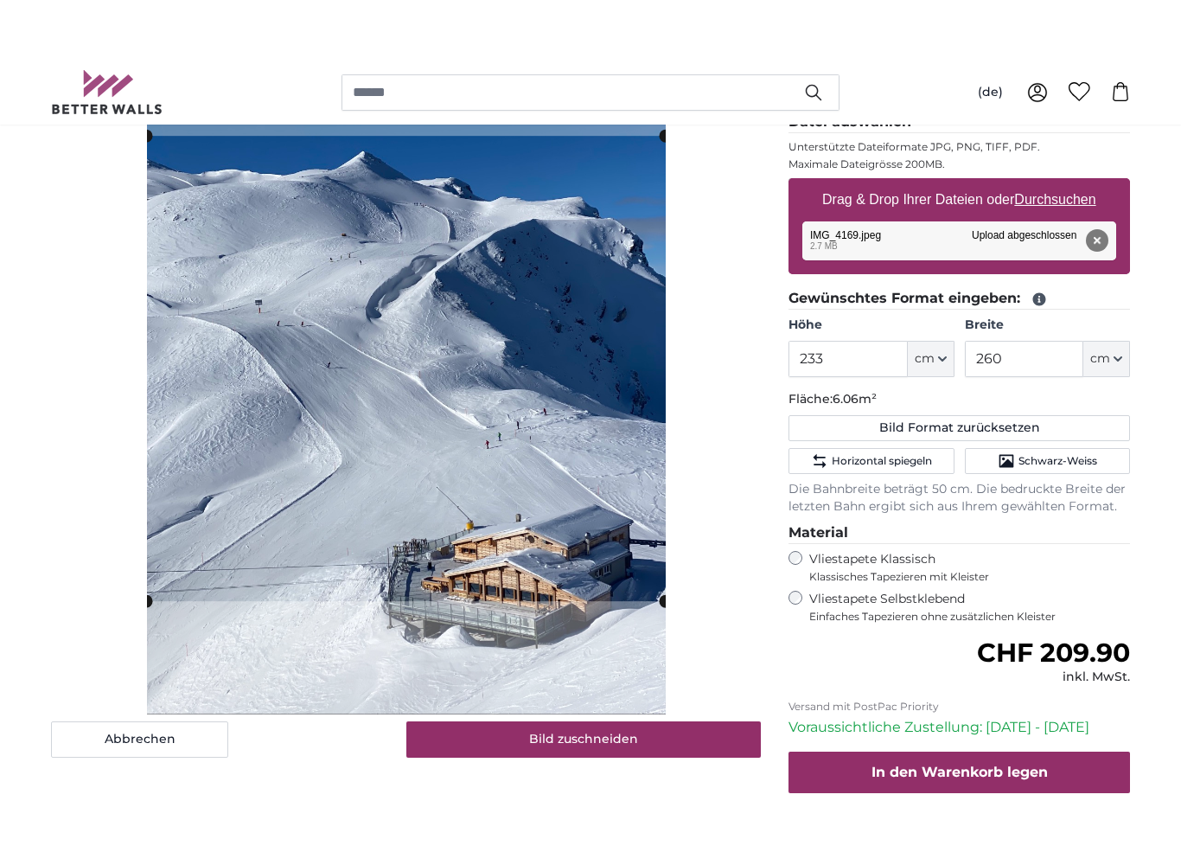
scroll to position [259, 0]
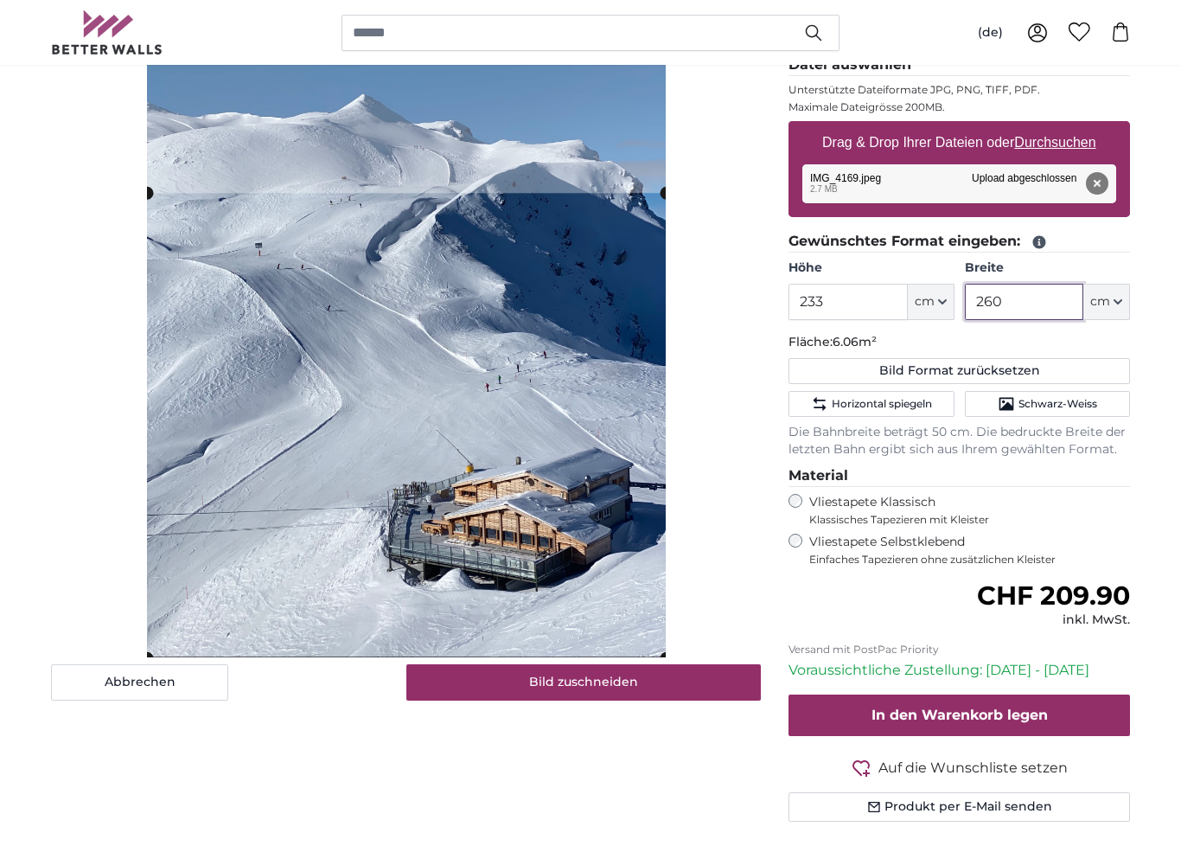
type input "260"
click at [510, 418] on cropper-handle at bounding box center [406, 425] width 519 height 465
click at [1076, 402] on span "Schwarz-Weiss" at bounding box center [1058, 404] width 79 height 14
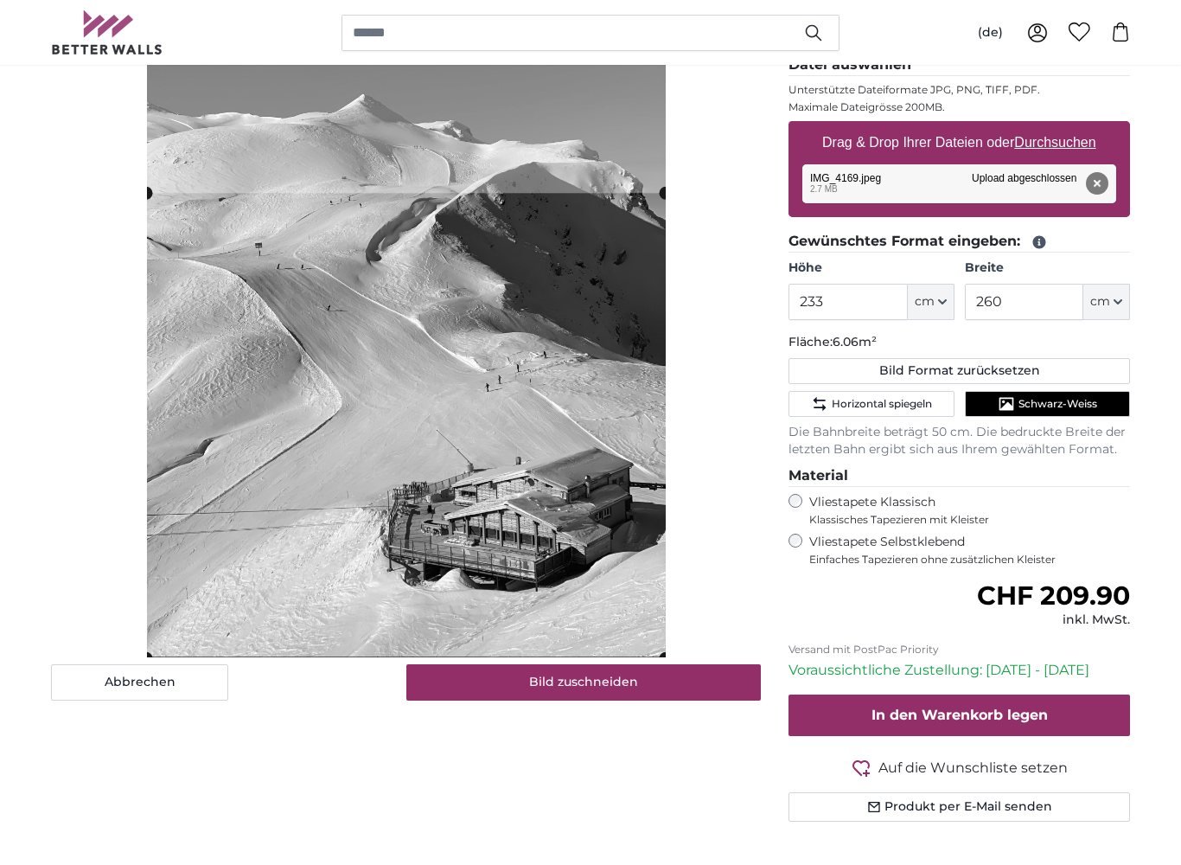
click at [641, 684] on button "Bild zuschneiden" at bounding box center [583, 682] width 355 height 36
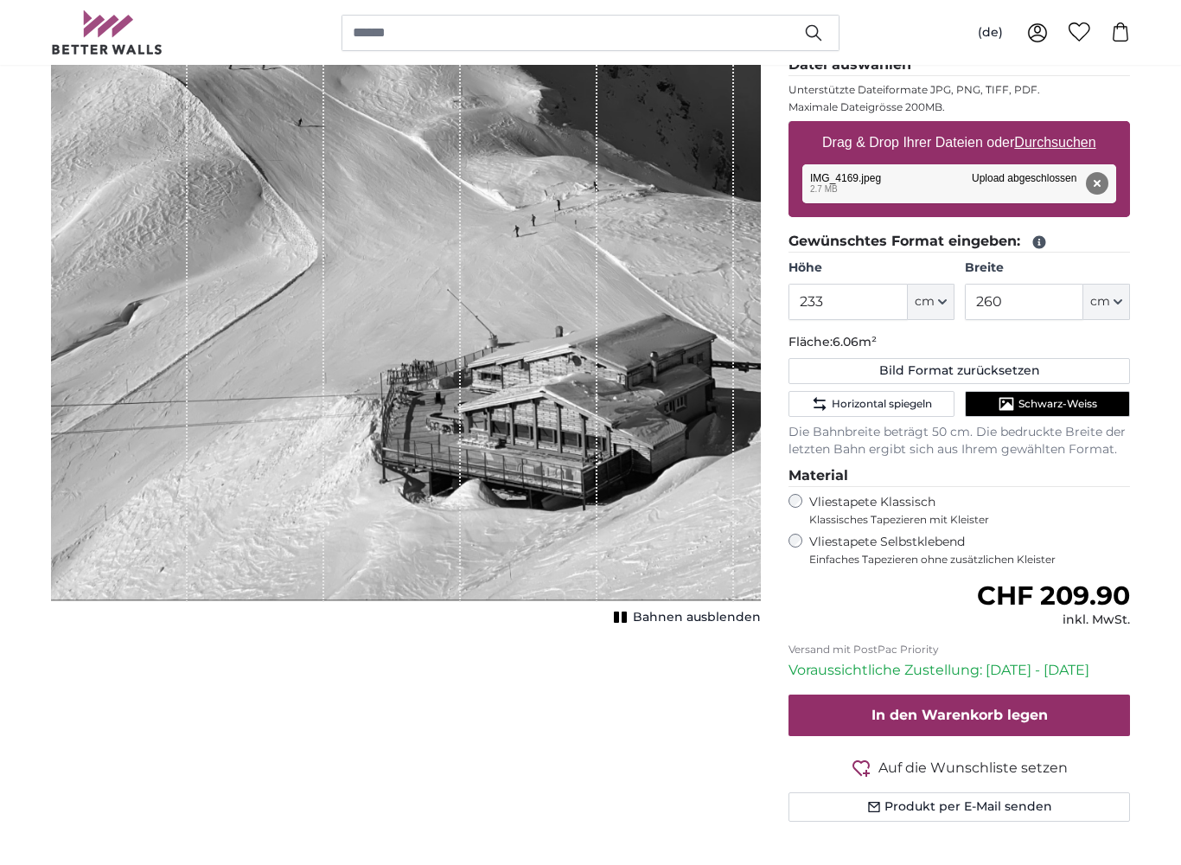
click at [647, 731] on div "Abbrechen Bild zuschneiden Bahnen ausblenden" at bounding box center [406, 413] width 738 height 897
click at [972, 745] on span "Auf die Wunschliste setzen" at bounding box center [972, 767] width 189 height 21
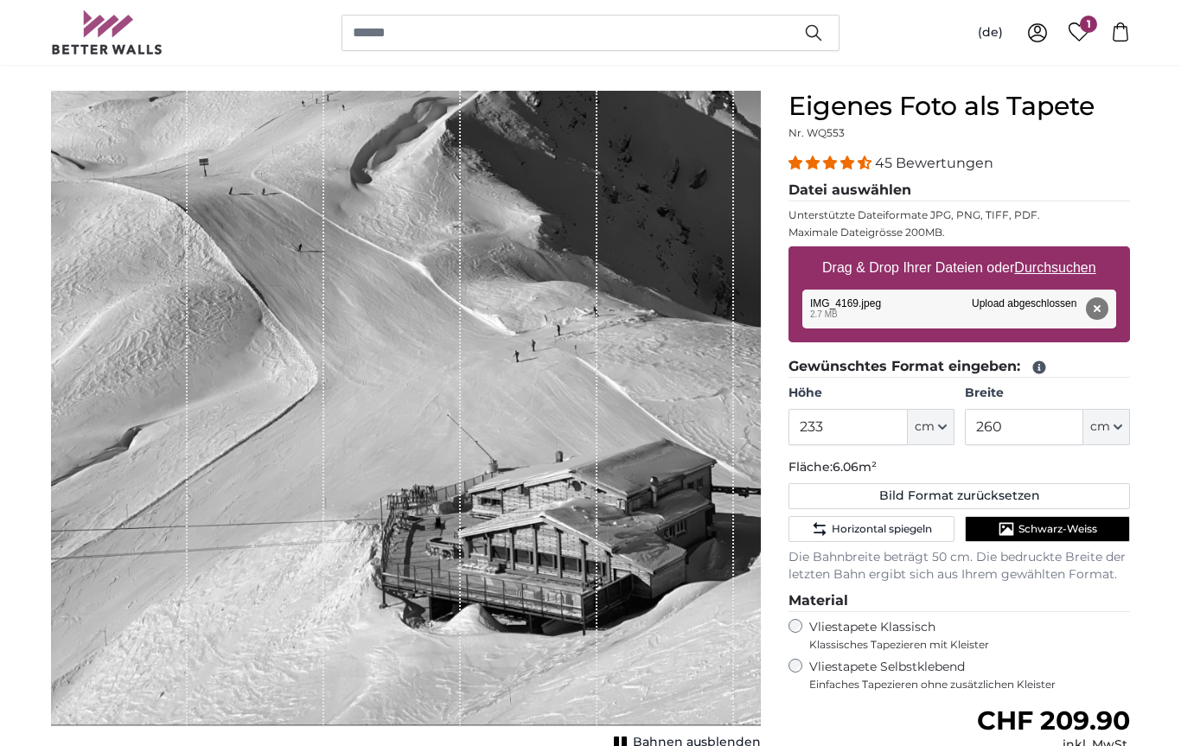
scroll to position [0, 0]
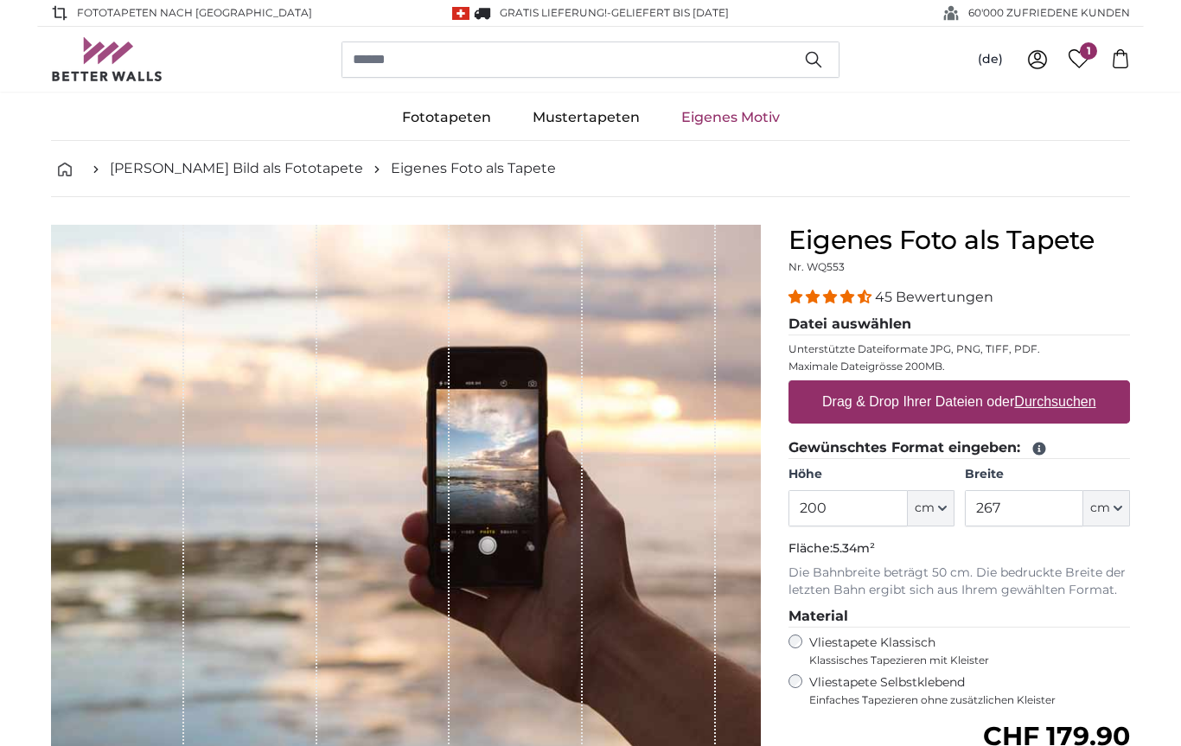
scroll to position [3, 0]
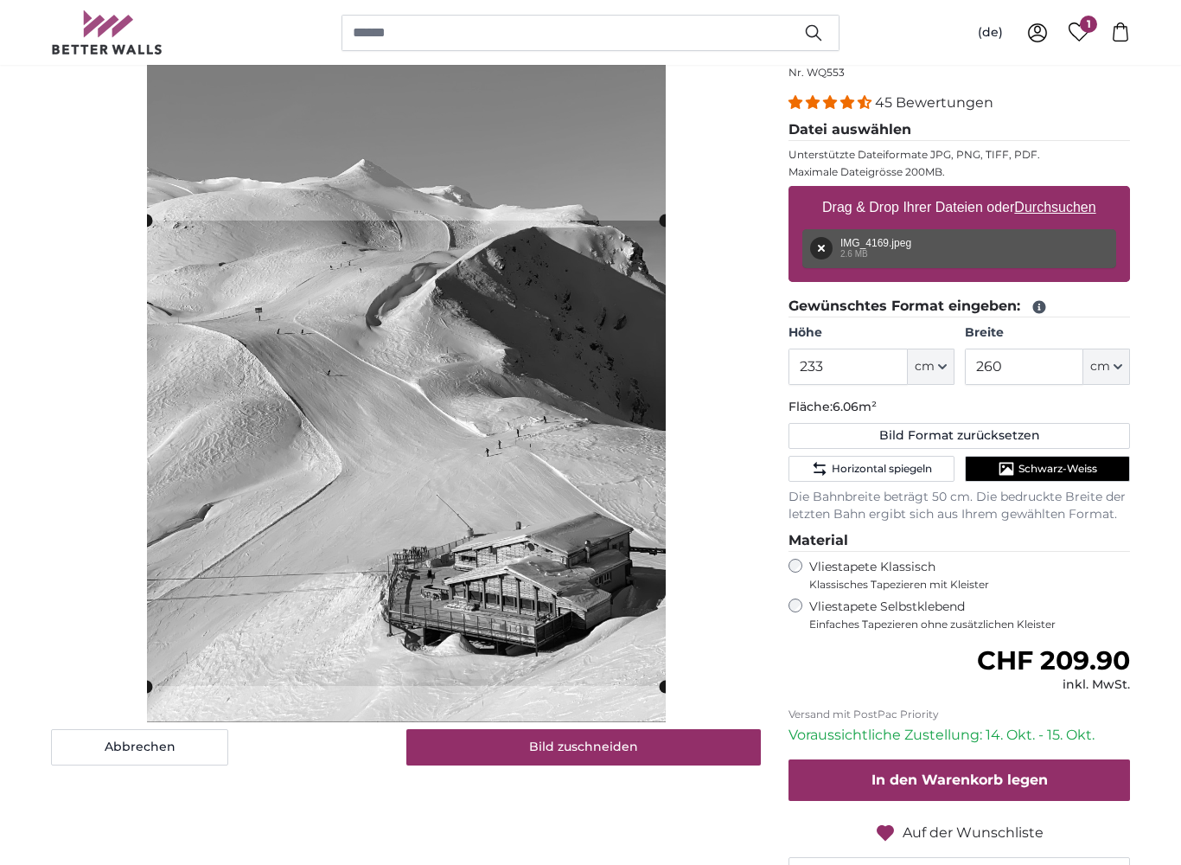
scroll to position [195, 0]
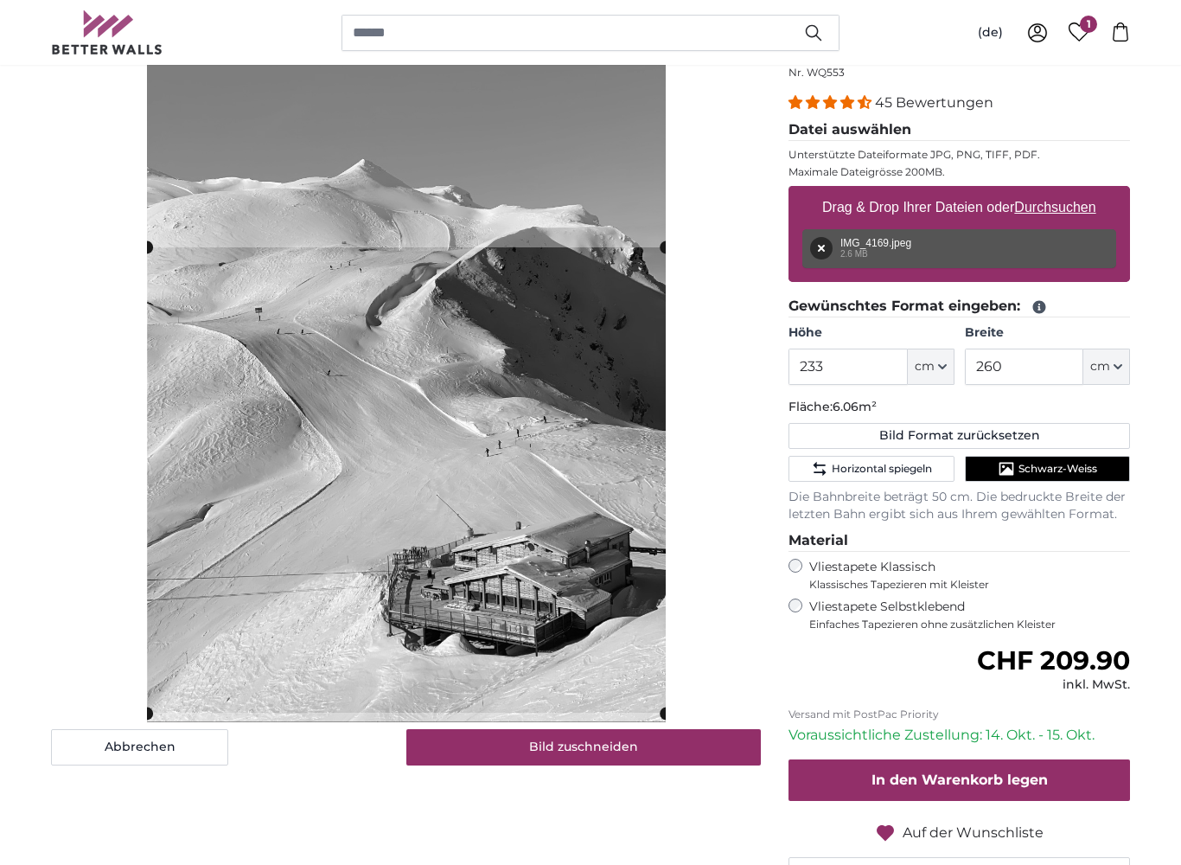
click at [647, 745] on button "Bild zuschneiden" at bounding box center [583, 747] width 355 height 36
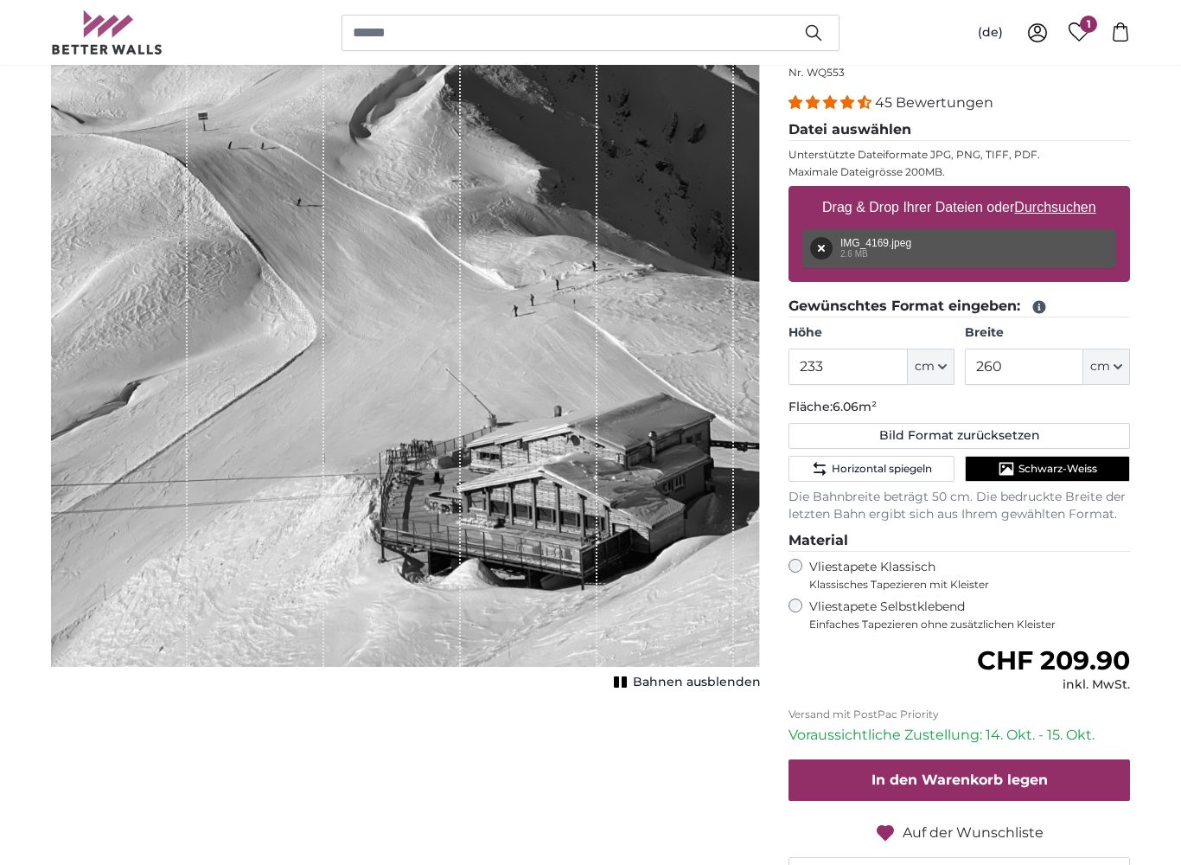
click at [647, 745] on div "Abbrechen Bild zuschneiden Bahnen ausblenden" at bounding box center [406, 478] width 738 height 897
click at [1094, 33] on link "1" at bounding box center [1079, 31] width 42 height 19
